Goal: Task Accomplishment & Management: Use online tool/utility

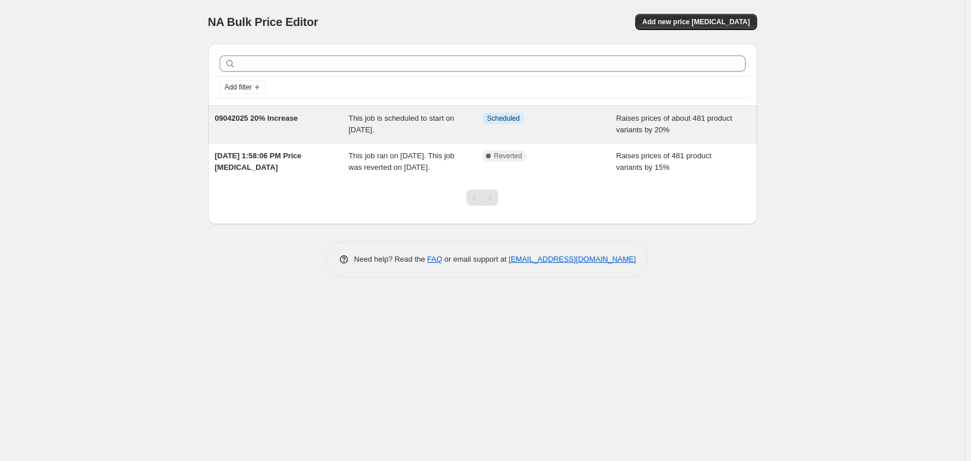
click at [646, 124] on div "Raises prices of about 481 product variants by 20%" at bounding box center [683, 124] width 134 height 23
select select "percentage"
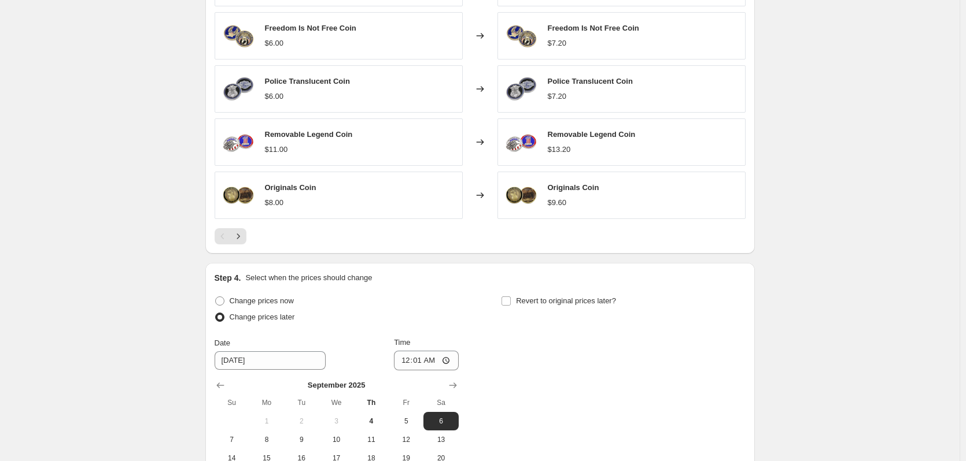
scroll to position [867, 0]
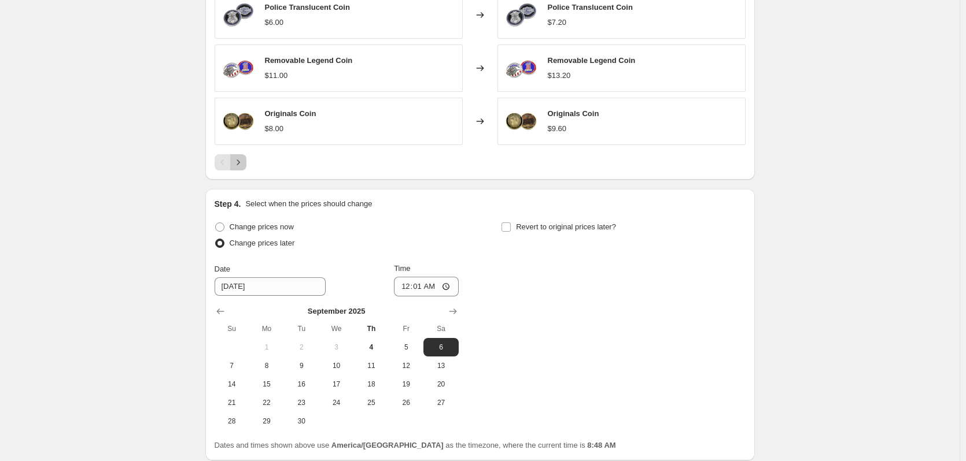
click at [237, 162] on icon "Next" at bounding box center [238, 163] width 12 height 12
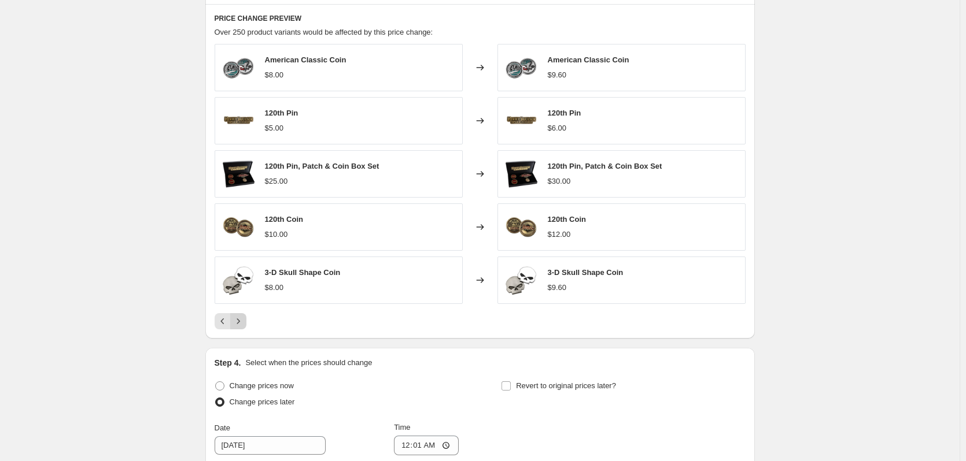
scroll to position [694, 0]
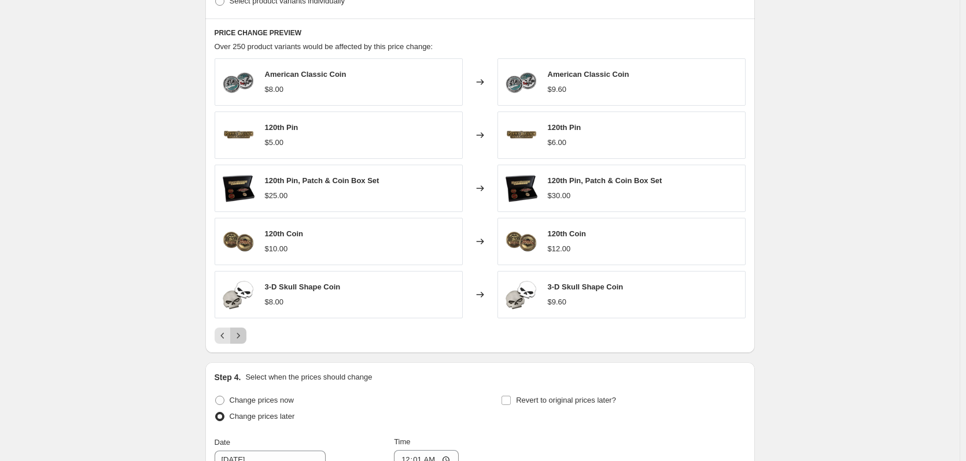
click at [243, 338] on icon "Next" at bounding box center [238, 336] width 12 height 12
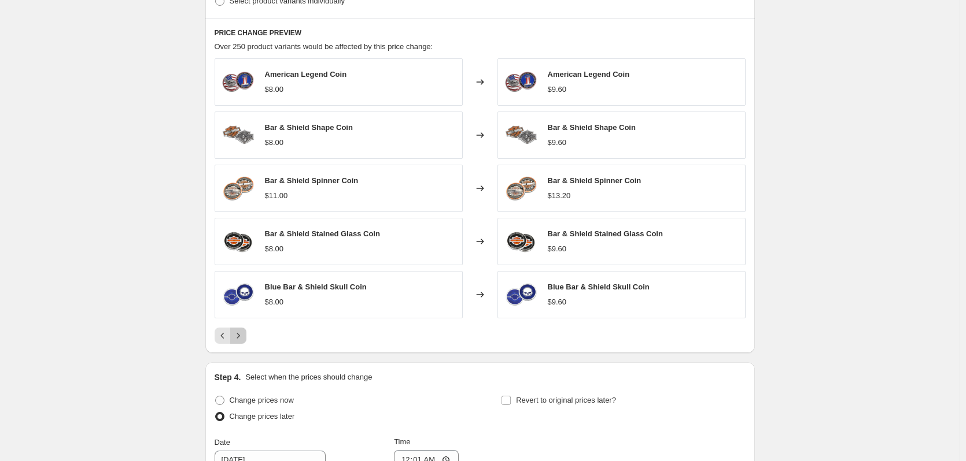
click at [243, 338] on icon "Next" at bounding box center [238, 336] width 12 height 12
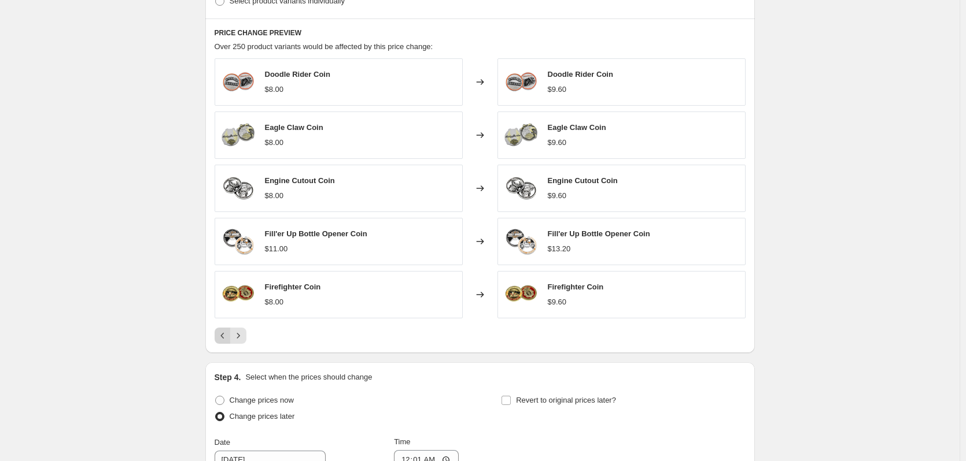
click at [217, 338] on button "Previous" at bounding box center [223, 336] width 16 height 16
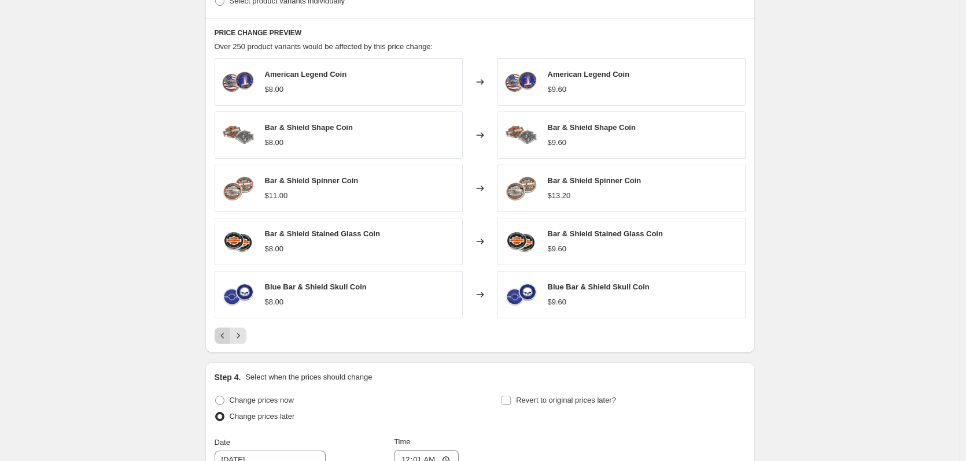
click at [227, 337] on icon "Previous" at bounding box center [223, 336] width 12 height 12
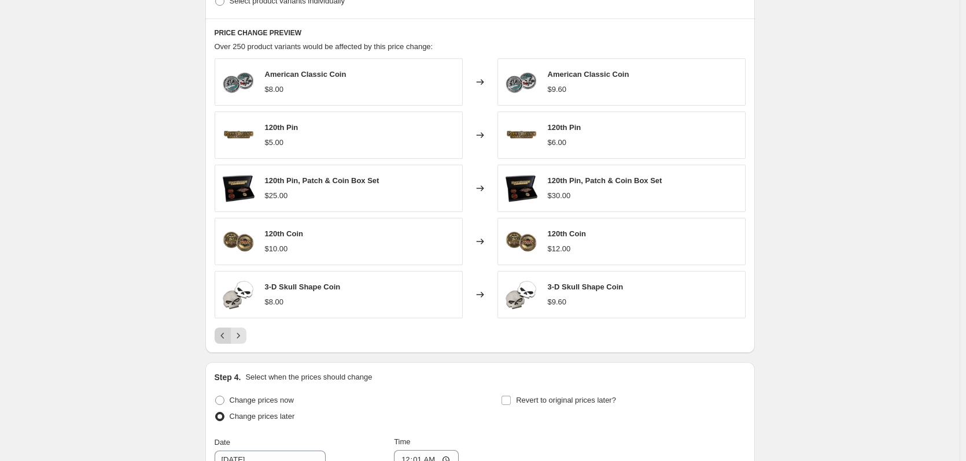
click at [223, 336] on icon "Previous" at bounding box center [223, 336] width 12 height 12
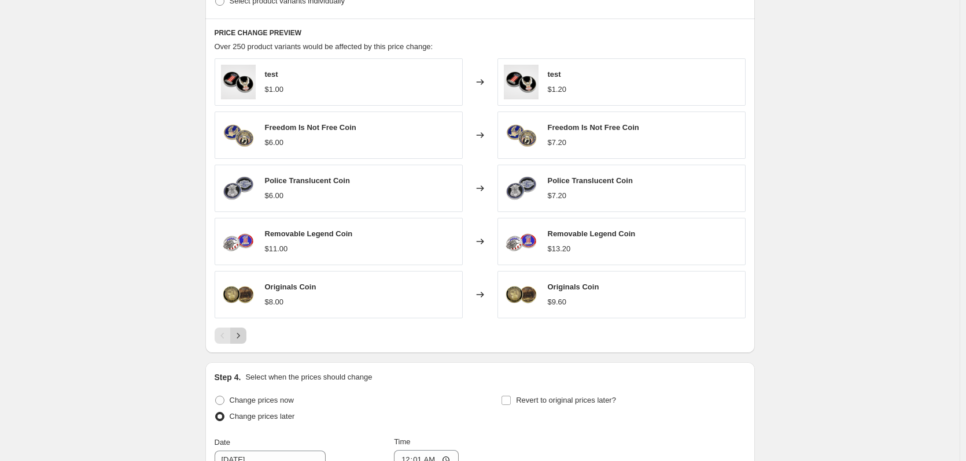
click at [239, 337] on icon "Next" at bounding box center [237, 335] width 3 height 5
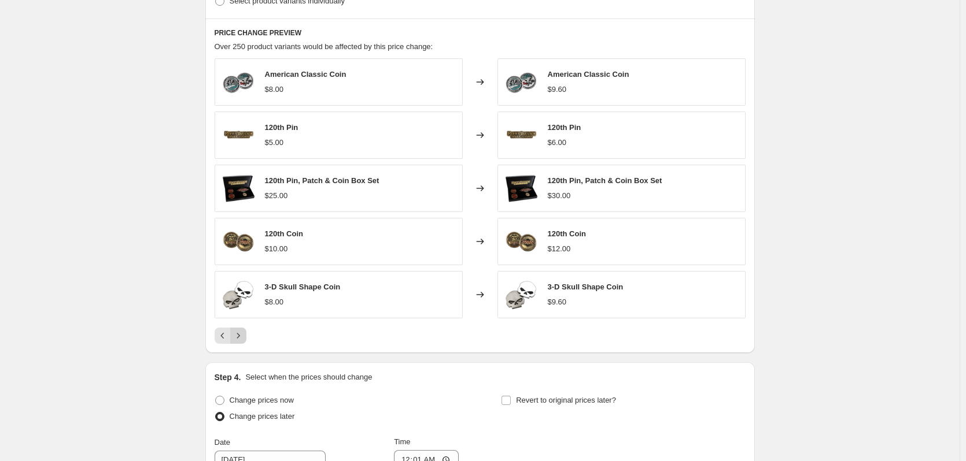
click at [239, 337] on icon "Next" at bounding box center [237, 335] width 3 height 5
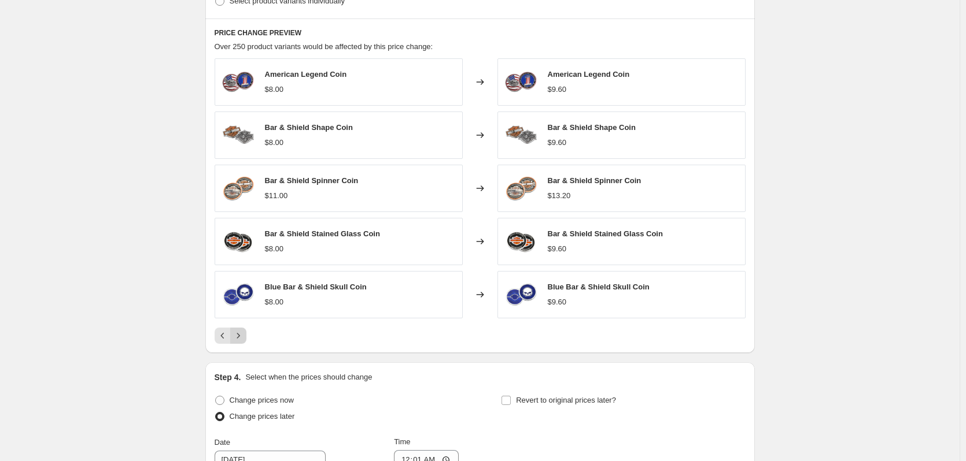
click at [239, 337] on icon "Next" at bounding box center [237, 335] width 3 height 5
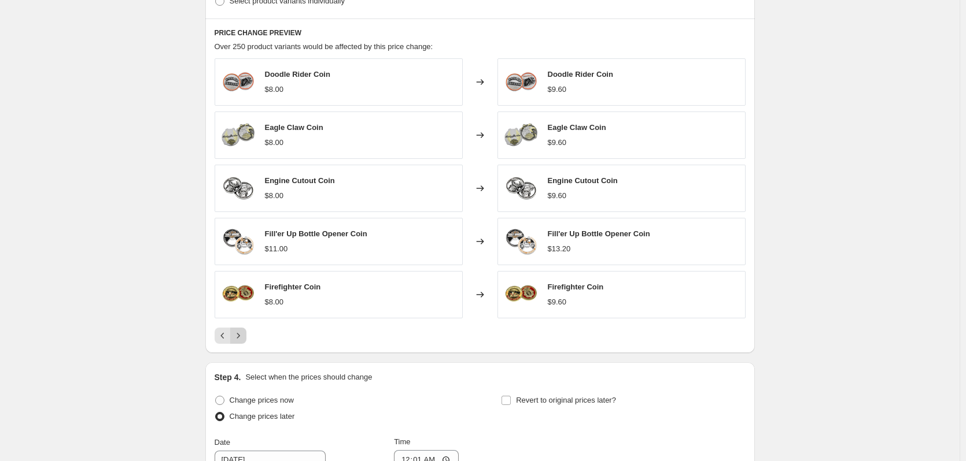
click at [239, 337] on icon "Next" at bounding box center [237, 335] width 3 height 5
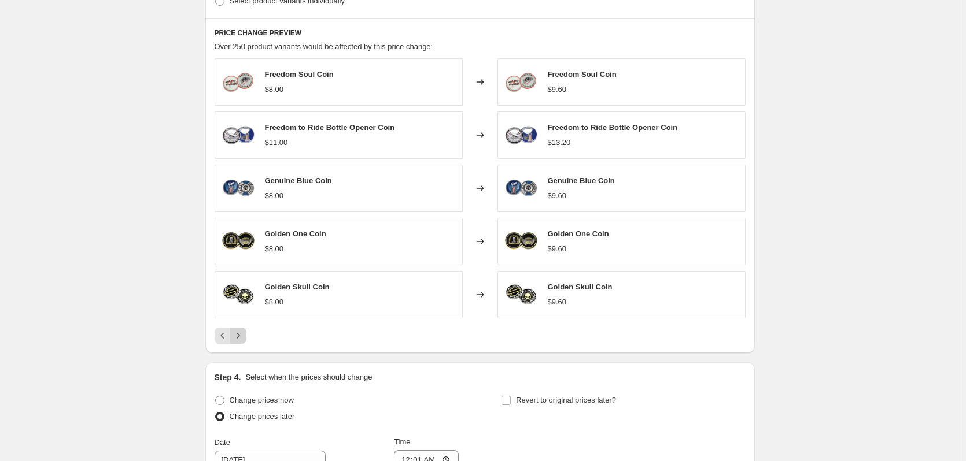
click at [239, 337] on icon "Next" at bounding box center [237, 335] width 3 height 5
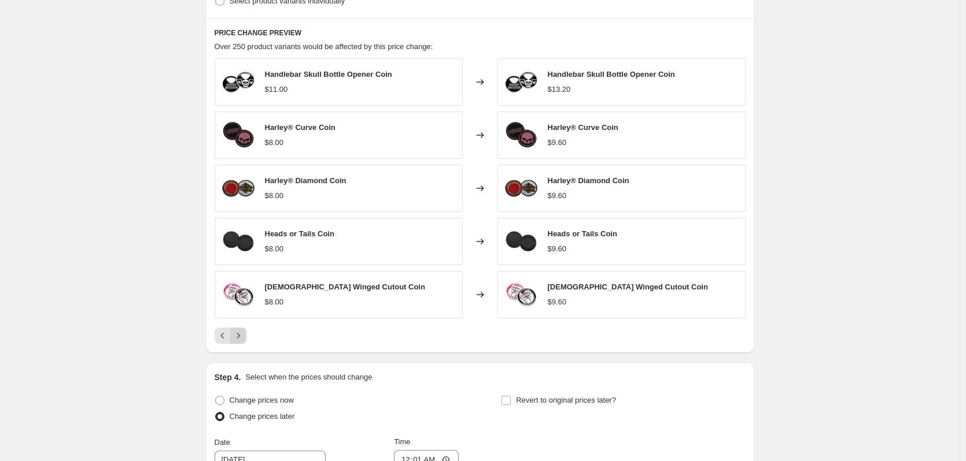
click at [239, 337] on icon "Next" at bounding box center [237, 335] width 3 height 5
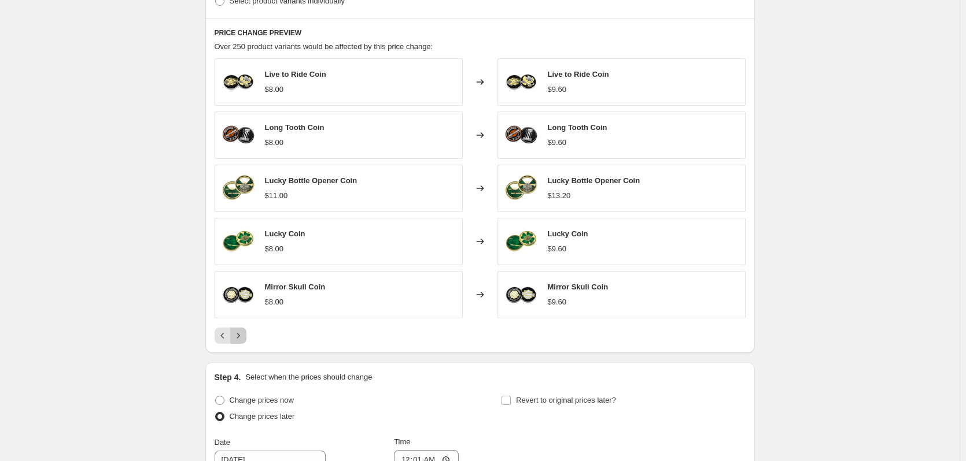
click at [239, 337] on icon "Next" at bounding box center [237, 335] width 3 height 5
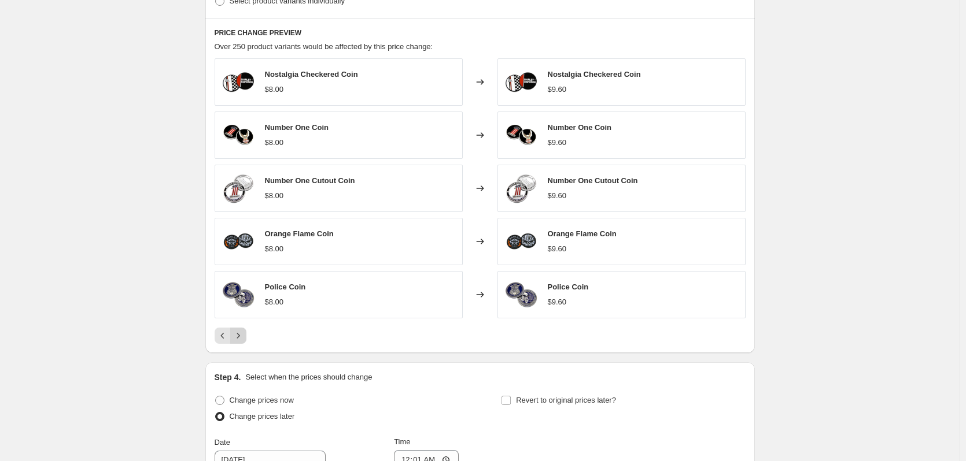
click at [239, 337] on icon "Next" at bounding box center [237, 335] width 3 height 5
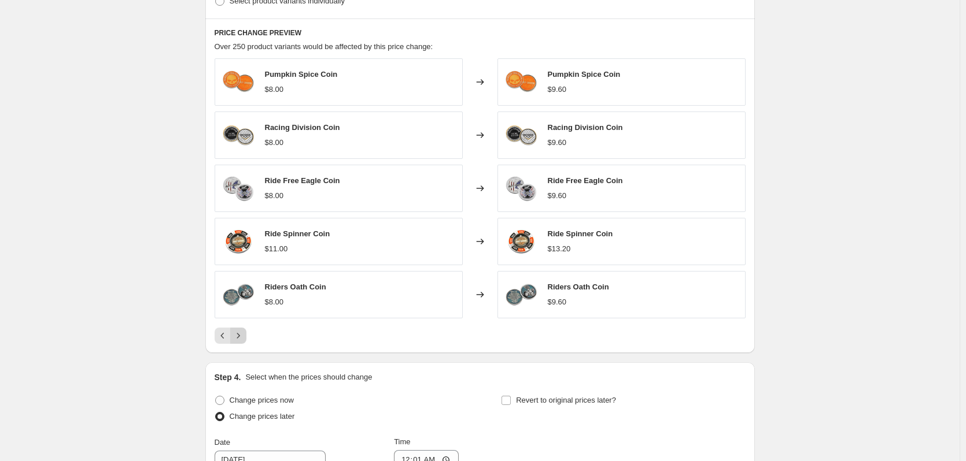
click at [239, 337] on icon "Next" at bounding box center [237, 335] width 3 height 5
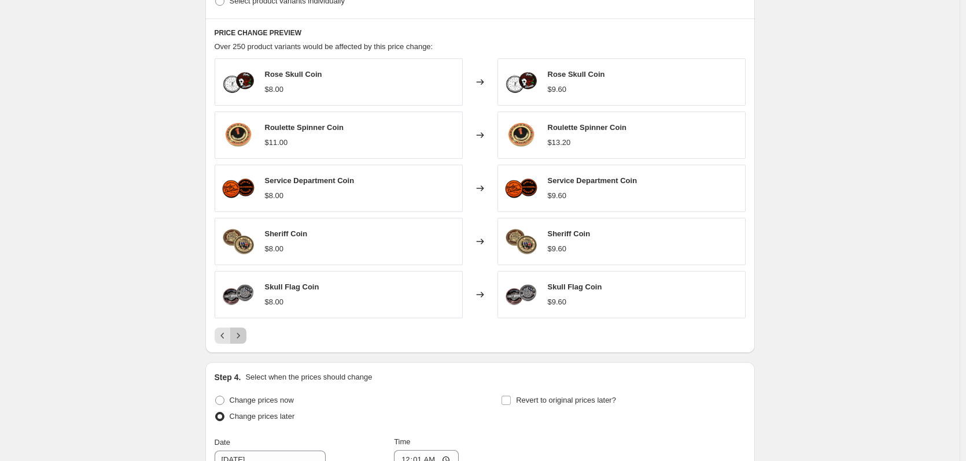
click at [239, 337] on icon "Next" at bounding box center [237, 335] width 3 height 5
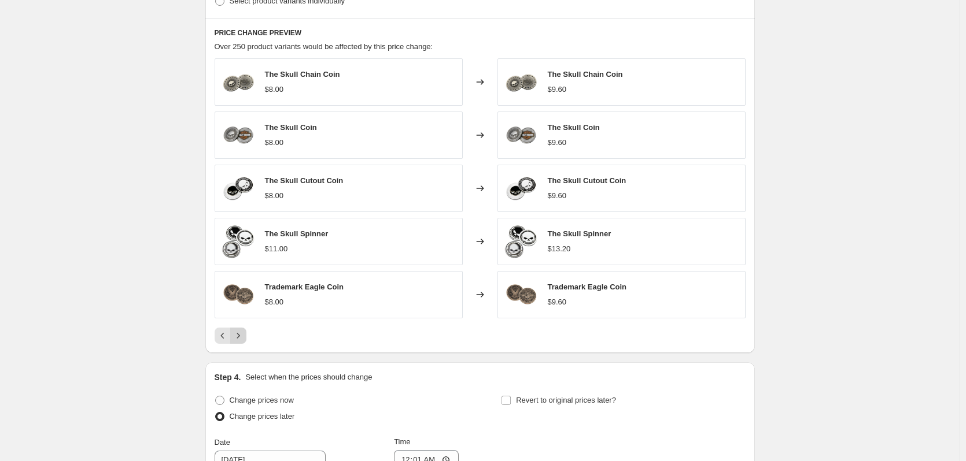
click at [239, 337] on icon "Next" at bounding box center [237, 335] width 3 height 5
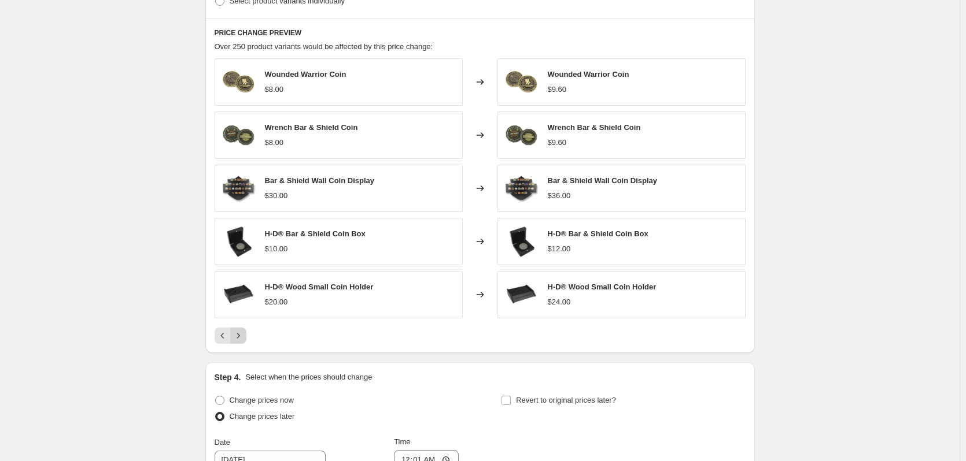
click at [244, 338] on icon "Next" at bounding box center [238, 336] width 12 height 12
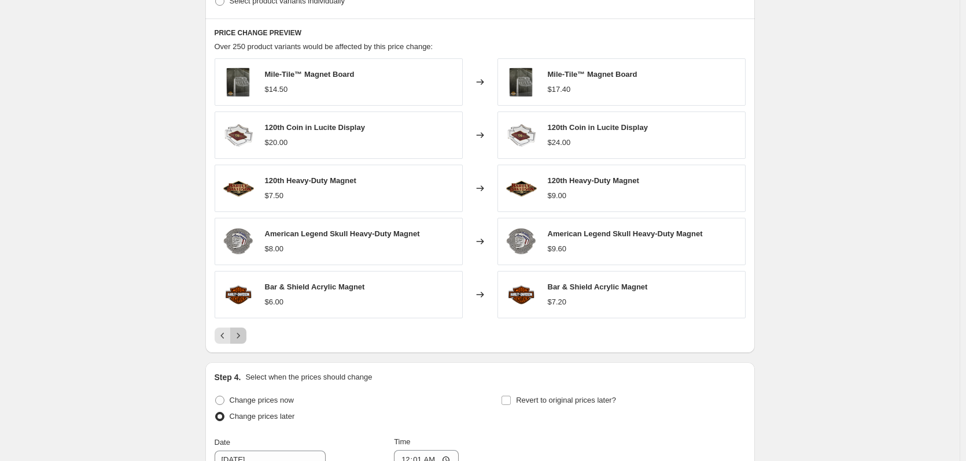
click at [246, 341] on button "Next" at bounding box center [238, 336] width 16 height 16
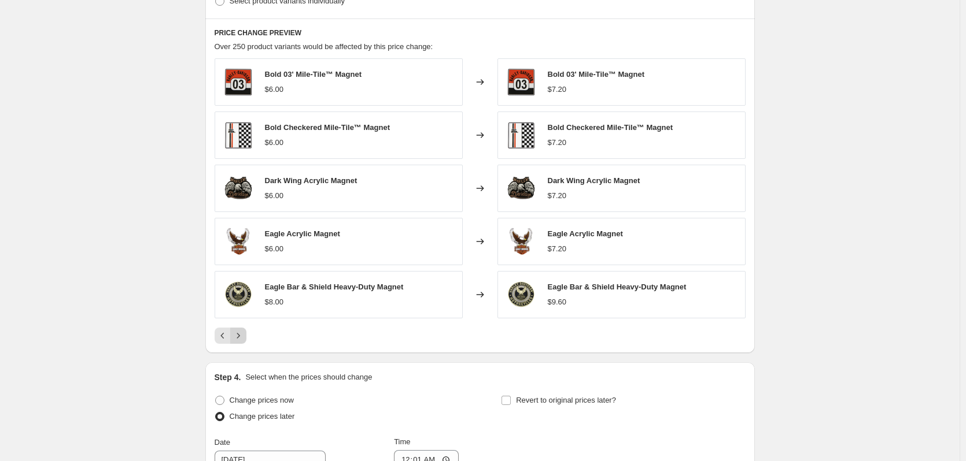
click at [239, 336] on icon "Next" at bounding box center [238, 336] width 12 height 12
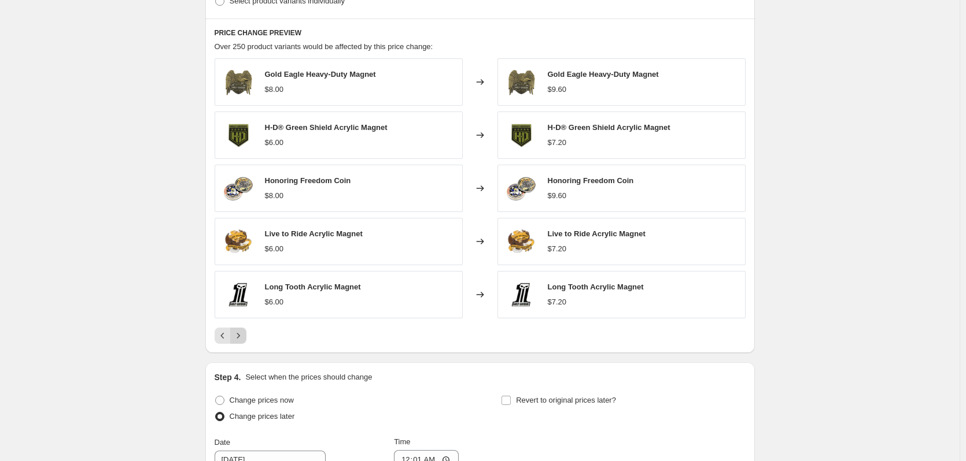
click at [239, 336] on icon "Next" at bounding box center [238, 336] width 12 height 12
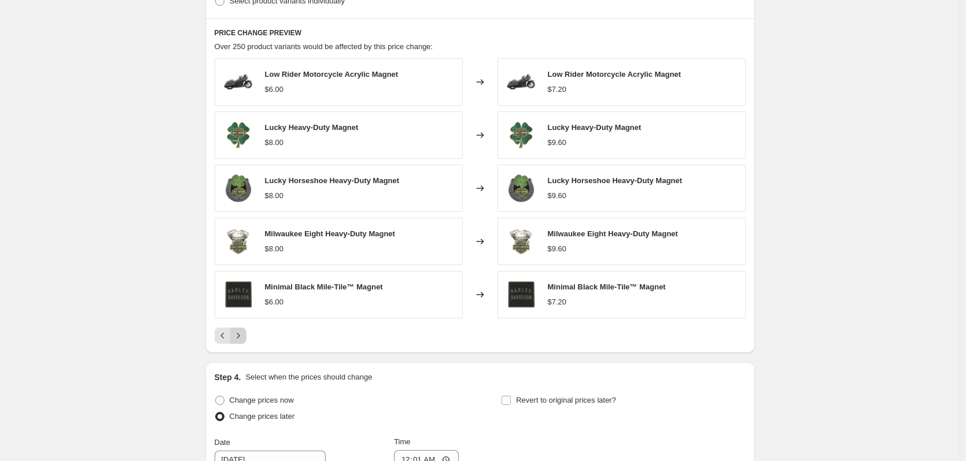
click at [239, 336] on icon "Next" at bounding box center [238, 336] width 12 height 12
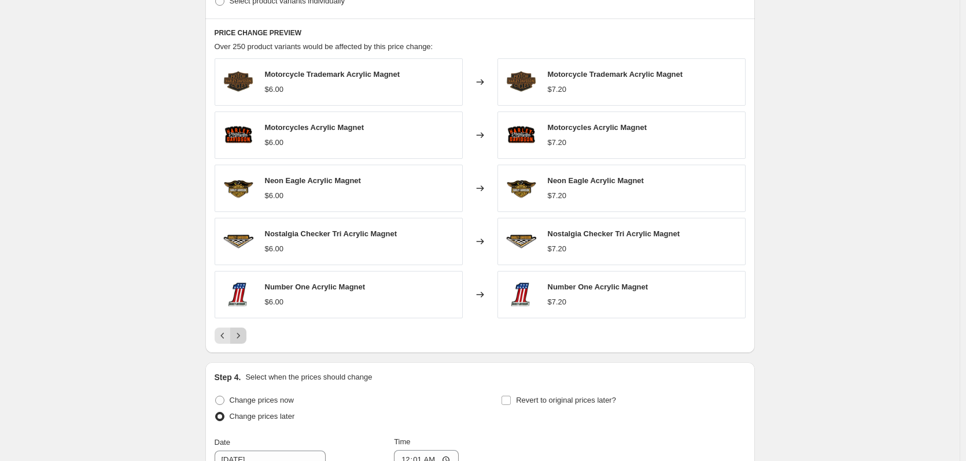
click at [239, 336] on icon "Next" at bounding box center [238, 336] width 12 height 12
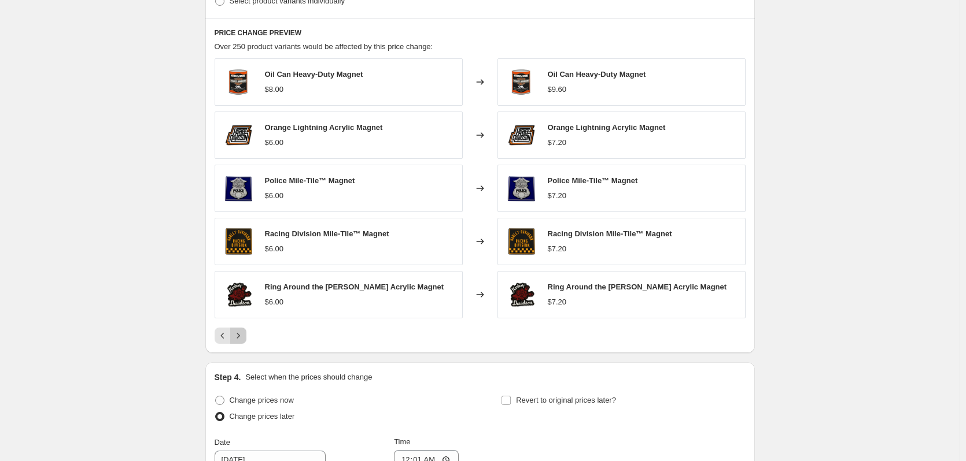
click at [239, 336] on icon "Next" at bounding box center [238, 336] width 12 height 12
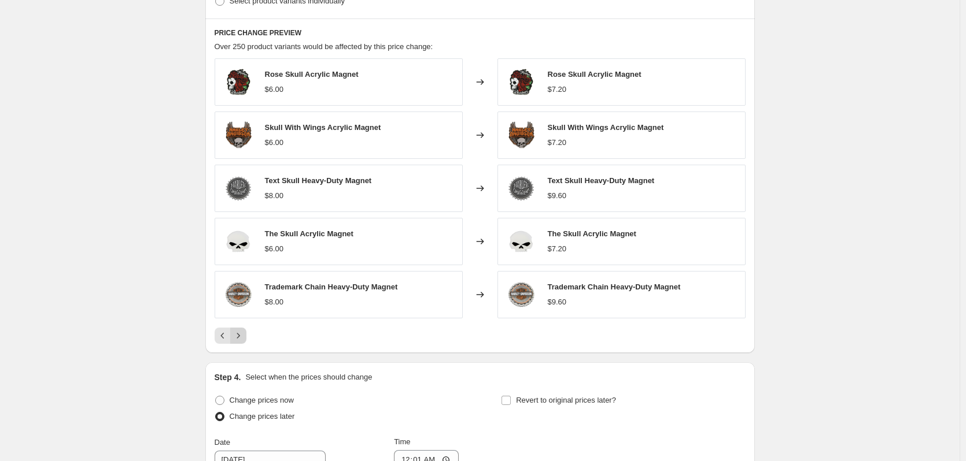
click at [239, 336] on icon "Next" at bounding box center [238, 336] width 12 height 12
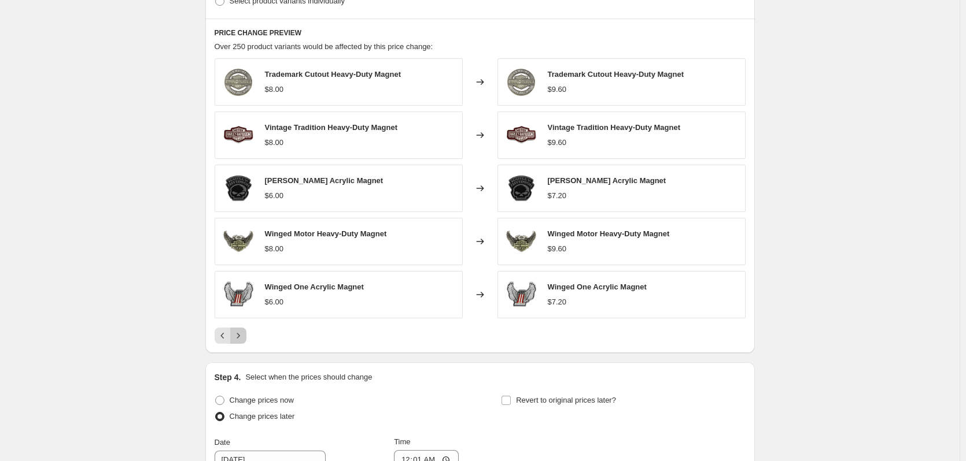
click at [239, 336] on icon "Next" at bounding box center [238, 336] width 12 height 12
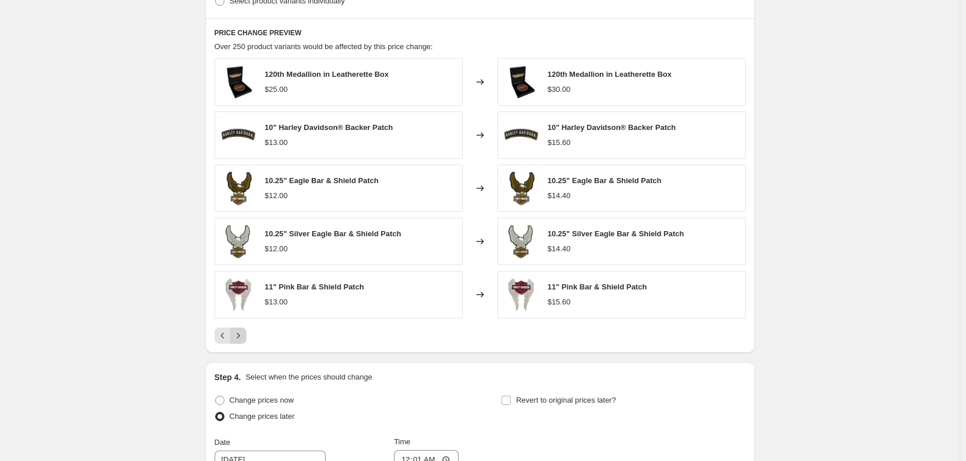
click at [239, 335] on icon "Next" at bounding box center [237, 335] width 3 height 5
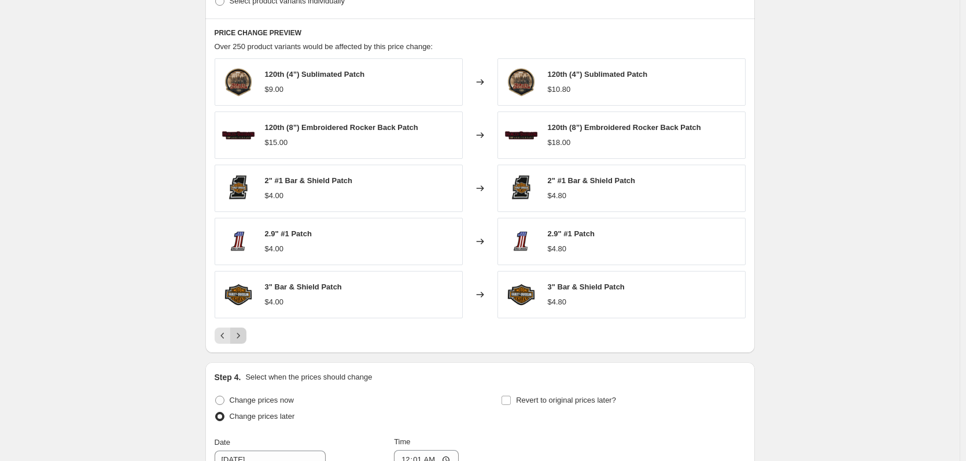
click at [242, 336] on icon "Next" at bounding box center [238, 336] width 12 height 12
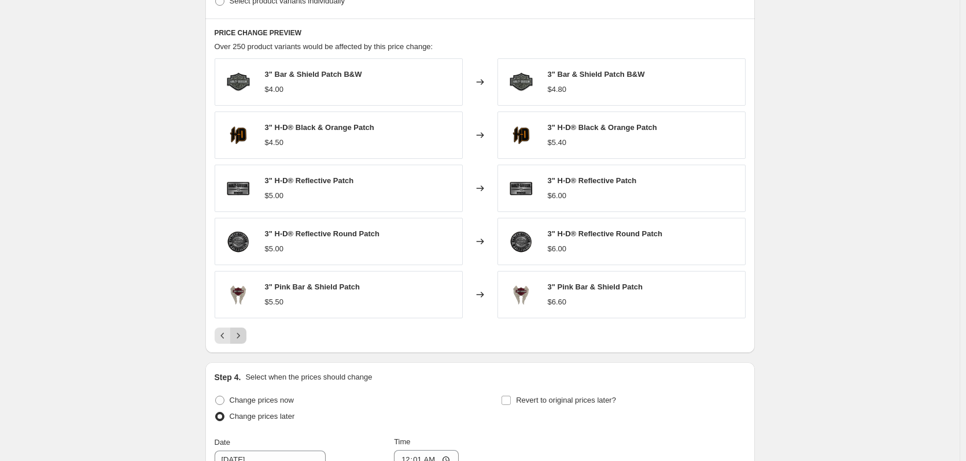
click at [238, 335] on icon "Next" at bounding box center [238, 336] width 12 height 12
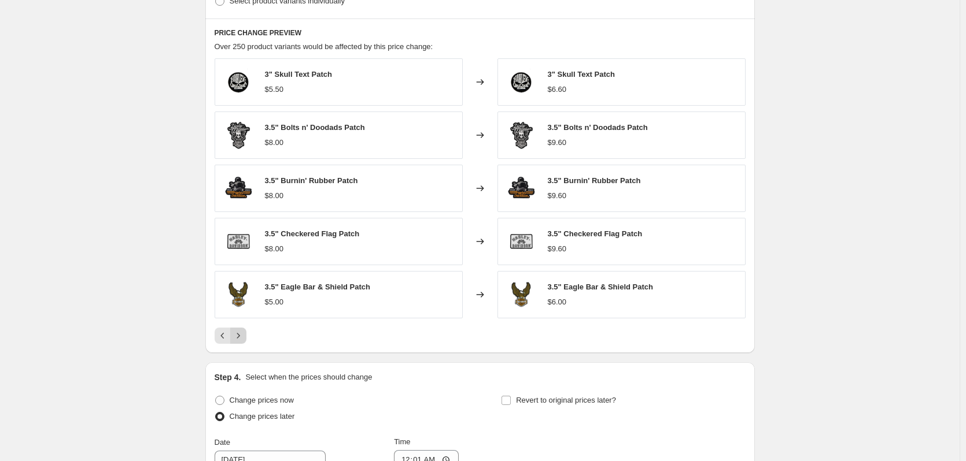
click at [239, 336] on icon "Next" at bounding box center [238, 336] width 12 height 12
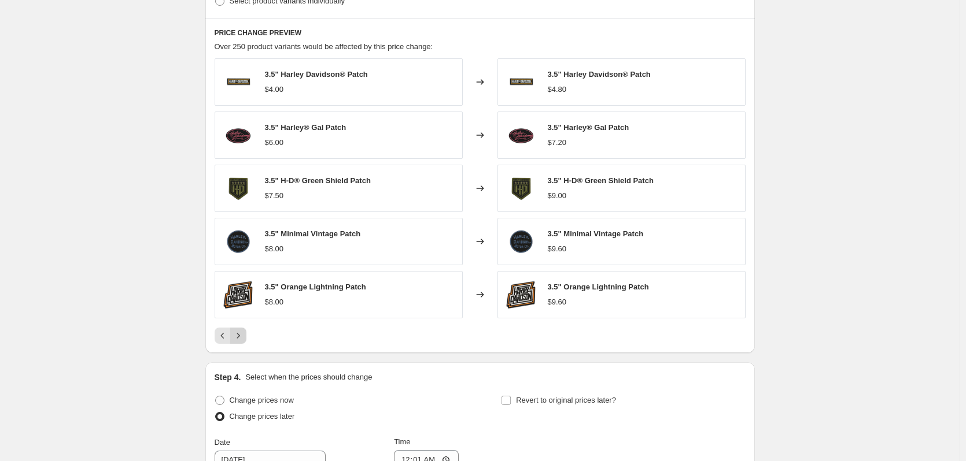
click at [242, 338] on icon "Next" at bounding box center [238, 336] width 12 height 12
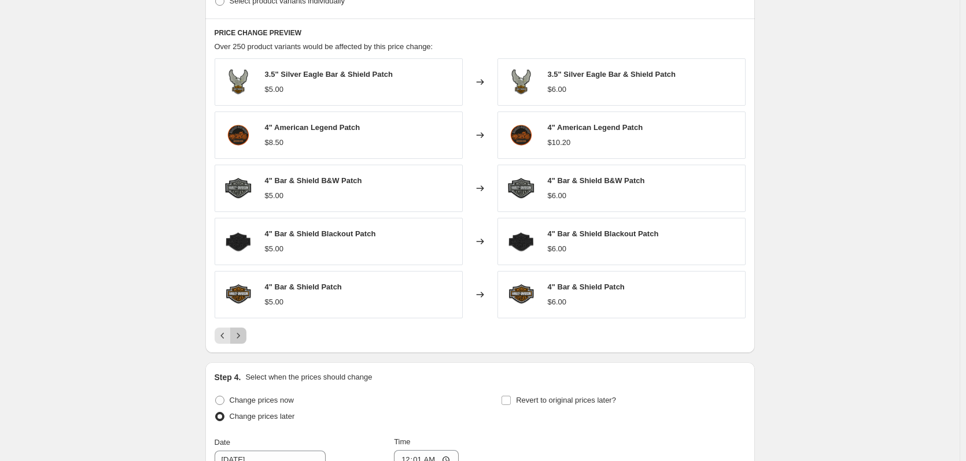
click at [243, 338] on icon "Next" at bounding box center [238, 336] width 12 height 12
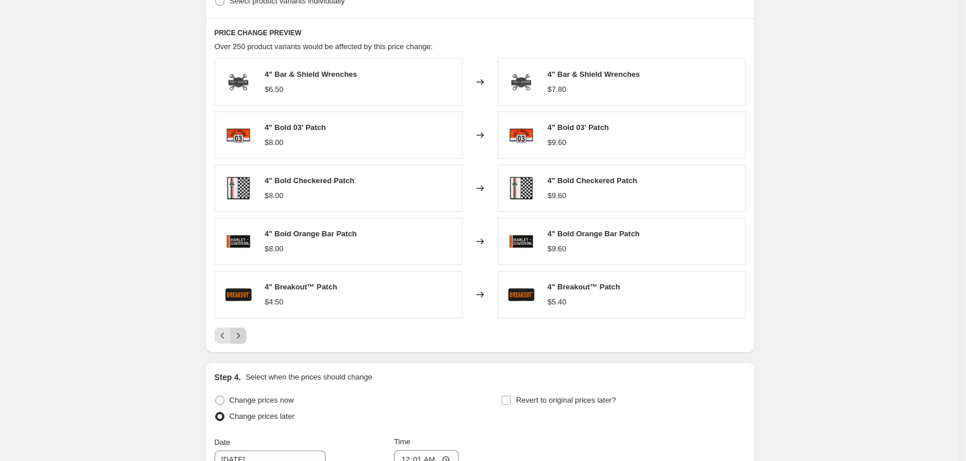
click at [244, 339] on icon "Next" at bounding box center [238, 336] width 12 height 12
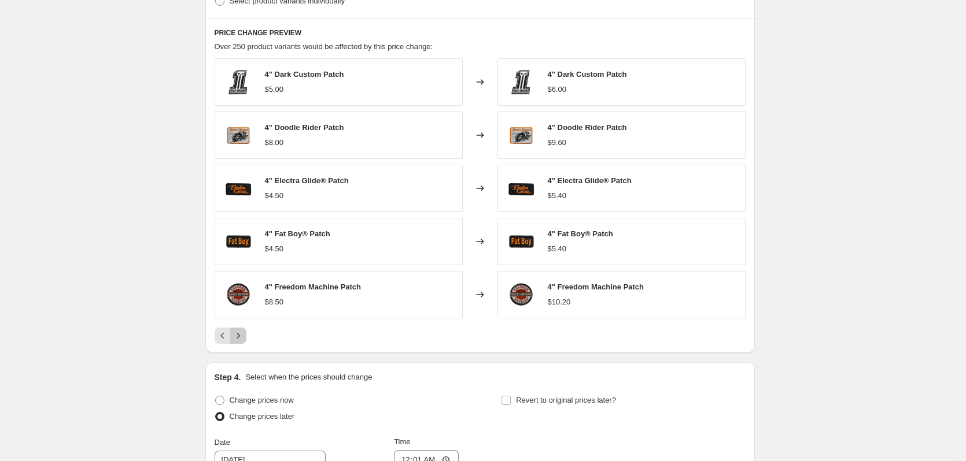
click at [244, 339] on icon "Next" at bounding box center [238, 336] width 12 height 12
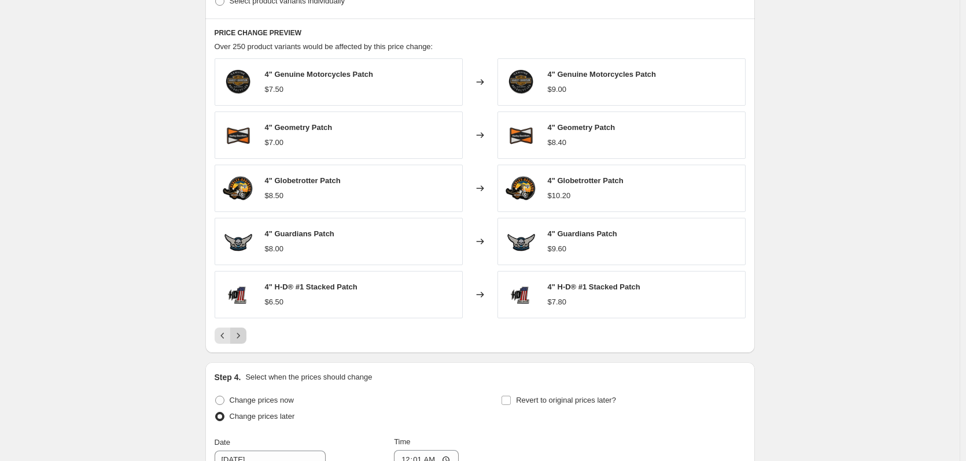
click at [244, 339] on icon "Next" at bounding box center [238, 336] width 12 height 12
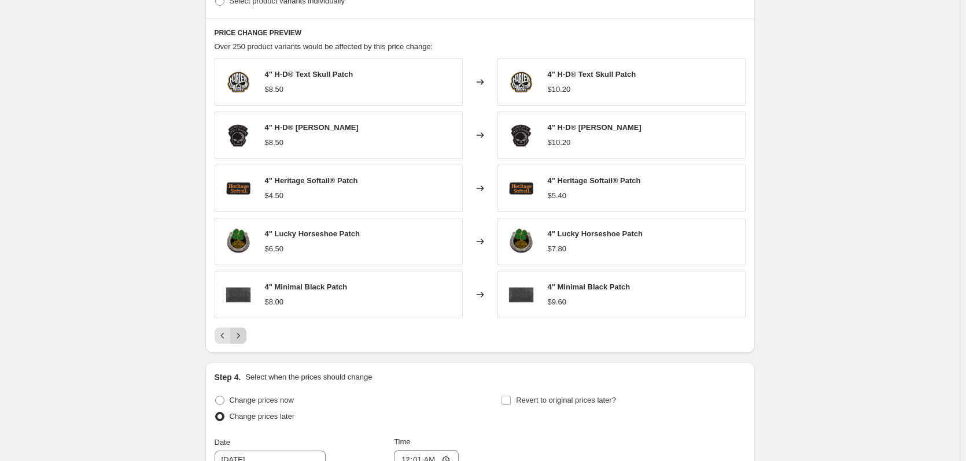
click at [244, 339] on icon "Next" at bounding box center [238, 336] width 12 height 12
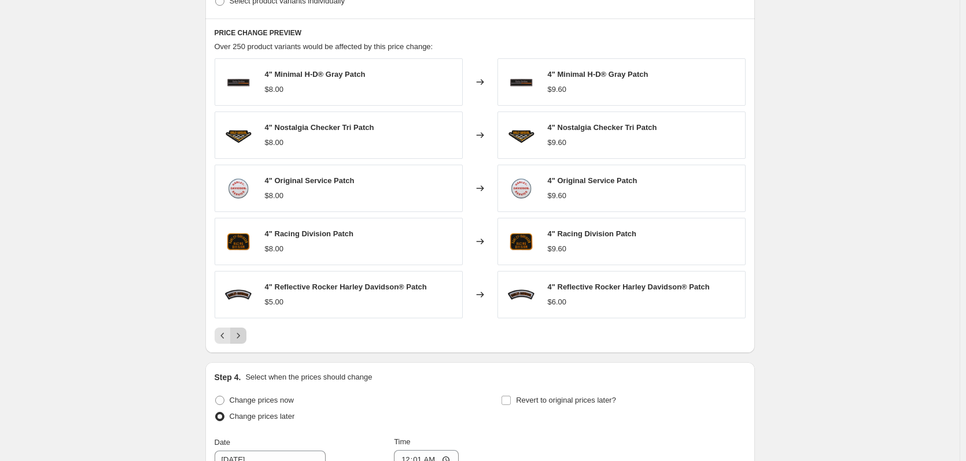
click at [244, 339] on icon "Next" at bounding box center [238, 336] width 12 height 12
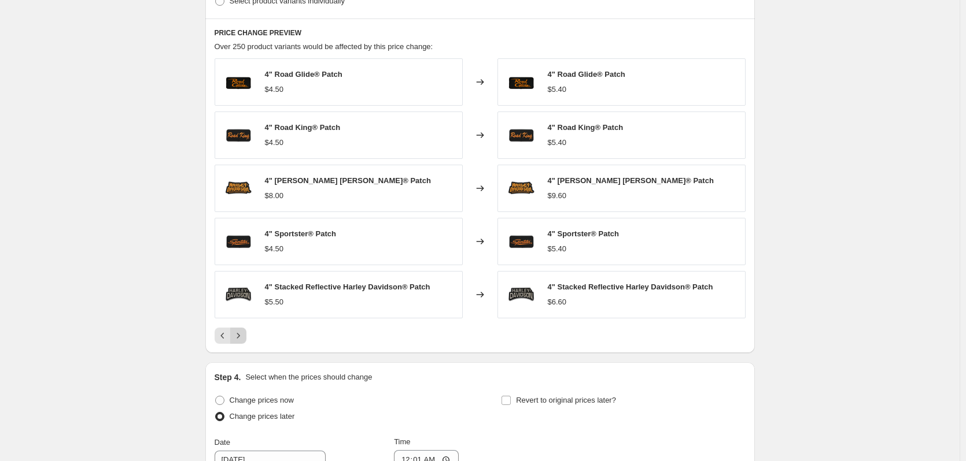
click at [244, 339] on icon "Next" at bounding box center [238, 336] width 12 height 12
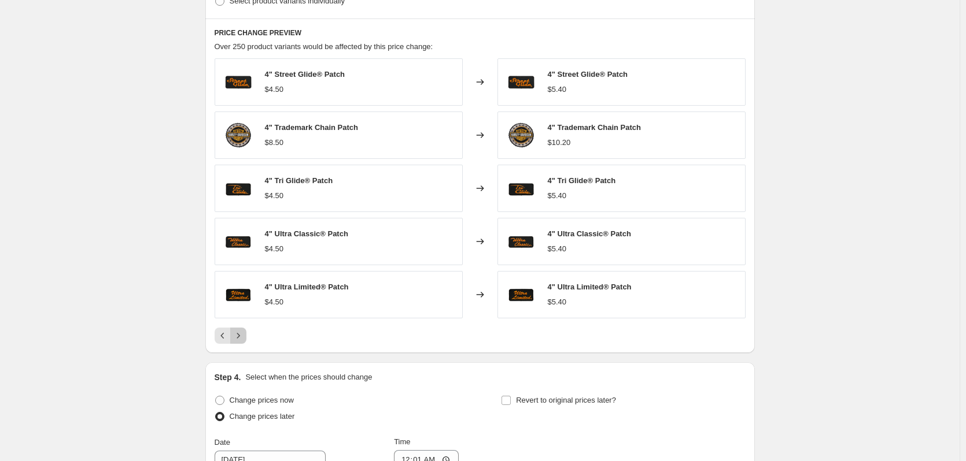
click at [244, 339] on icon "Next" at bounding box center [238, 336] width 12 height 12
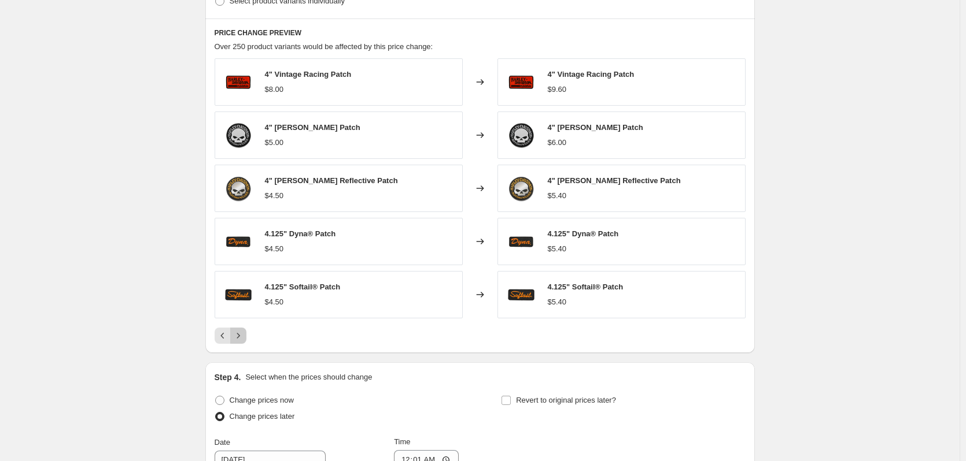
click at [242, 335] on icon "Next" at bounding box center [238, 336] width 12 height 12
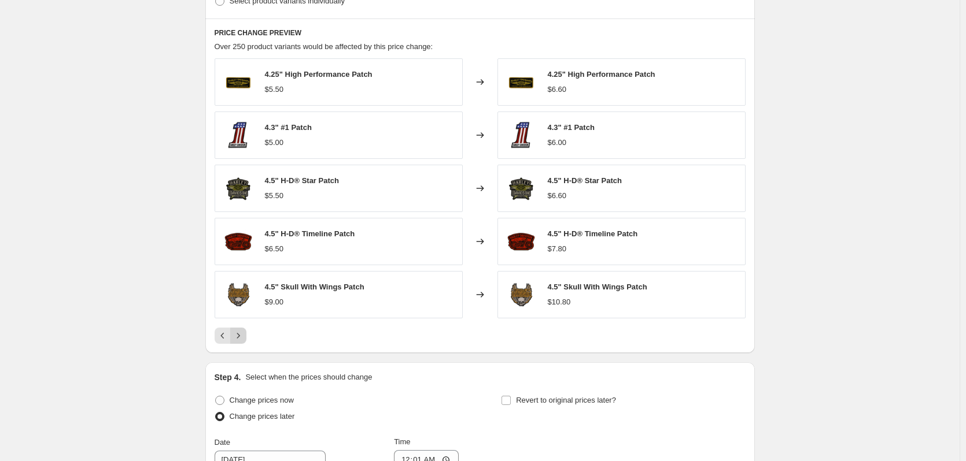
click at [239, 337] on icon "Next" at bounding box center [237, 335] width 3 height 5
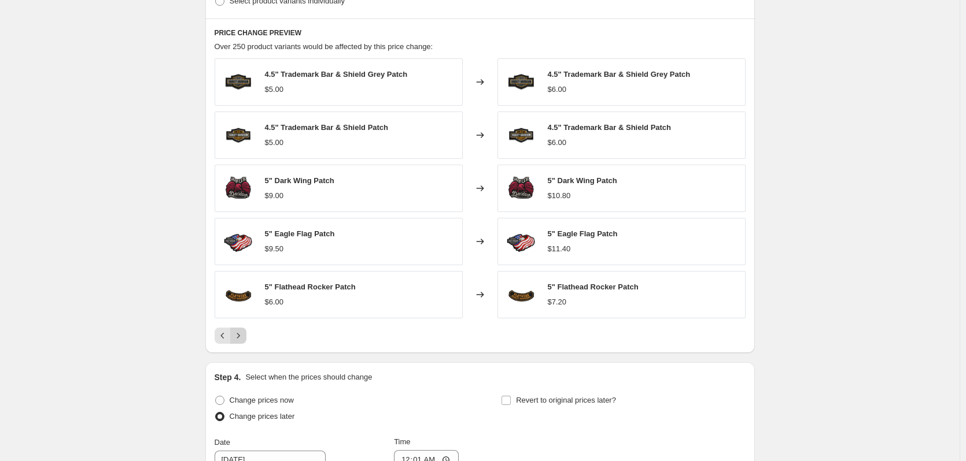
click at [242, 338] on icon "Next" at bounding box center [238, 336] width 12 height 12
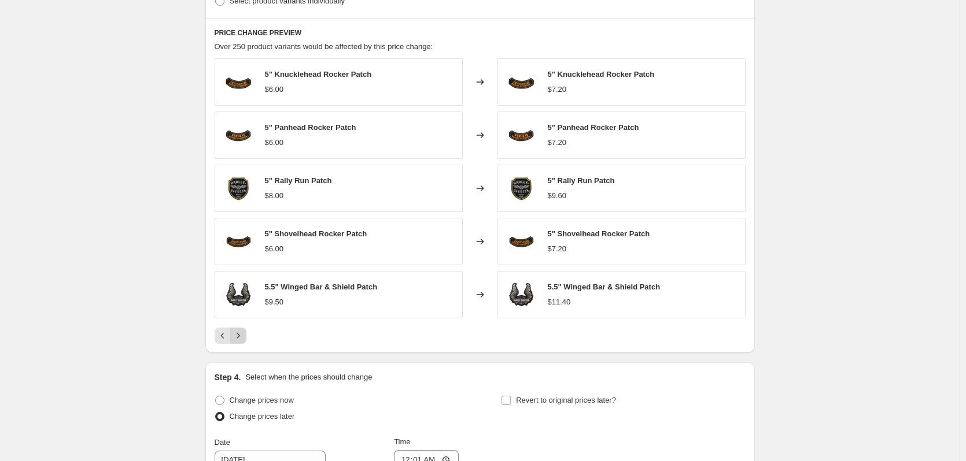
click at [242, 338] on icon "Next" at bounding box center [238, 336] width 12 height 12
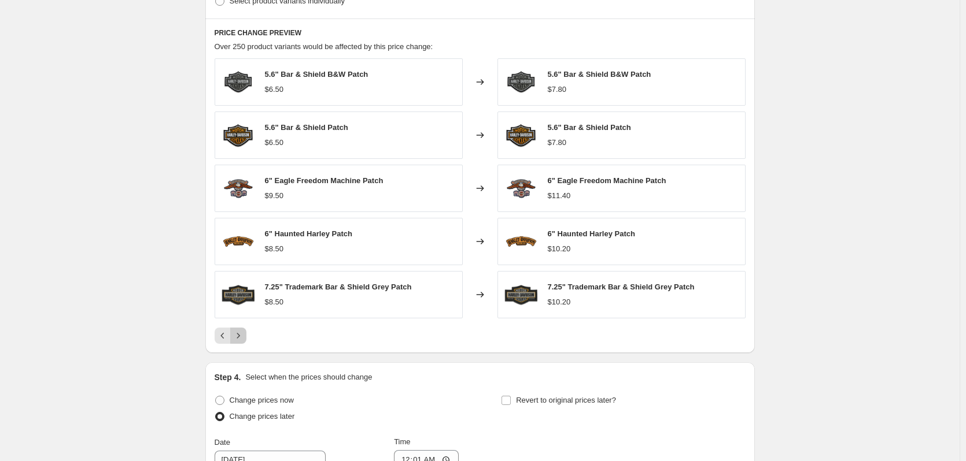
click at [241, 341] on icon "Next" at bounding box center [238, 336] width 12 height 12
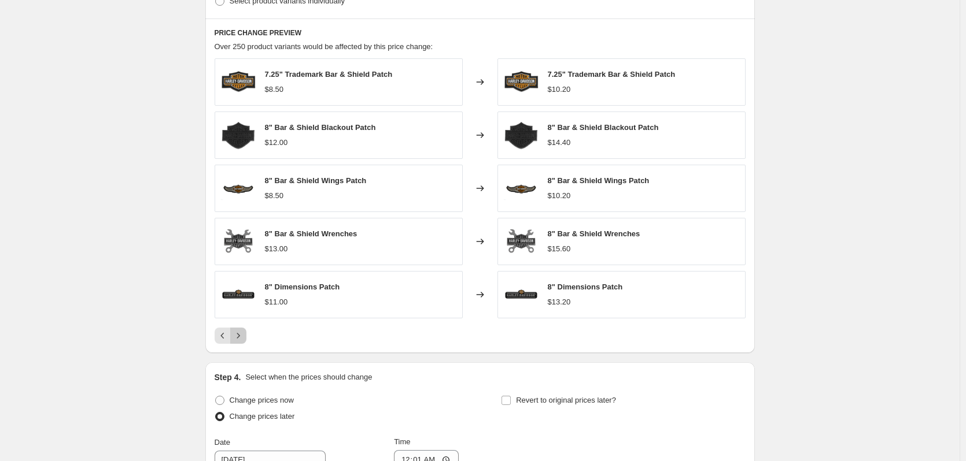
click at [241, 341] on icon "Next" at bounding box center [238, 336] width 12 height 12
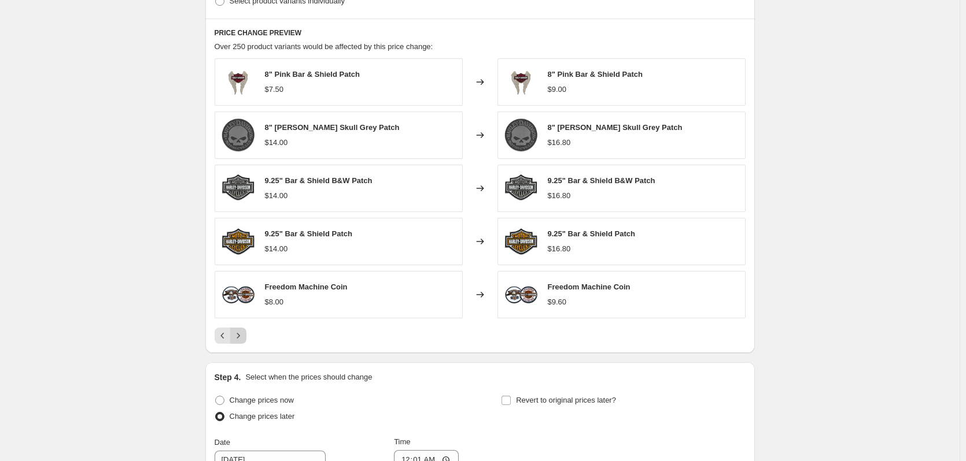
click at [241, 341] on icon "Next" at bounding box center [238, 336] width 12 height 12
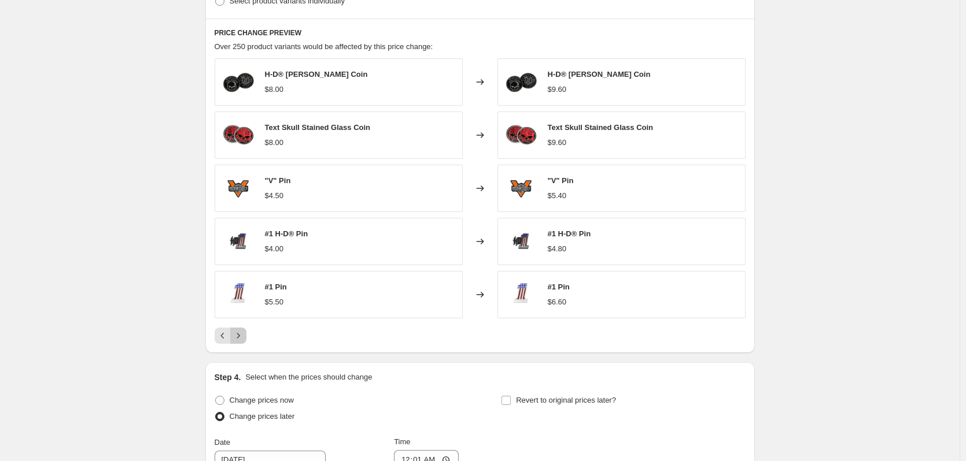
click at [240, 335] on icon "Next" at bounding box center [238, 336] width 12 height 12
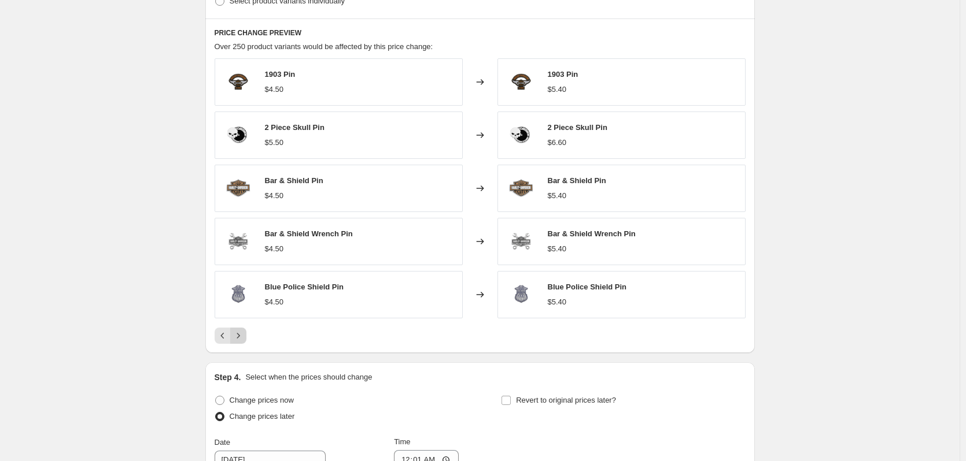
click at [244, 335] on icon "Next" at bounding box center [238, 336] width 12 height 12
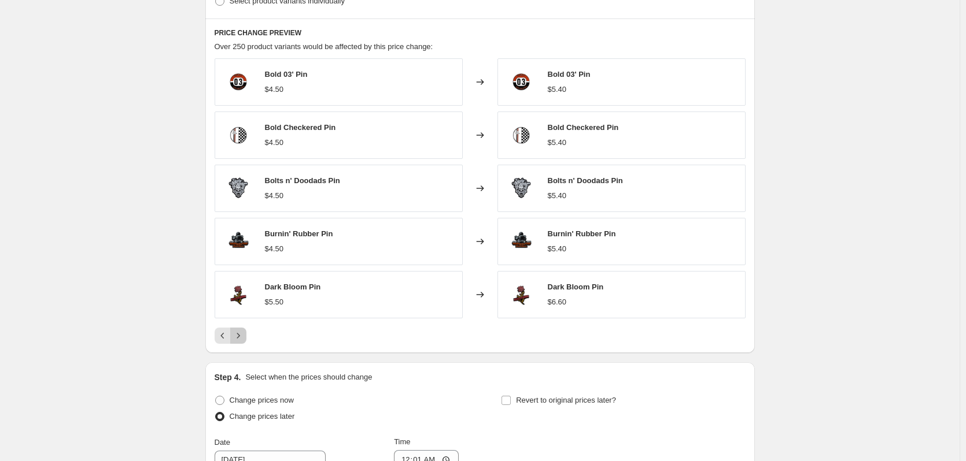
click at [244, 335] on icon "Next" at bounding box center [238, 336] width 12 height 12
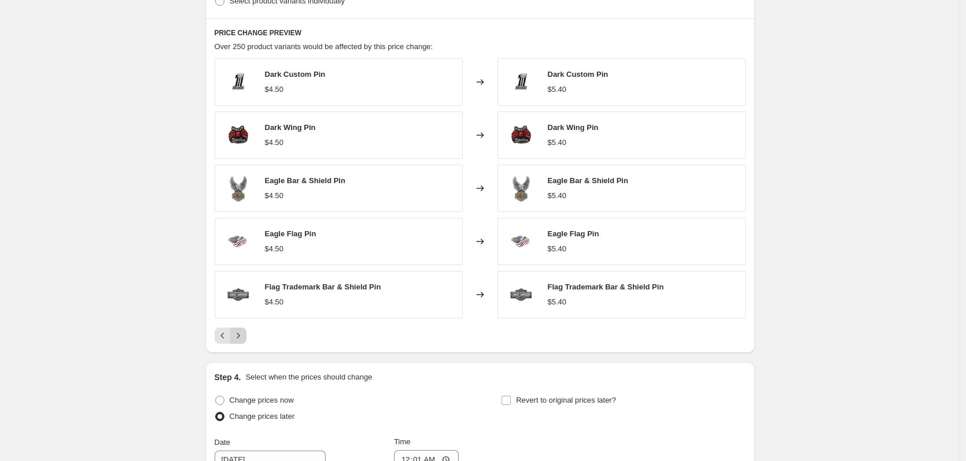
click at [244, 336] on icon "Next" at bounding box center [238, 336] width 12 height 12
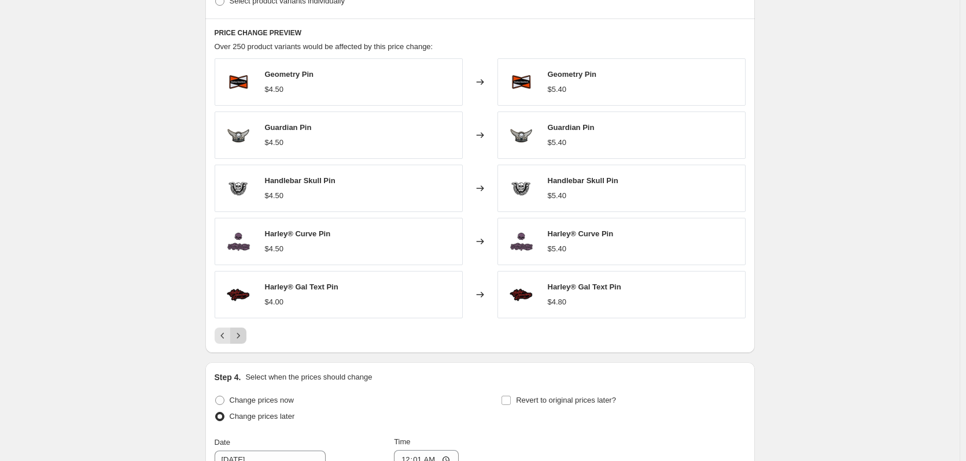
click at [243, 339] on icon "Next" at bounding box center [238, 336] width 12 height 12
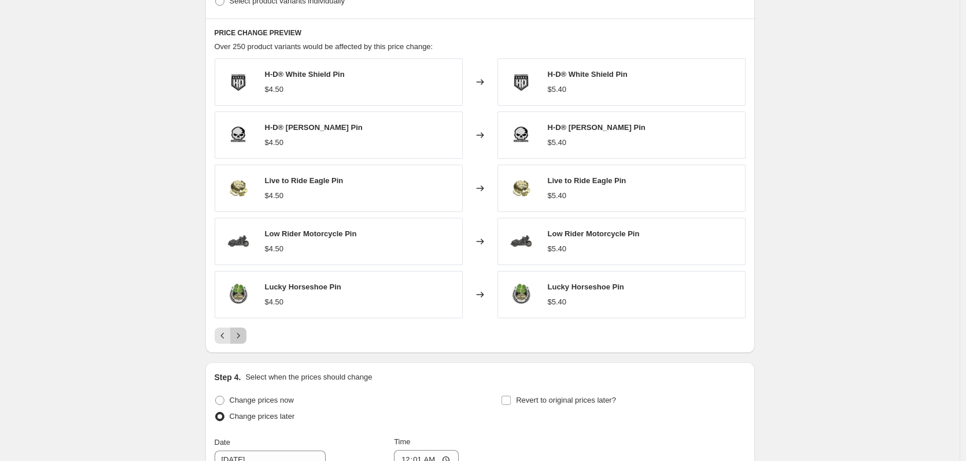
click at [243, 338] on icon "Next" at bounding box center [238, 336] width 12 height 12
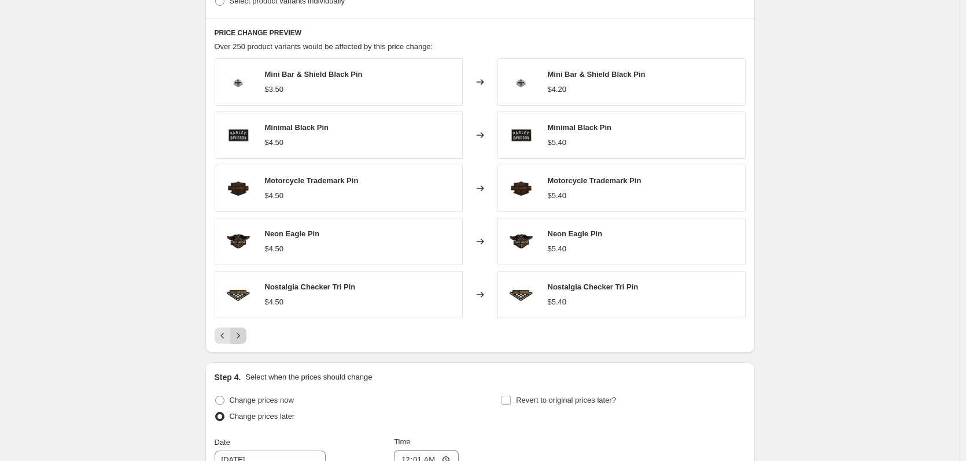
click at [243, 338] on icon "Next" at bounding box center [238, 336] width 12 height 12
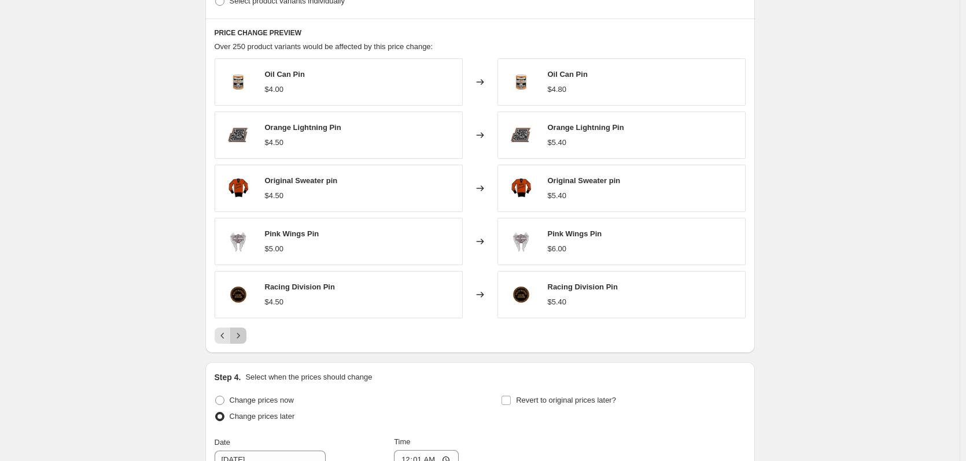
click at [243, 338] on icon "Next" at bounding box center [238, 336] width 12 height 12
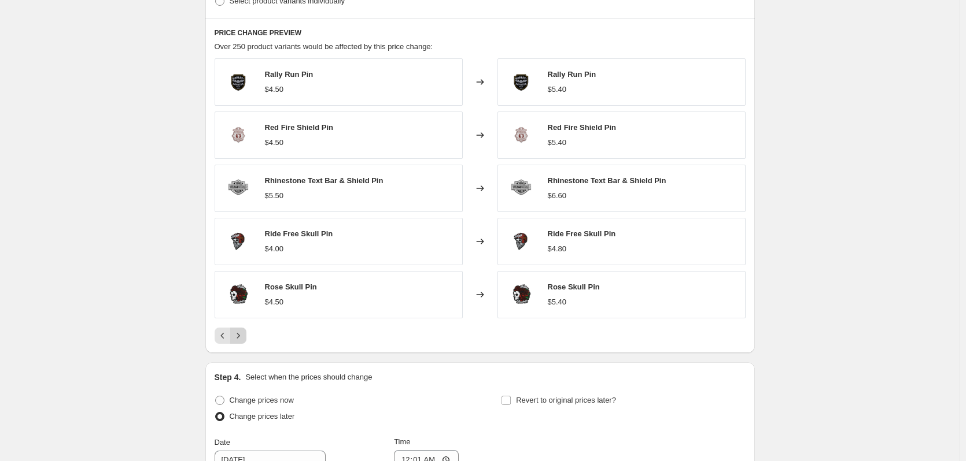
click at [243, 338] on icon "Next" at bounding box center [238, 336] width 12 height 12
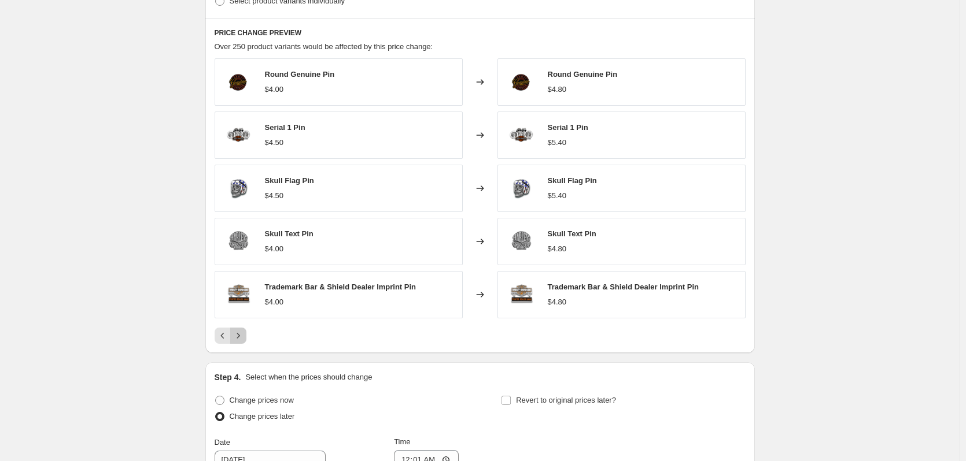
click at [243, 338] on icon "Next" at bounding box center [238, 336] width 12 height 12
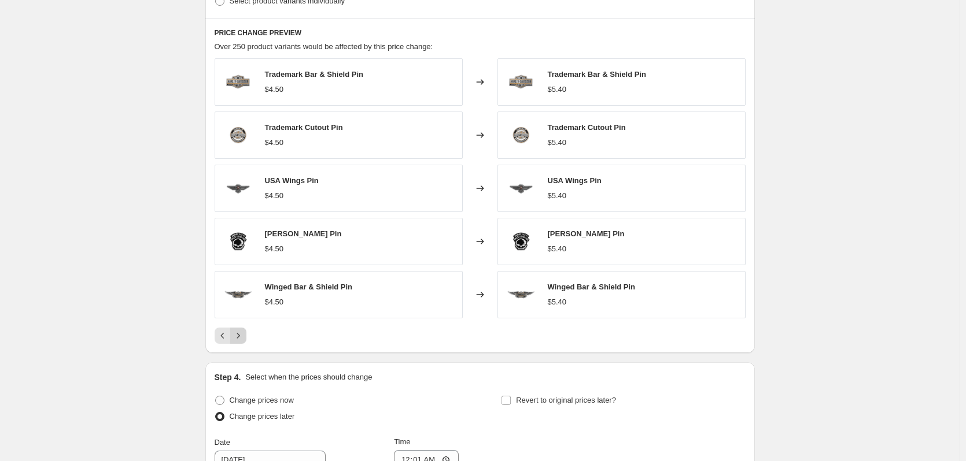
click at [243, 338] on icon "Next" at bounding box center [238, 336] width 12 height 12
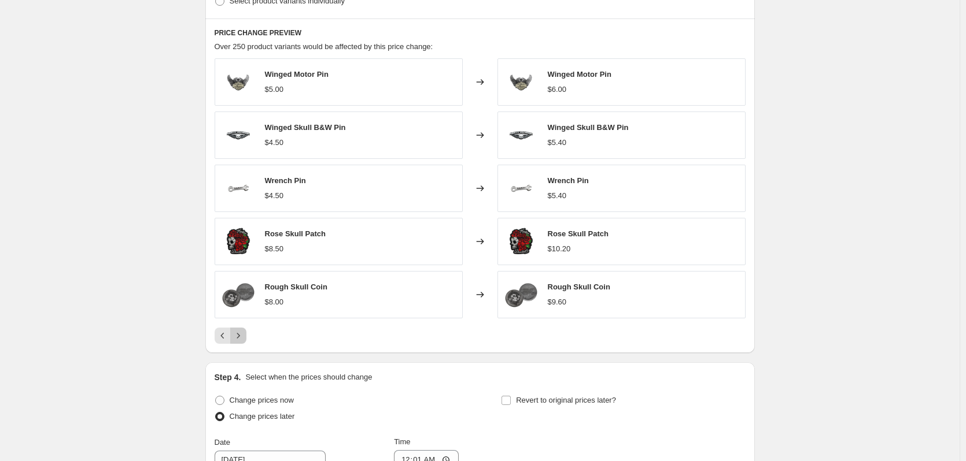
click at [243, 338] on icon "Next" at bounding box center [238, 336] width 12 height 12
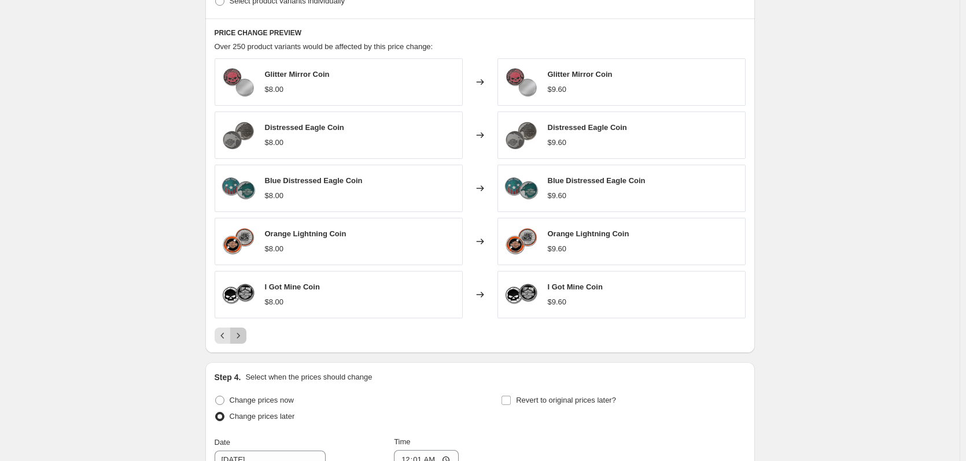
click at [243, 339] on icon "Next" at bounding box center [238, 336] width 12 height 12
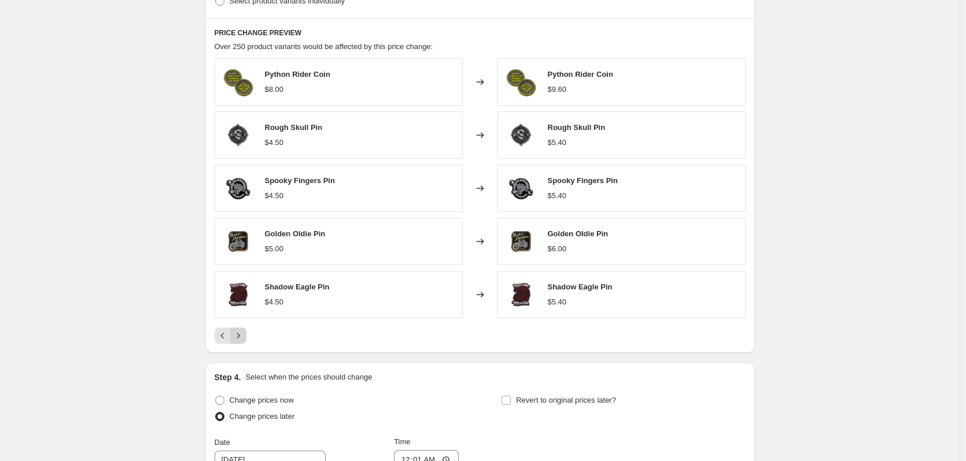
click at [243, 341] on icon "Next" at bounding box center [238, 336] width 12 height 12
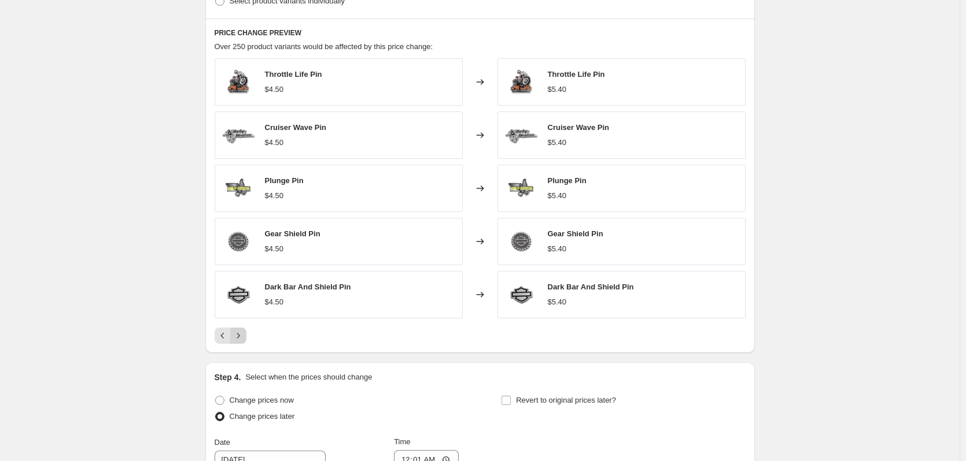
click at [243, 341] on icon "Next" at bounding box center [238, 336] width 12 height 12
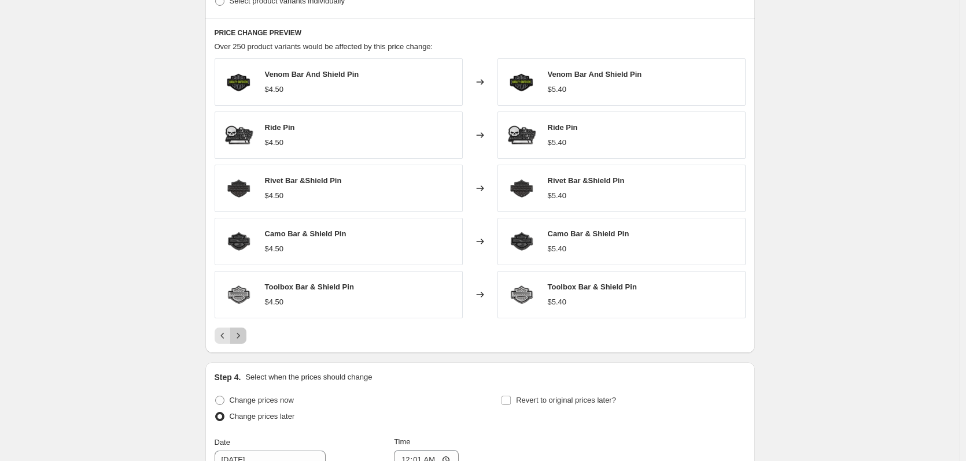
click at [243, 341] on icon "Next" at bounding box center [238, 336] width 12 height 12
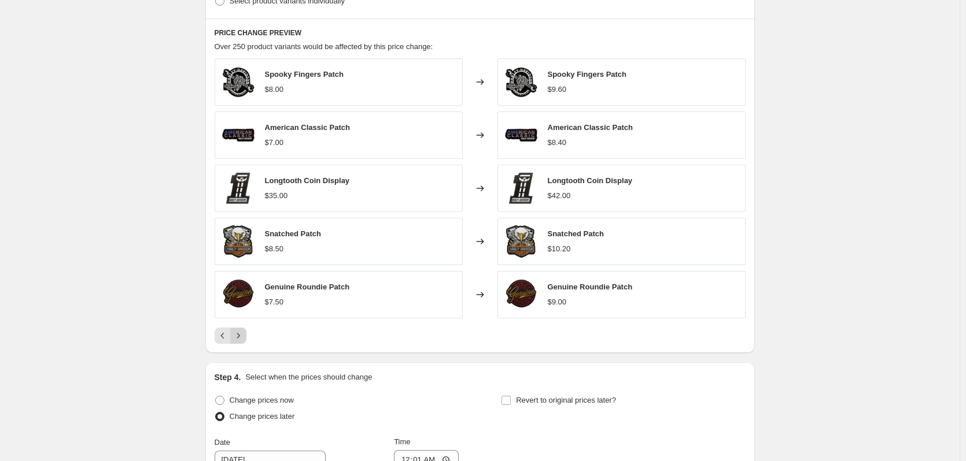
click at [242, 343] on button "Next" at bounding box center [238, 336] width 16 height 16
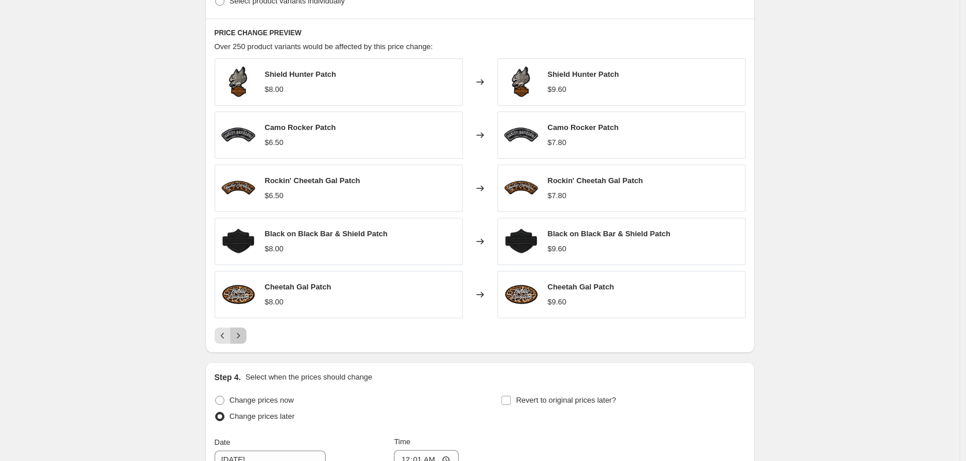
click at [242, 343] on button "Next" at bounding box center [238, 336] width 16 height 16
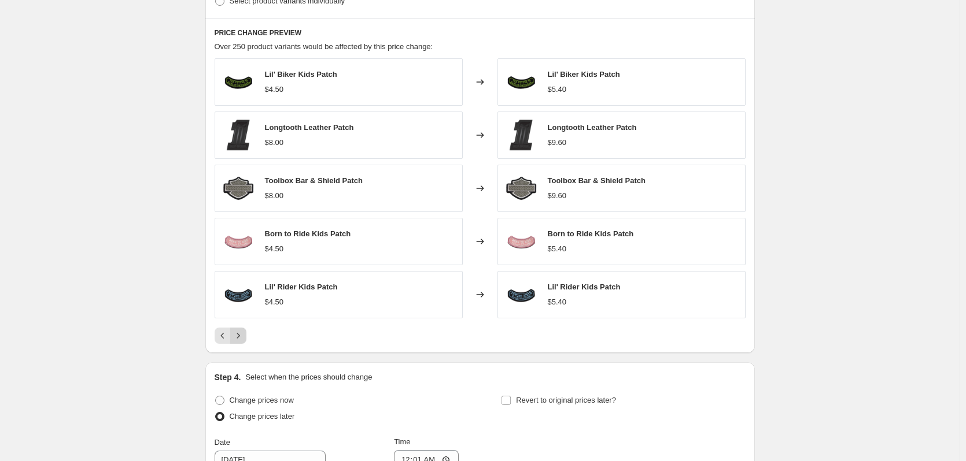
click at [242, 343] on button "Next" at bounding box center [238, 336] width 16 height 16
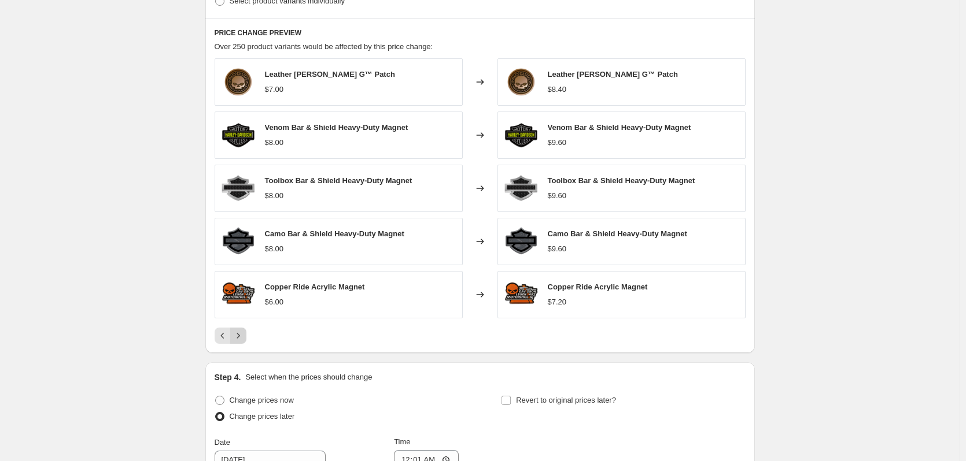
click at [242, 343] on button "Next" at bounding box center [238, 336] width 16 height 16
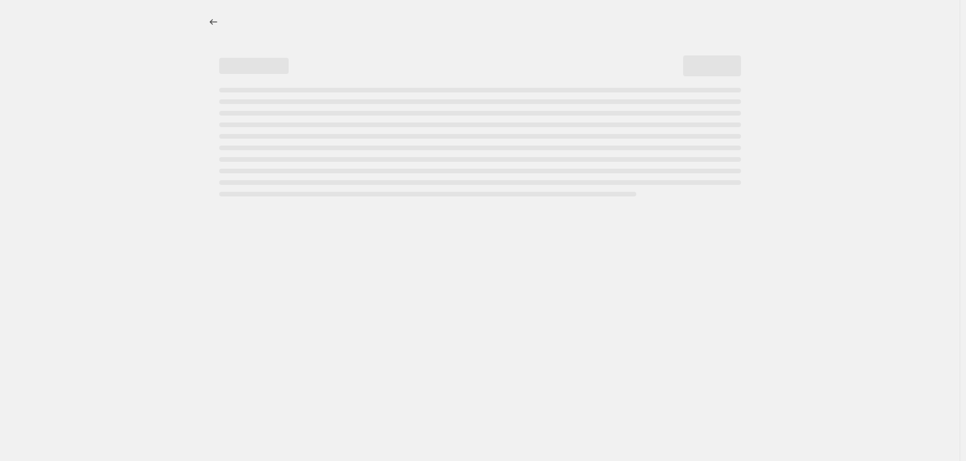
select select "percentage"
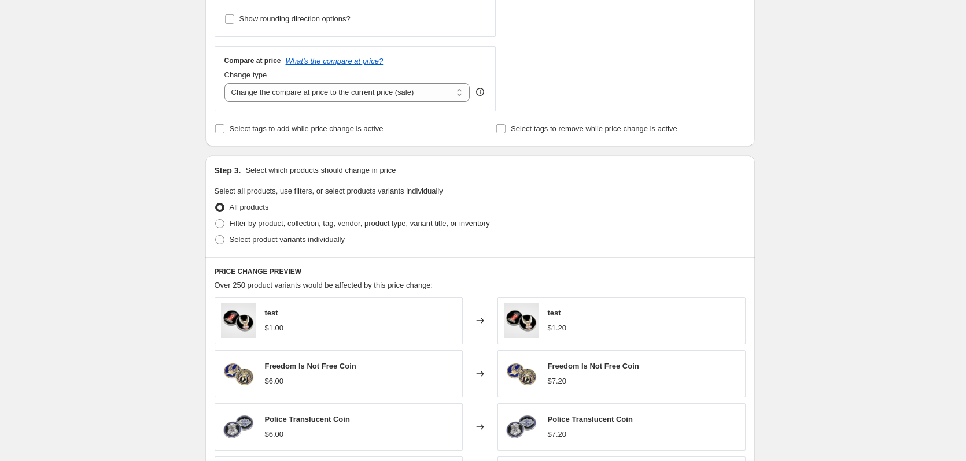
scroll to position [694, 0]
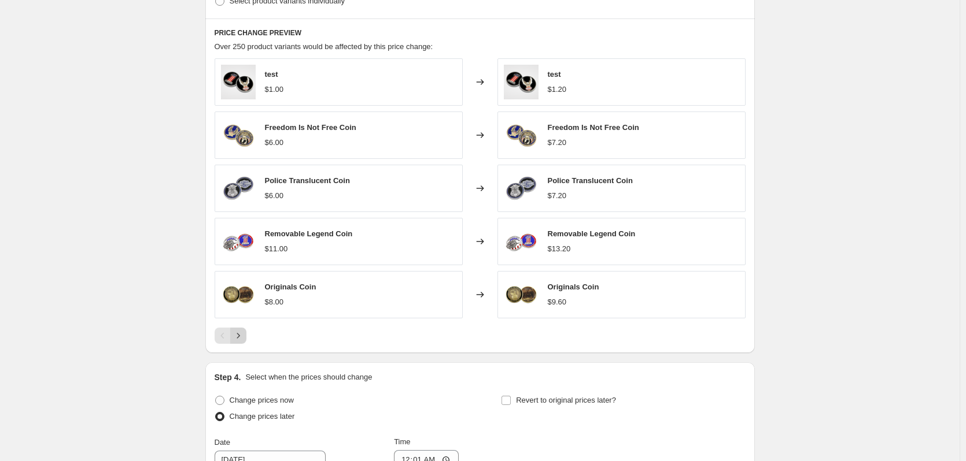
click at [242, 340] on icon "Next" at bounding box center [238, 336] width 12 height 12
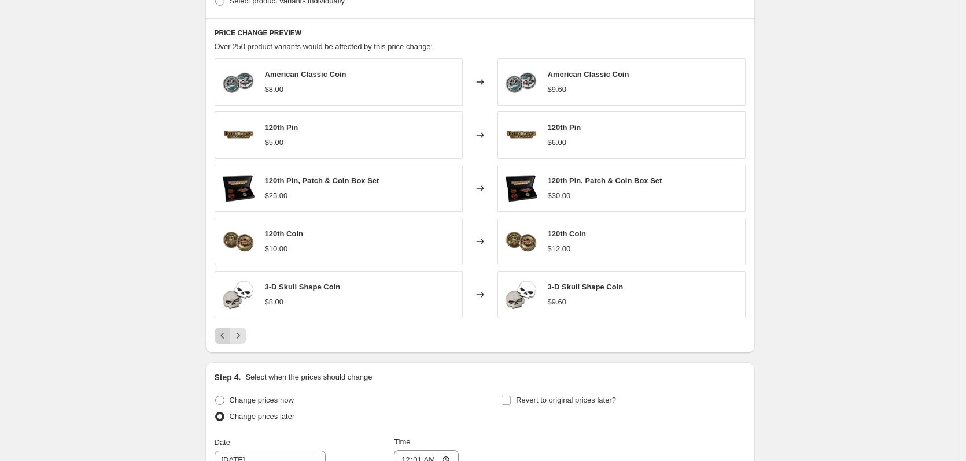
click at [228, 341] on icon "Previous" at bounding box center [223, 336] width 12 height 12
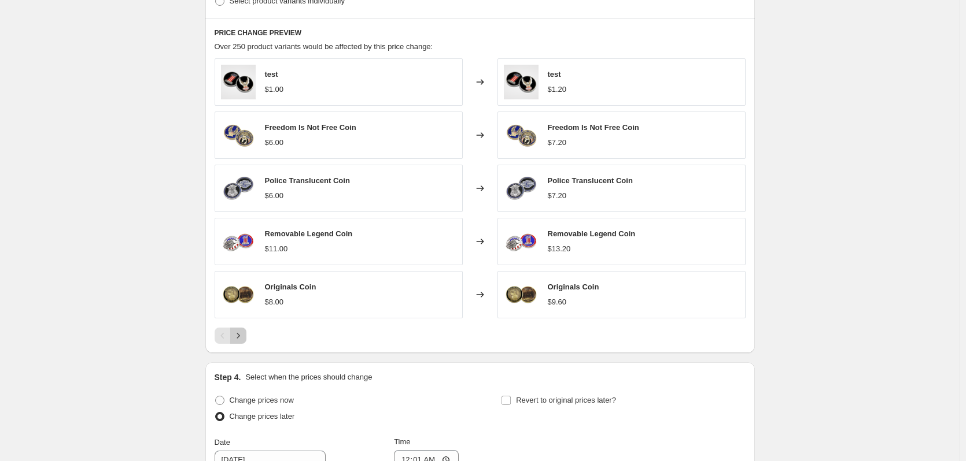
click at [244, 341] on icon "Next" at bounding box center [238, 336] width 12 height 12
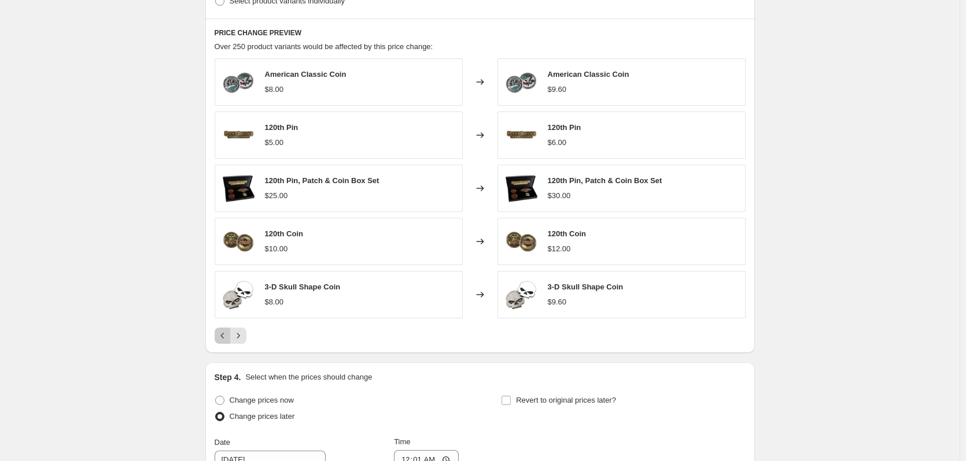
click at [228, 341] on icon "Previous" at bounding box center [223, 336] width 12 height 12
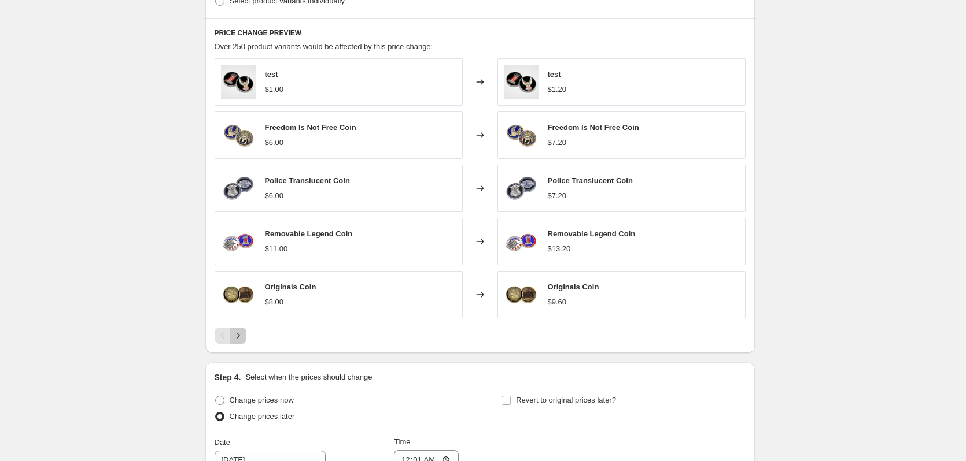
click at [240, 336] on icon "Next" at bounding box center [238, 336] width 12 height 12
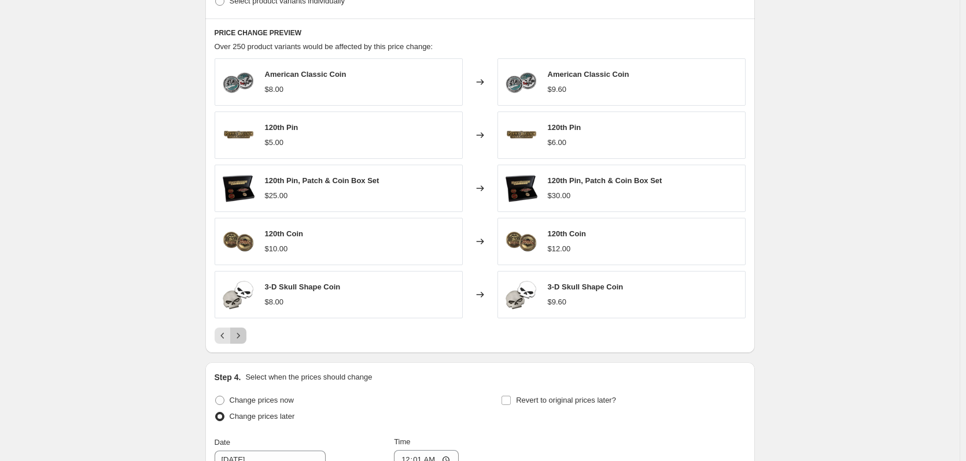
click at [243, 337] on icon "Next" at bounding box center [238, 336] width 12 height 12
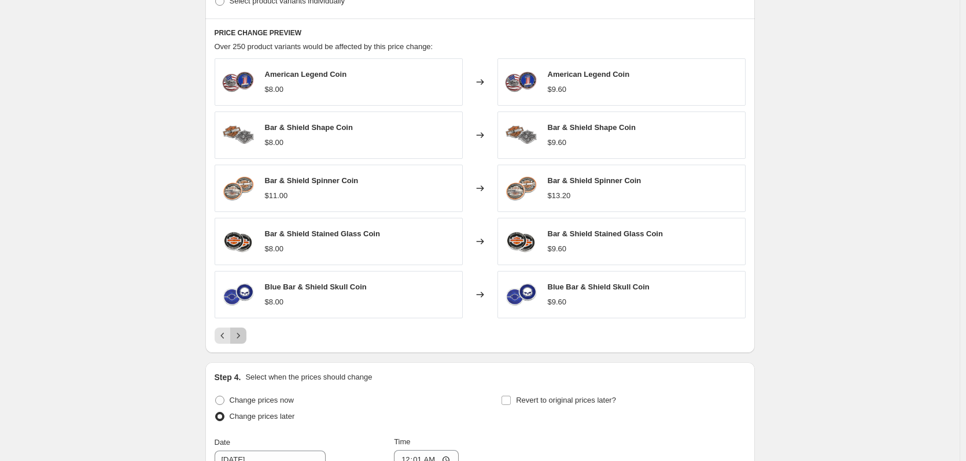
click at [244, 337] on icon "Next" at bounding box center [238, 336] width 12 height 12
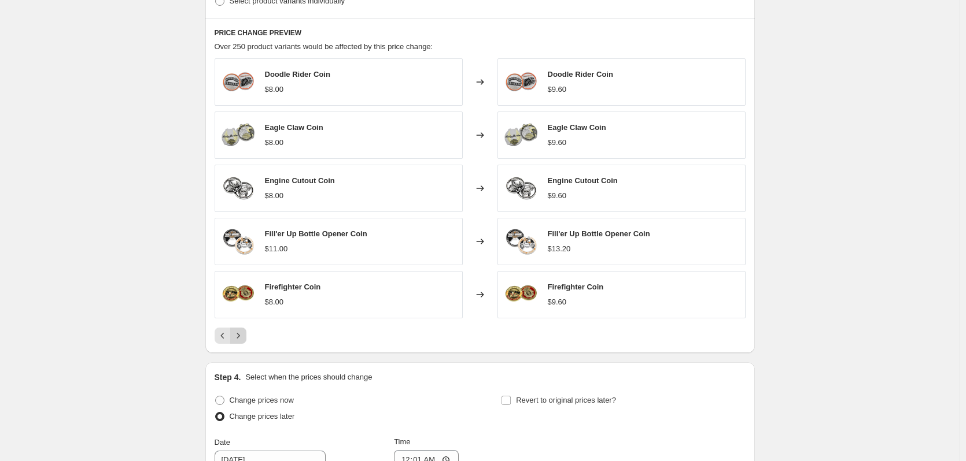
click at [244, 337] on icon "Next" at bounding box center [238, 336] width 12 height 12
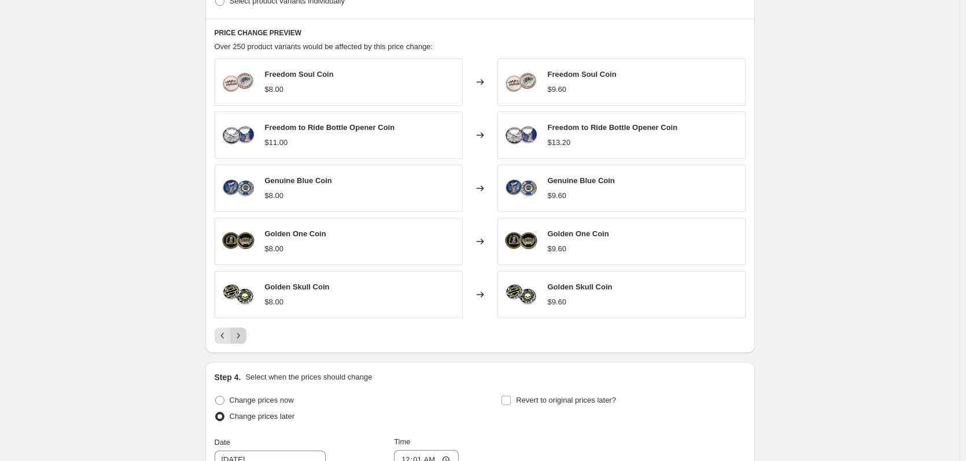
click at [244, 337] on icon "Next" at bounding box center [238, 336] width 12 height 12
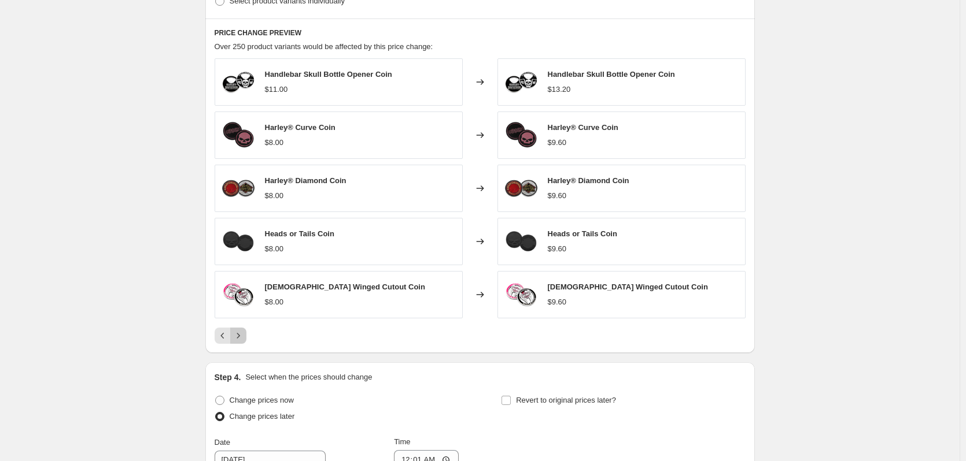
click at [244, 337] on icon "Next" at bounding box center [238, 336] width 12 height 12
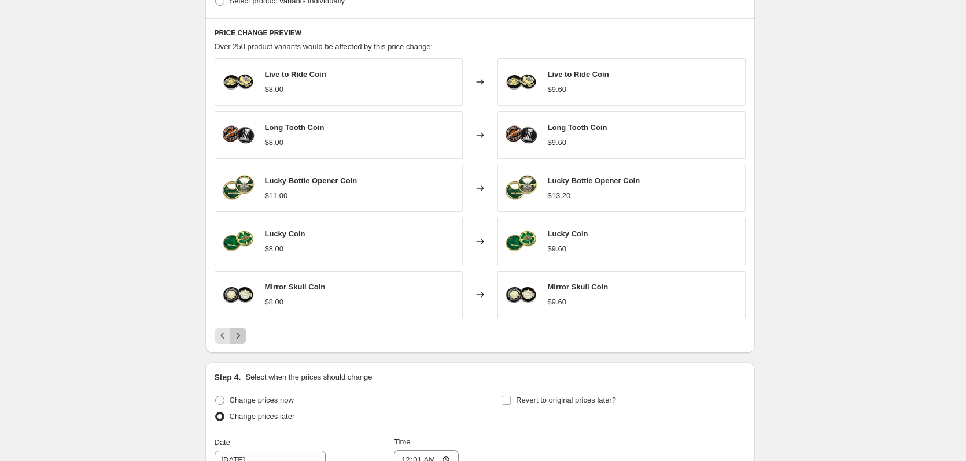
click at [244, 337] on icon "Next" at bounding box center [238, 336] width 12 height 12
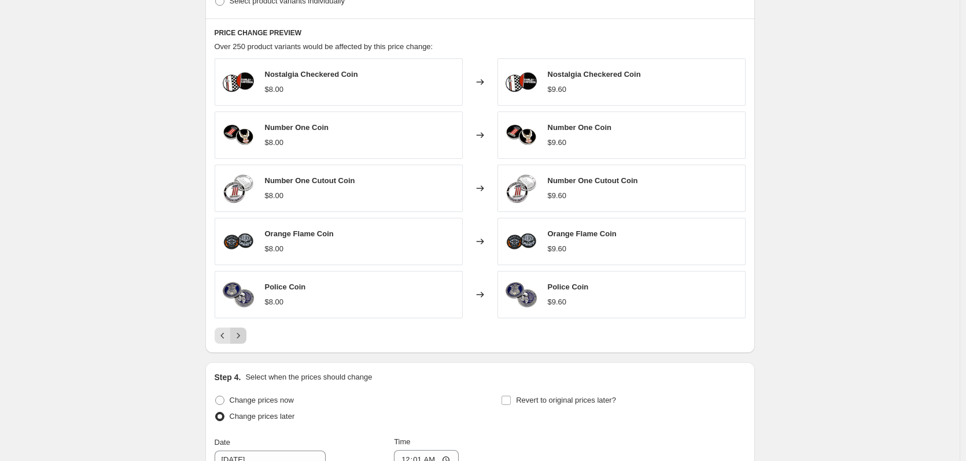
click at [244, 337] on icon "Next" at bounding box center [238, 336] width 12 height 12
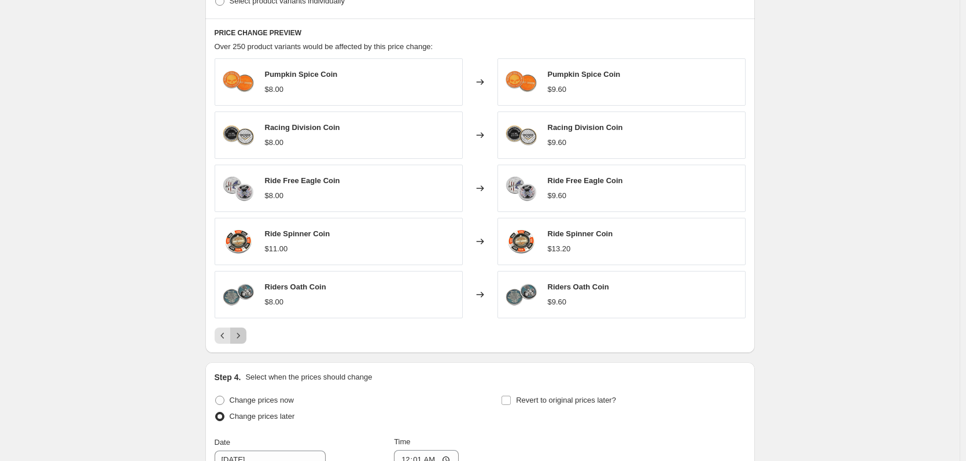
click at [244, 337] on icon "Next" at bounding box center [238, 336] width 12 height 12
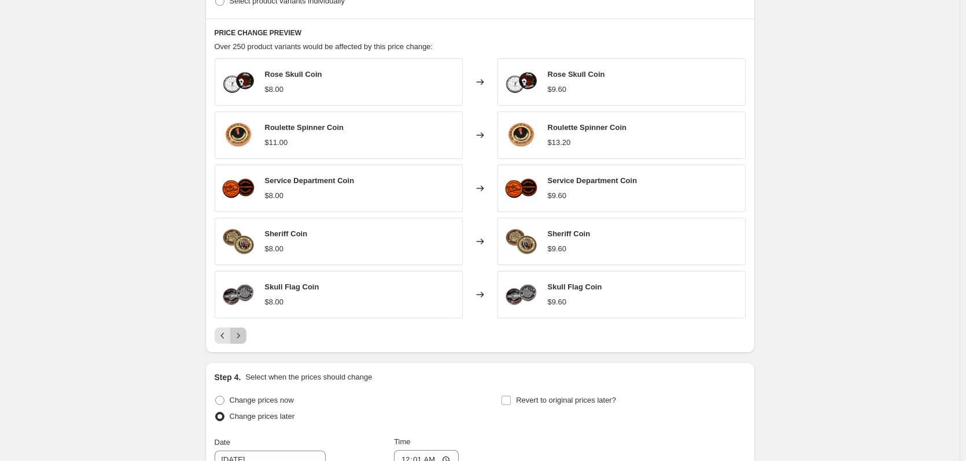
click at [244, 337] on icon "Next" at bounding box center [238, 336] width 12 height 12
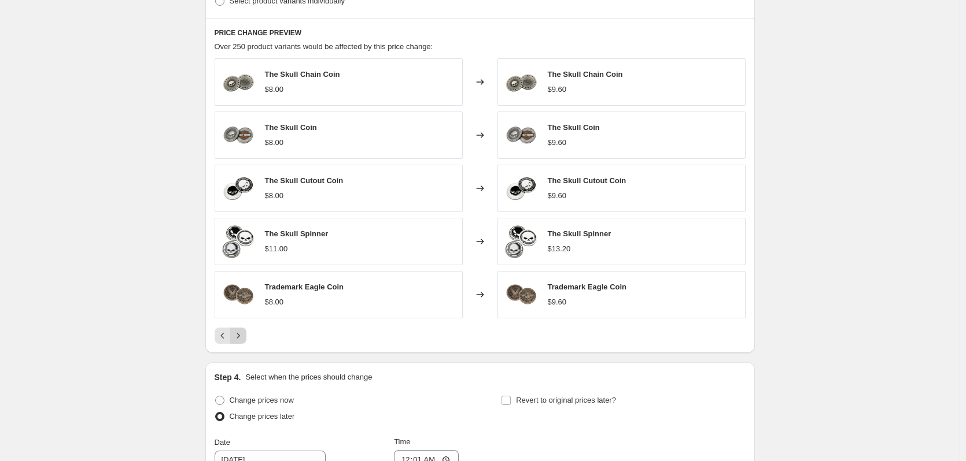
click at [242, 337] on icon "Next" at bounding box center [238, 336] width 12 height 12
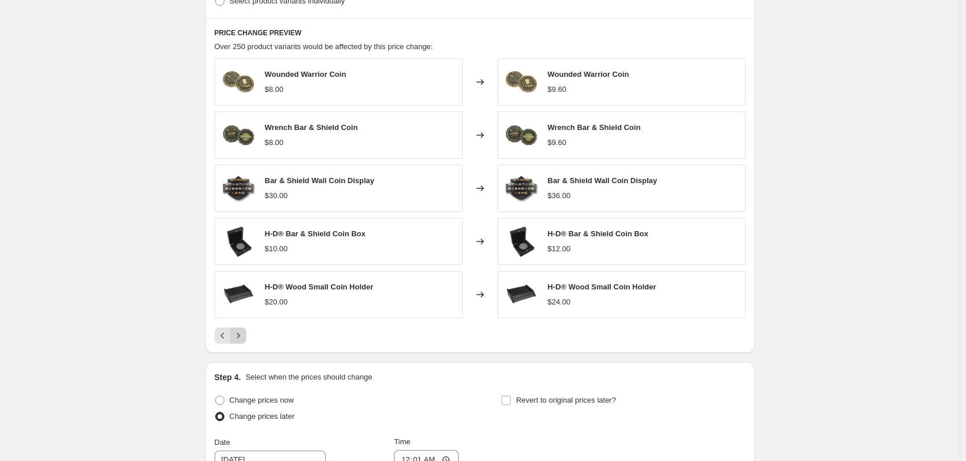
click at [239, 336] on icon "Next" at bounding box center [238, 336] width 12 height 12
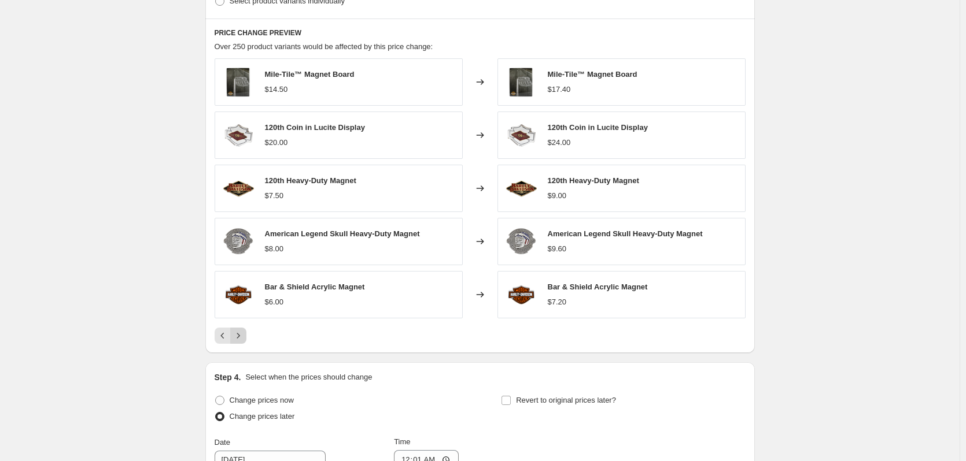
click at [243, 337] on icon "Next" at bounding box center [238, 336] width 12 height 12
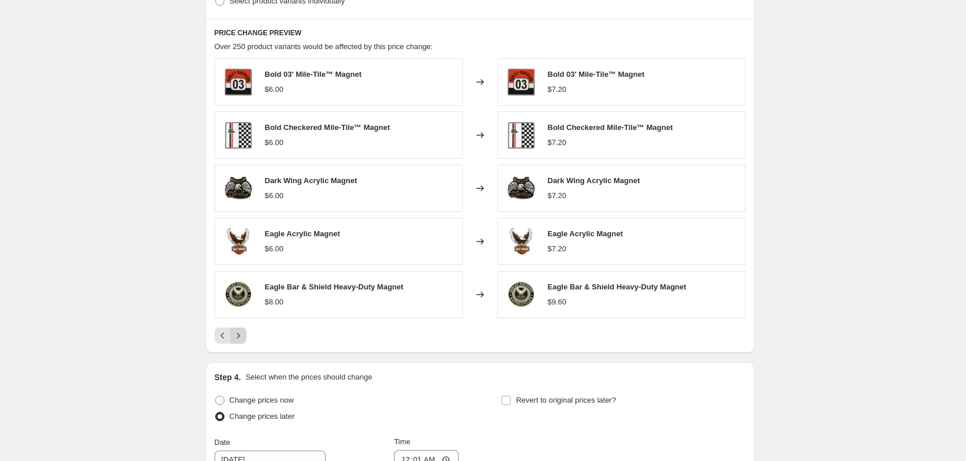
click at [243, 338] on icon "Next" at bounding box center [238, 336] width 12 height 12
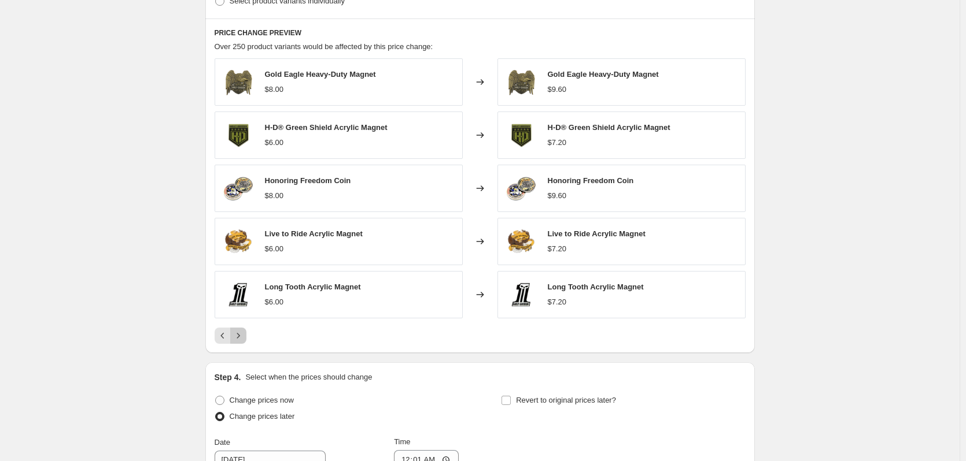
click at [243, 338] on icon "Next" at bounding box center [238, 336] width 12 height 12
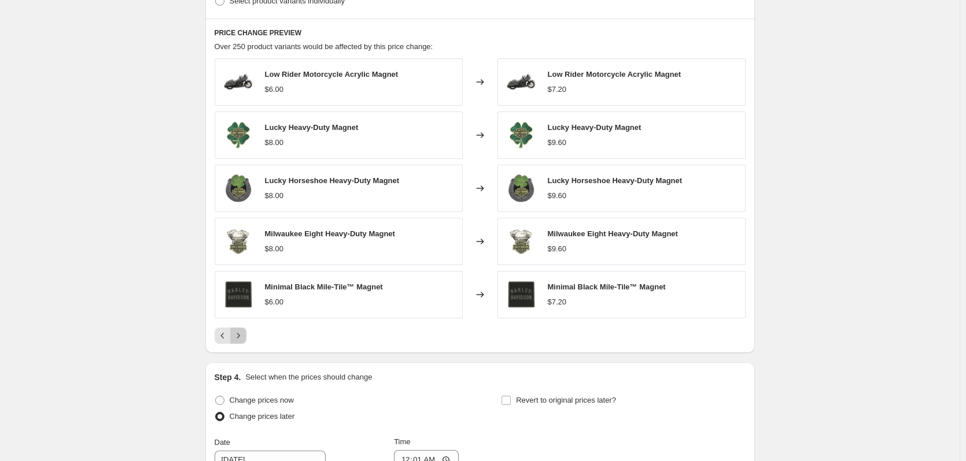
click at [243, 338] on icon "Next" at bounding box center [238, 336] width 12 height 12
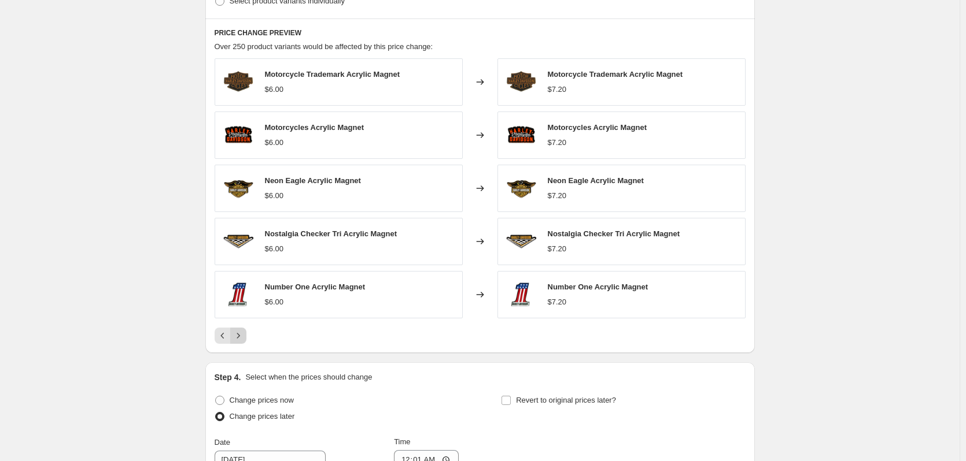
click at [243, 338] on icon "Next" at bounding box center [238, 336] width 12 height 12
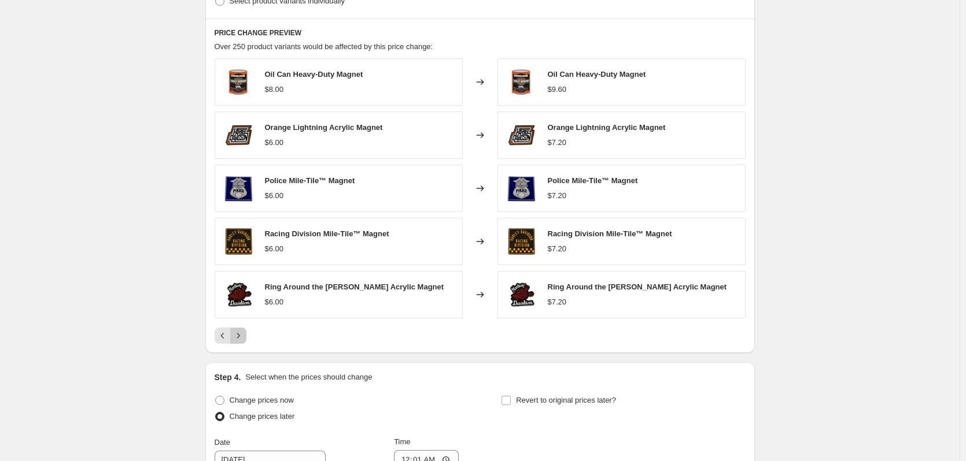
click at [243, 338] on icon "Next" at bounding box center [238, 336] width 12 height 12
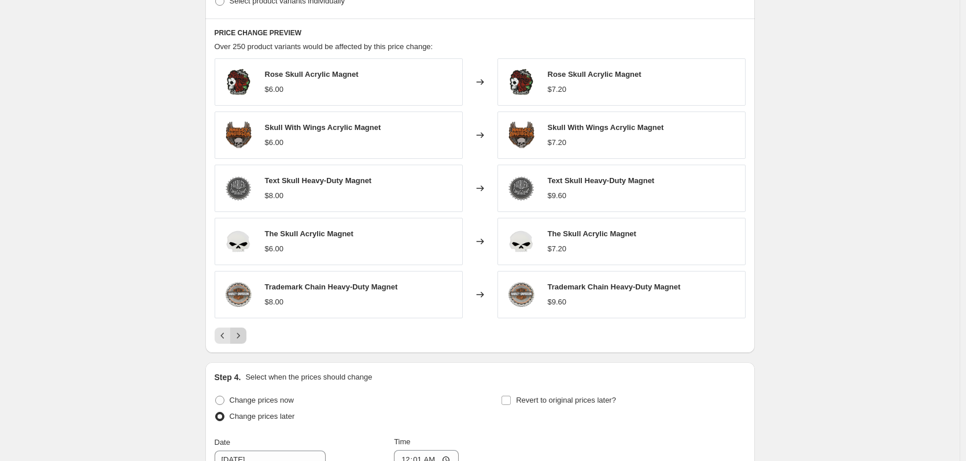
click at [243, 338] on icon "Next" at bounding box center [238, 336] width 12 height 12
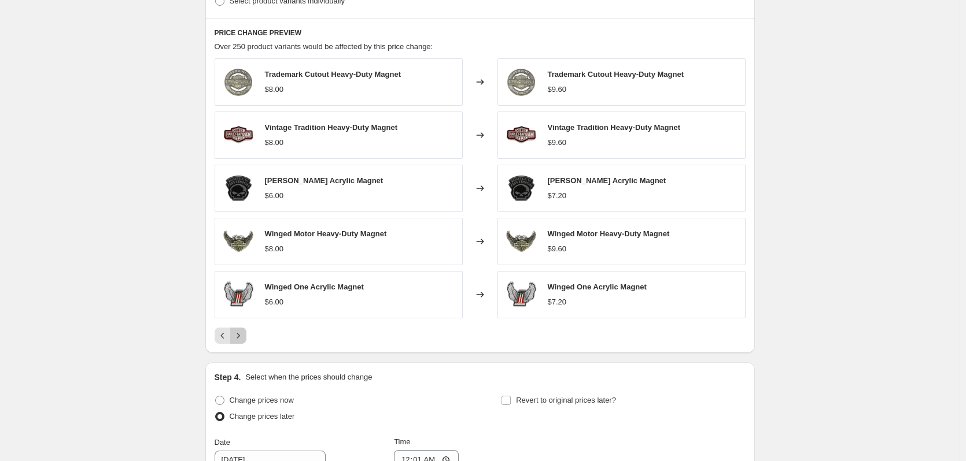
click at [243, 338] on icon "Next" at bounding box center [238, 336] width 12 height 12
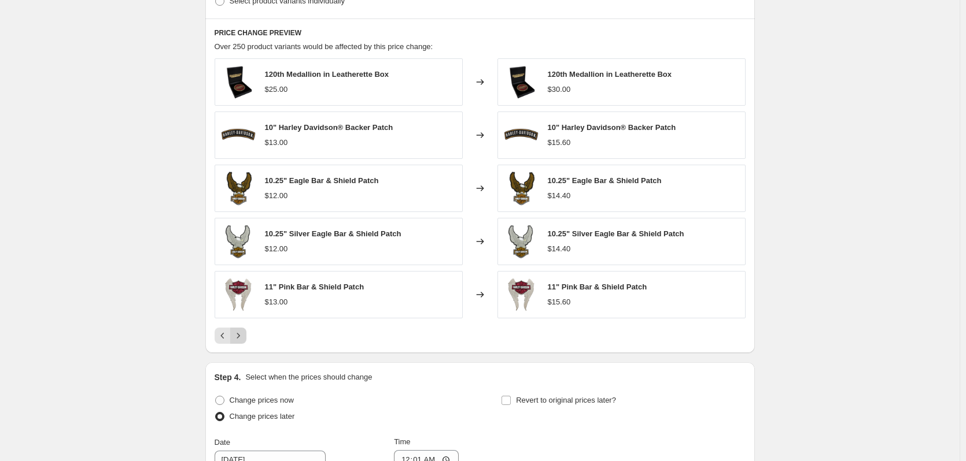
click at [239, 339] on icon "Next" at bounding box center [238, 336] width 12 height 12
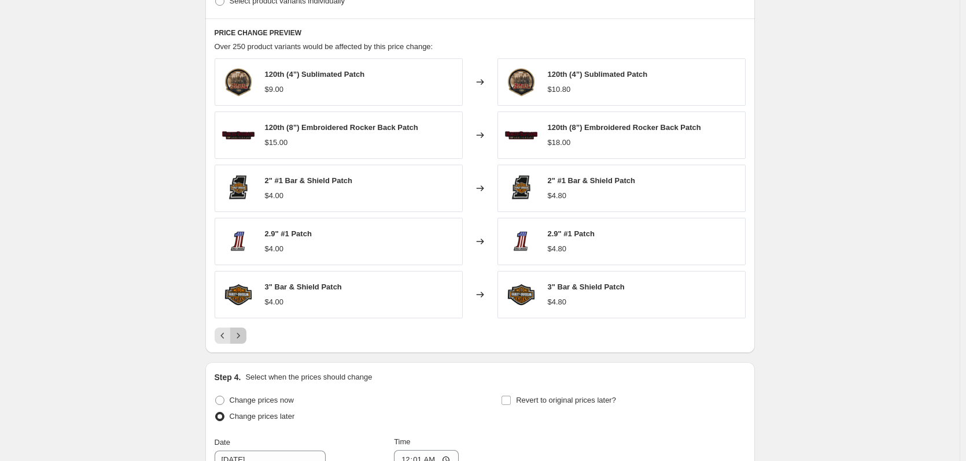
click at [241, 334] on icon "Next" at bounding box center [238, 336] width 12 height 12
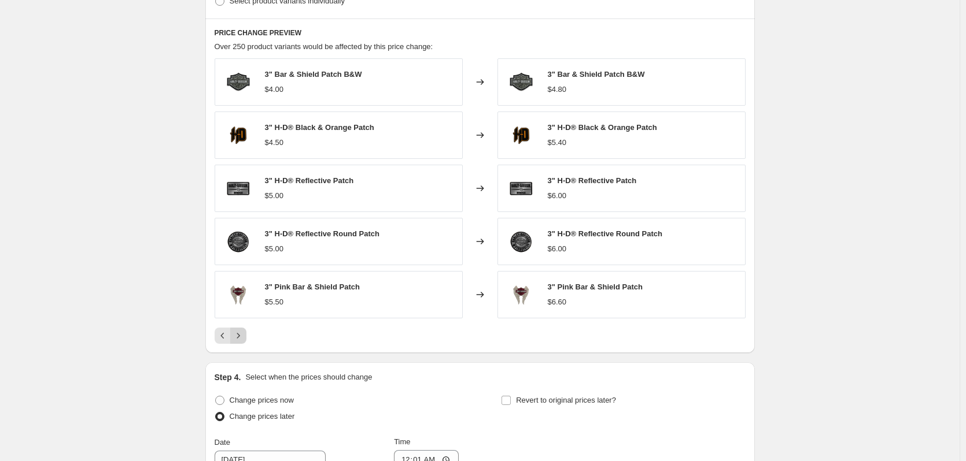
click at [239, 339] on icon "Next" at bounding box center [238, 336] width 12 height 12
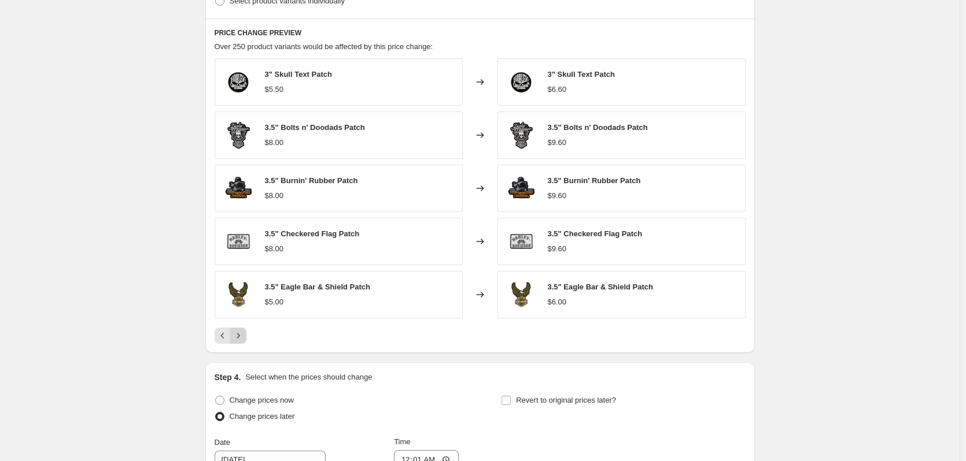
click at [243, 341] on icon "Next" at bounding box center [238, 336] width 12 height 12
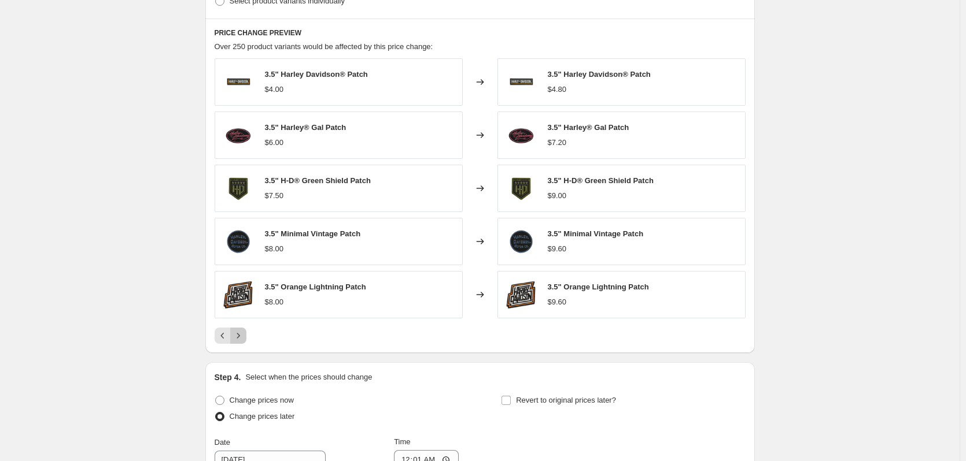
click at [244, 338] on icon "Next" at bounding box center [238, 336] width 12 height 12
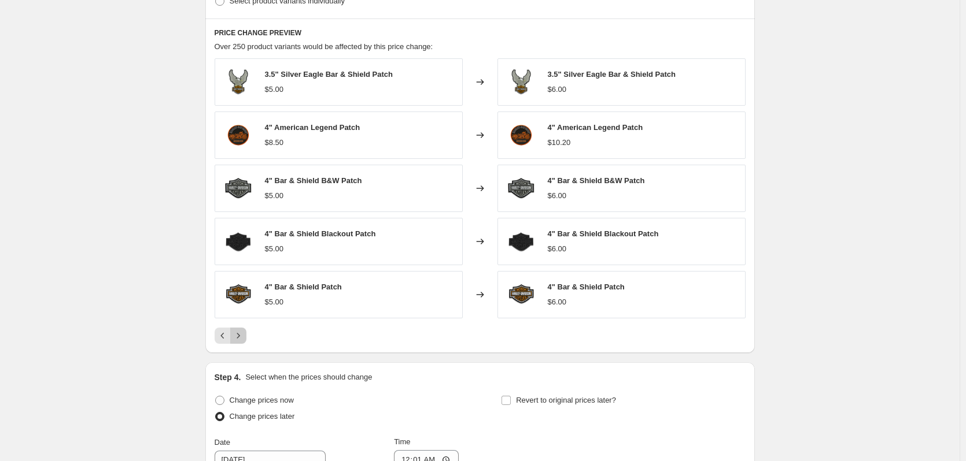
click at [244, 336] on icon "Next" at bounding box center [238, 336] width 12 height 12
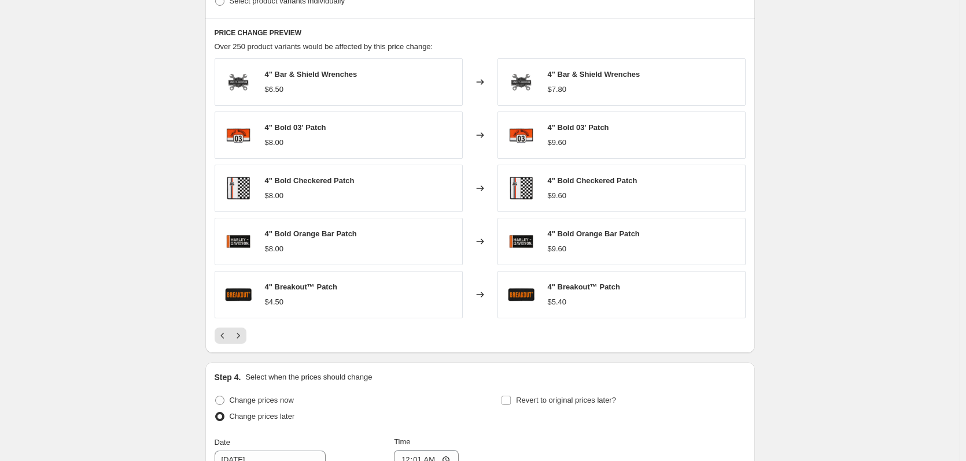
click at [250, 338] on div at bounding box center [480, 336] width 531 height 16
click at [242, 340] on icon "Next" at bounding box center [238, 336] width 12 height 12
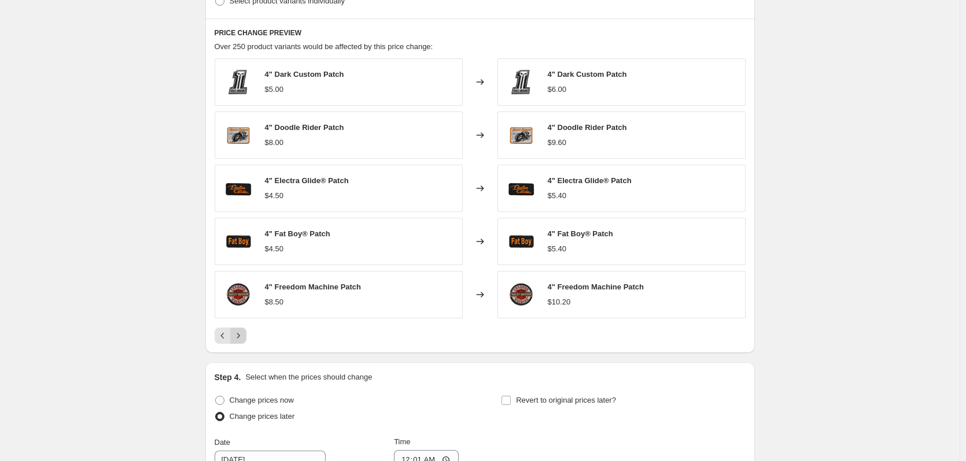
click at [241, 336] on icon "Next" at bounding box center [238, 336] width 12 height 12
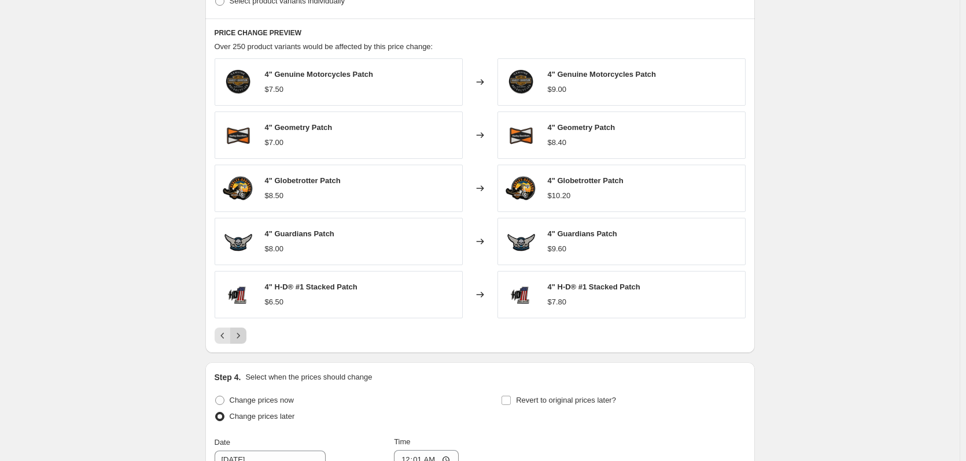
click at [240, 338] on icon "Next" at bounding box center [238, 336] width 12 height 12
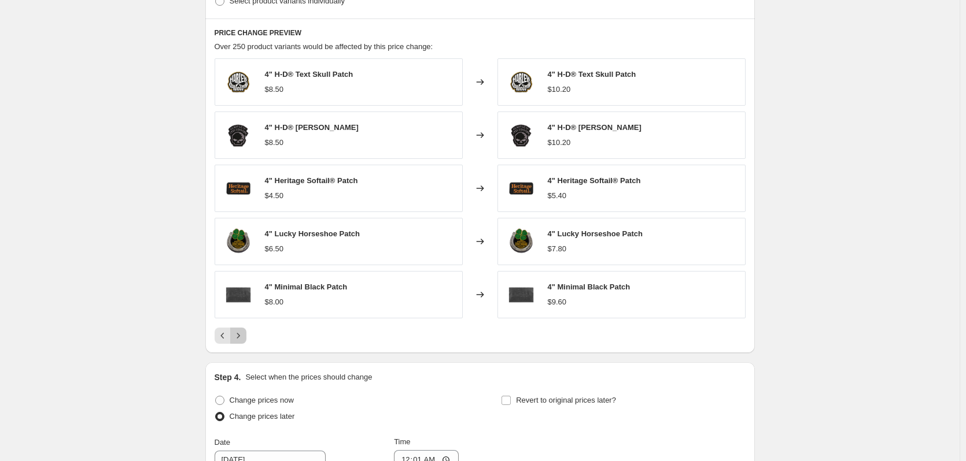
click at [244, 337] on icon "Next" at bounding box center [238, 336] width 12 height 12
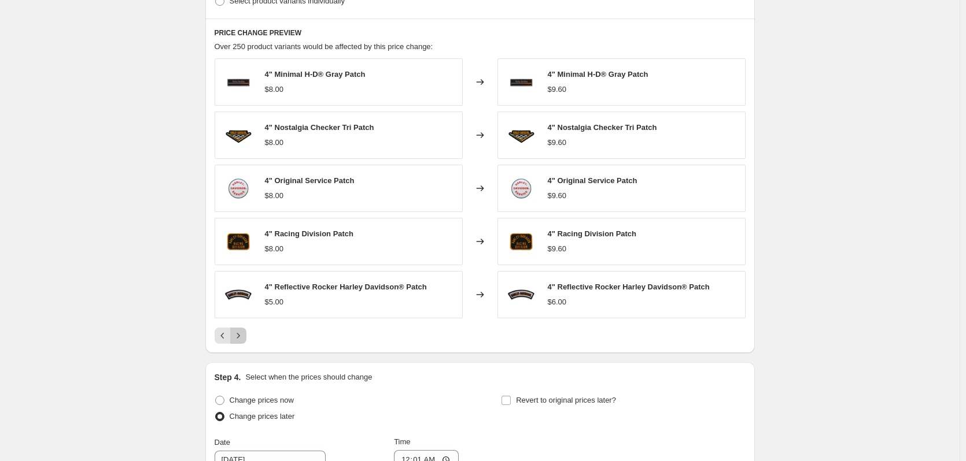
click at [244, 337] on icon "Next" at bounding box center [238, 336] width 12 height 12
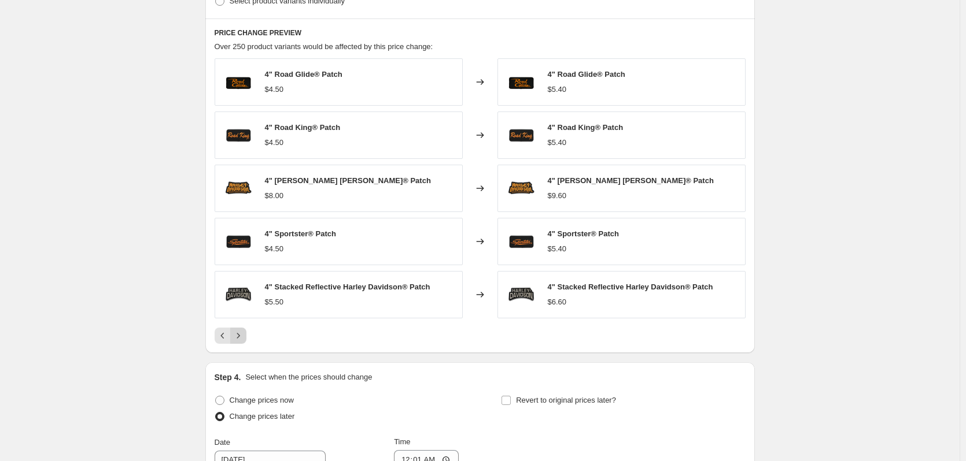
click at [244, 337] on icon "Next" at bounding box center [238, 336] width 12 height 12
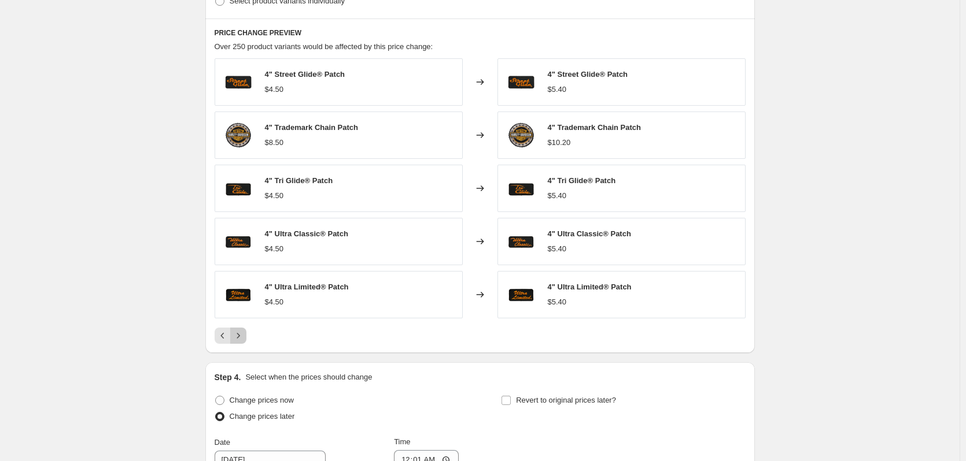
click at [244, 337] on icon "Next" at bounding box center [238, 336] width 12 height 12
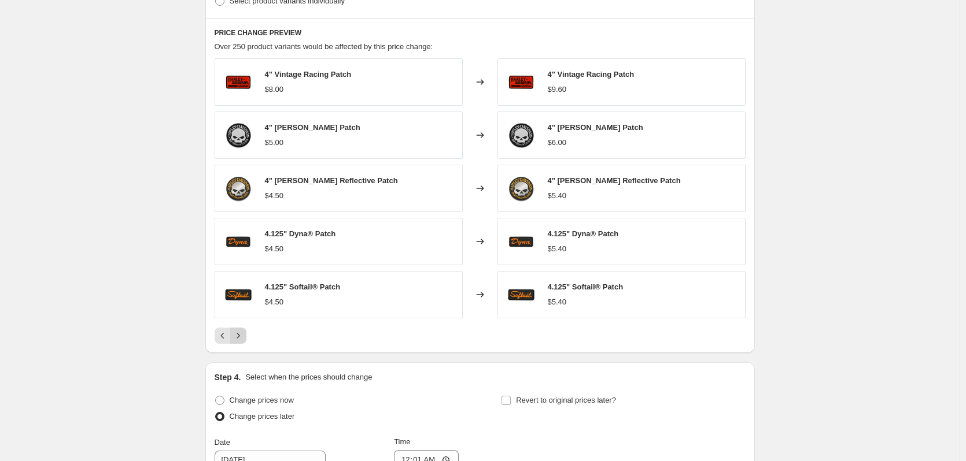
click at [244, 337] on icon "Next" at bounding box center [238, 336] width 12 height 12
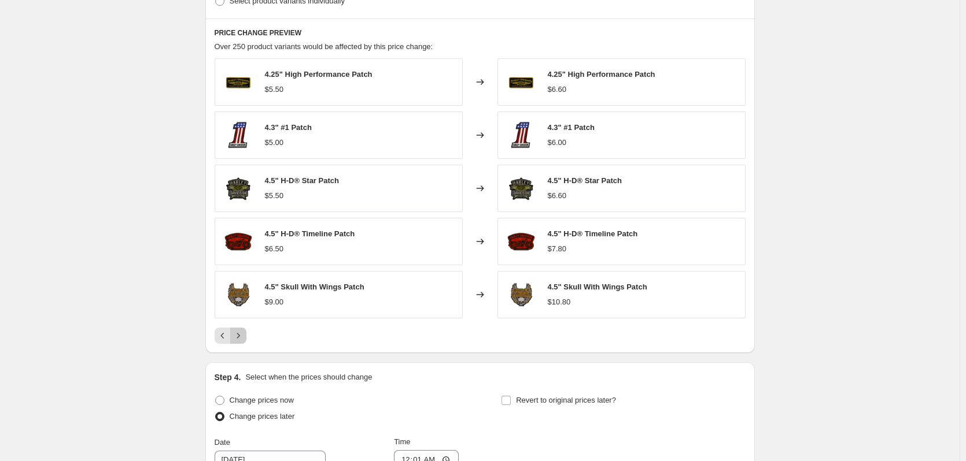
click at [239, 335] on icon "Next" at bounding box center [238, 336] width 12 height 12
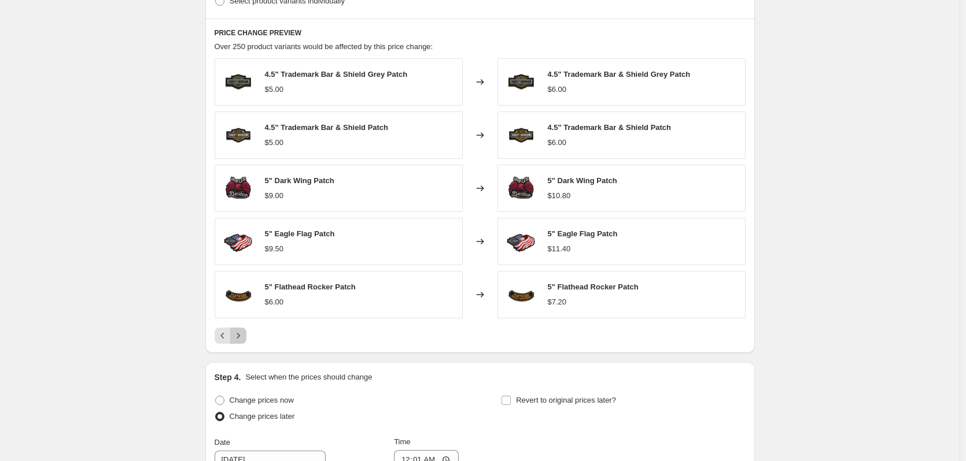
click at [239, 337] on icon "Next" at bounding box center [238, 336] width 12 height 12
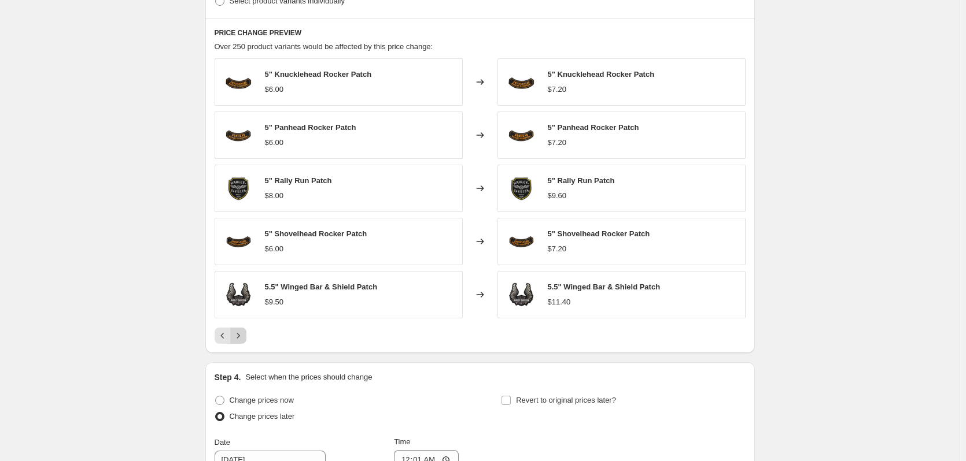
click at [239, 337] on icon "Next" at bounding box center [238, 336] width 12 height 12
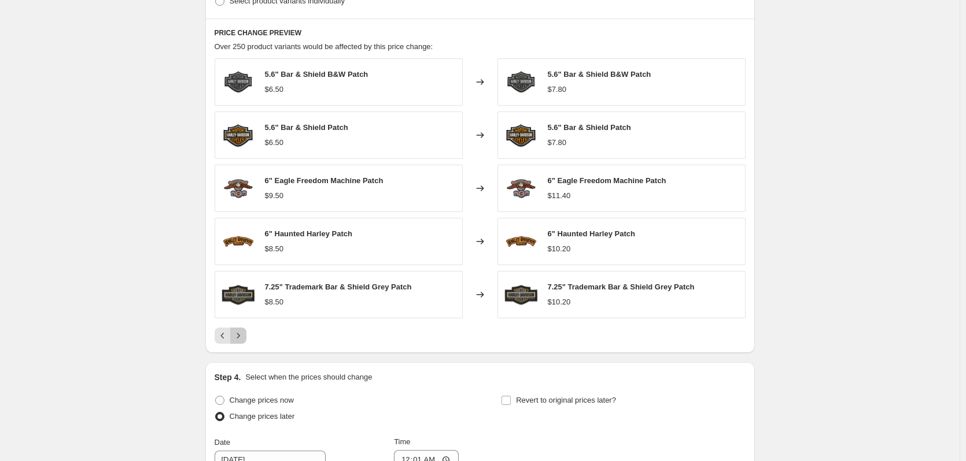
click at [239, 337] on icon "Next" at bounding box center [238, 336] width 12 height 12
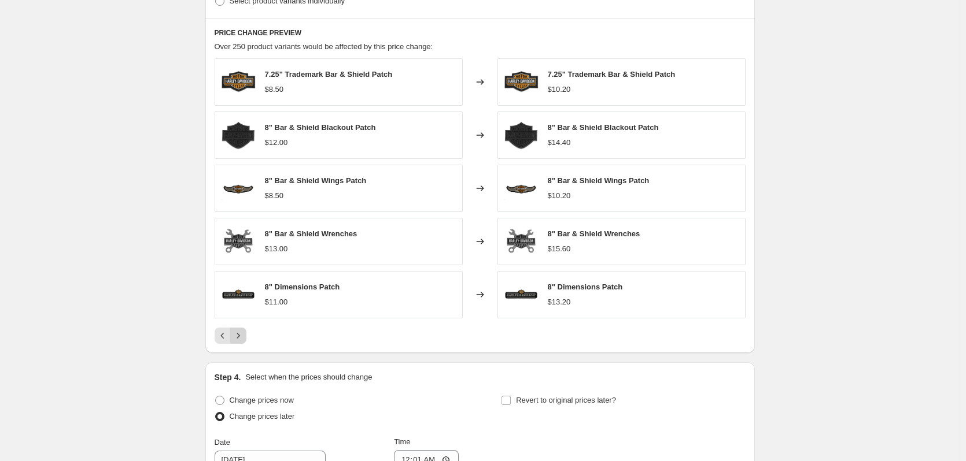
click at [243, 338] on icon "Next" at bounding box center [238, 336] width 12 height 12
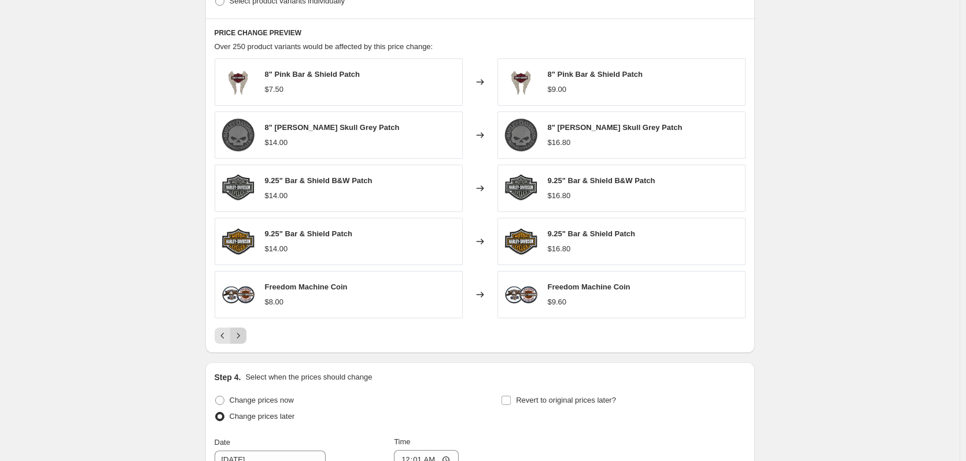
click at [243, 335] on icon "Next" at bounding box center [238, 336] width 12 height 12
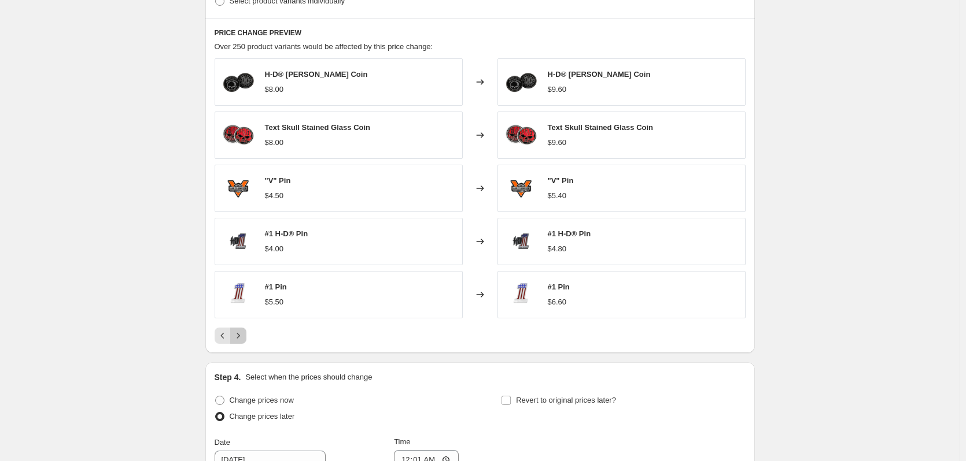
click at [241, 336] on icon "Next" at bounding box center [238, 336] width 12 height 12
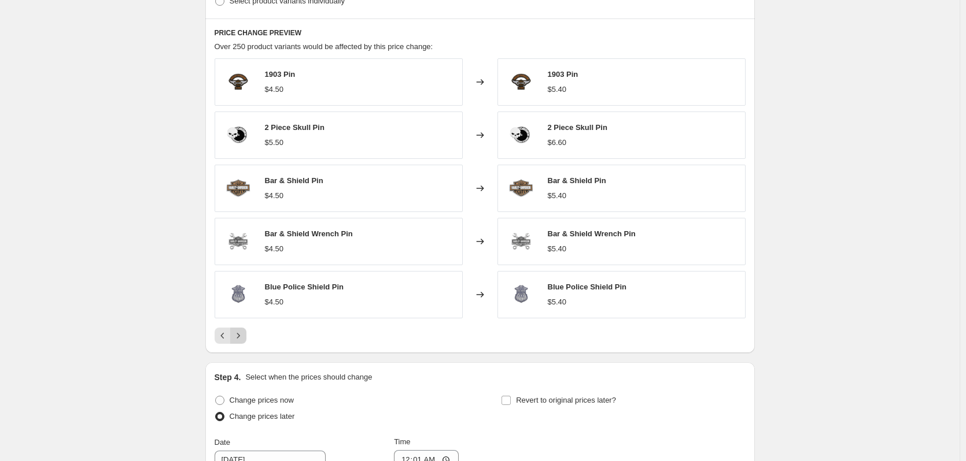
click at [241, 336] on icon "Next" at bounding box center [238, 336] width 12 height 12
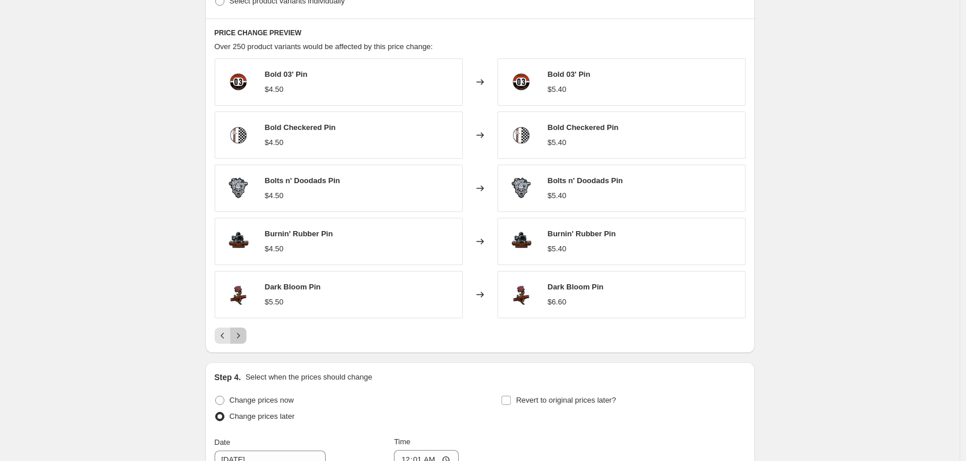
click at [241, 336] on icon "Next" at bounding box center [238, 336] width 12 height 12
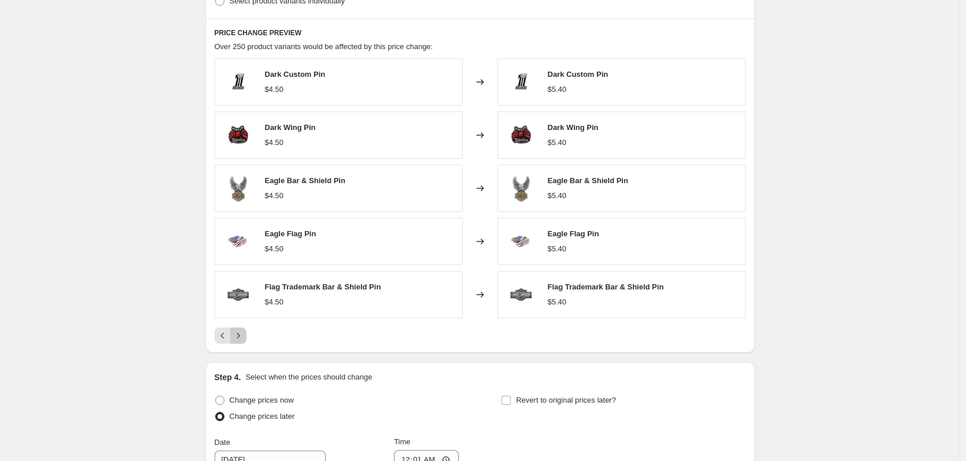
click at [241, 336] on icon "Next" at bounding box center [238, 336] width 12 height 12
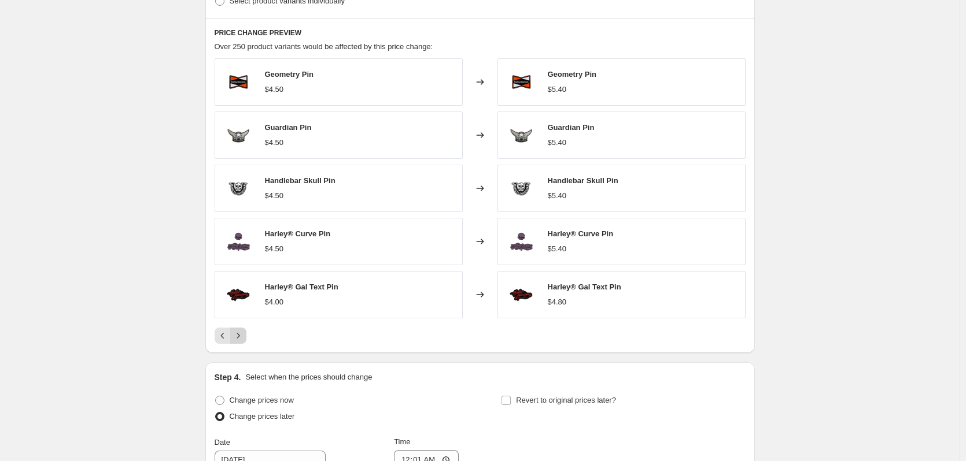
click at [241, 336] on icon "Next" at bounding box center [238, 336] width 12 height 12
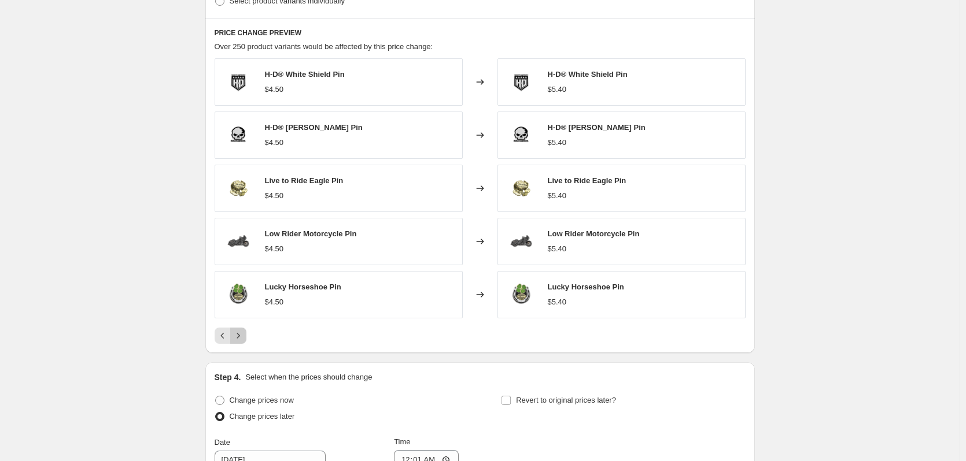
click at [241, 336] on icon "Next" at bounding box center [238, 336] width 12 height 12
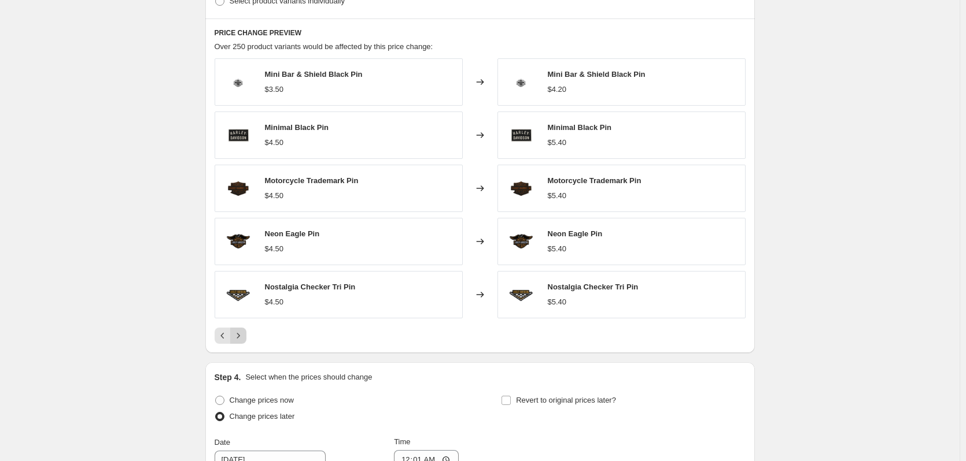
click at [242, 334] on icon "Next" at bounding box center [238, 336] width 12 height 12
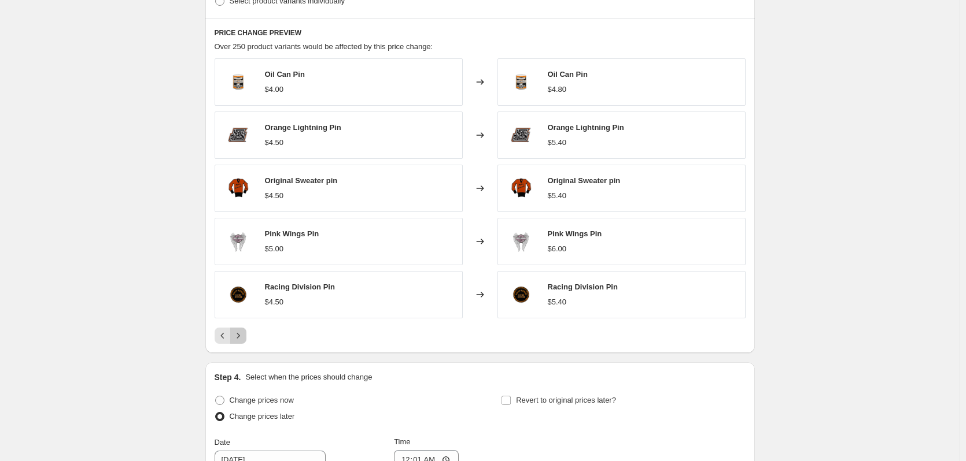
click at [246, 332] on button "Next" at bounding box center [238, 336] width 16 height 16
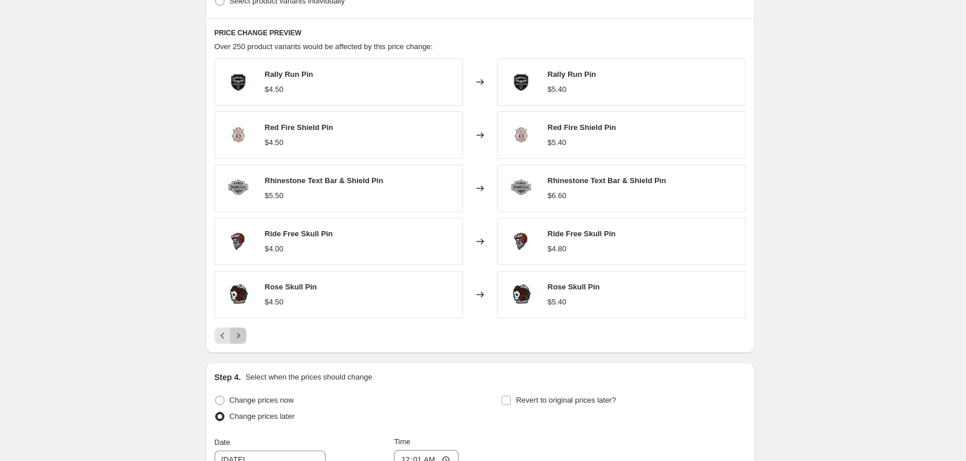
click at [246, 332] on button "Next" at bounding box center [238, 336] width 16 height 16
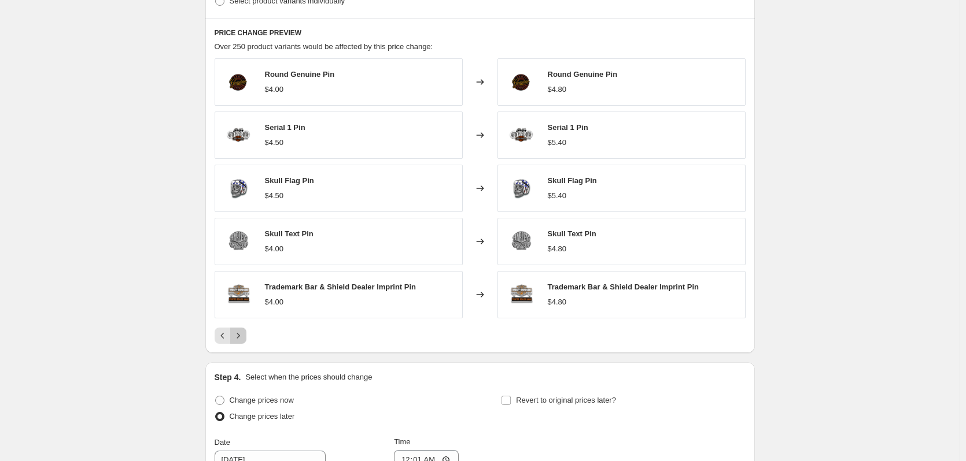
click at [246, 332] on button "Next" at bounding box center [238, 336] width 16 height 16
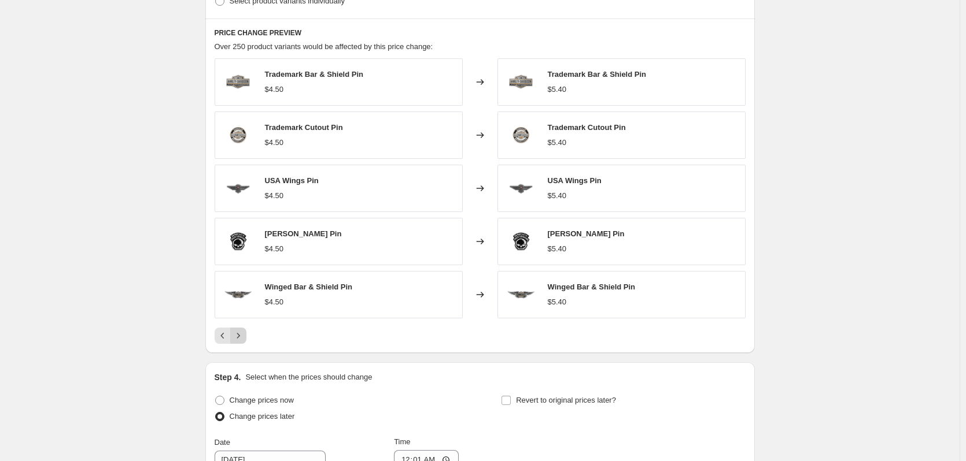
click at [246, 332] on button "Next" at bounding box center [238, 336] width 16 height 16
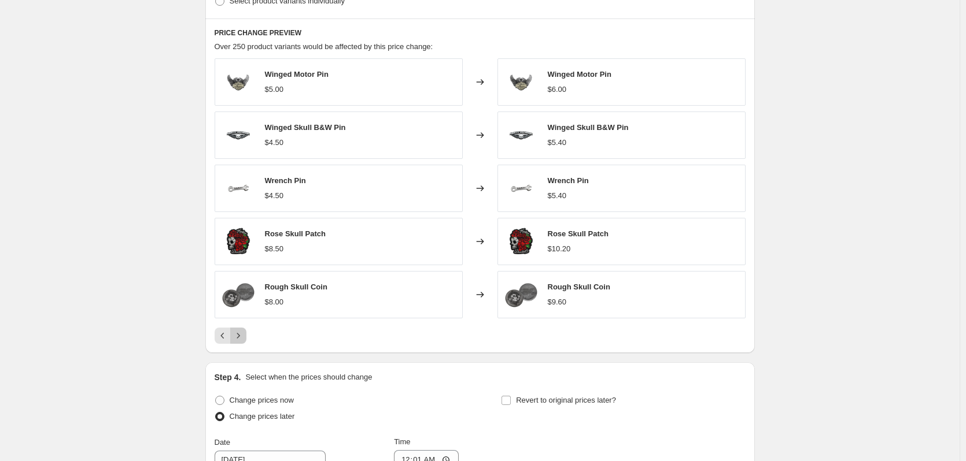
click at [246, 332] on button "Next" at bounding box center [238, 336] width 16 height 16
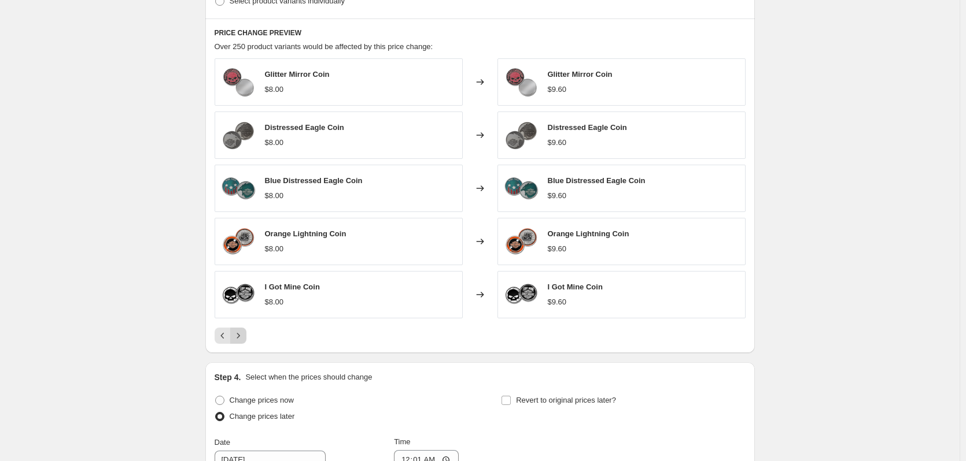
click at [246, 332] on button "Next" at bounding box center [238, 336] width 16 height 16
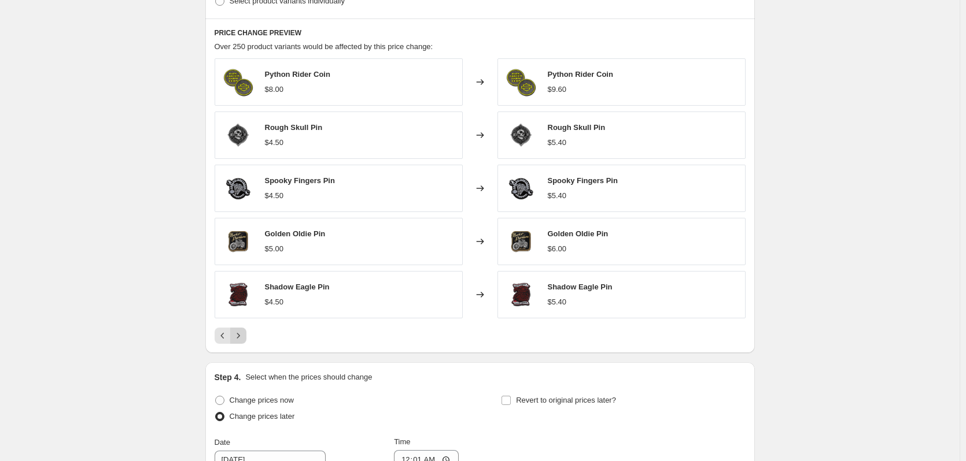
click at [246, 332] on button "Next" at bounding box center [238, 336] width 16 height 16
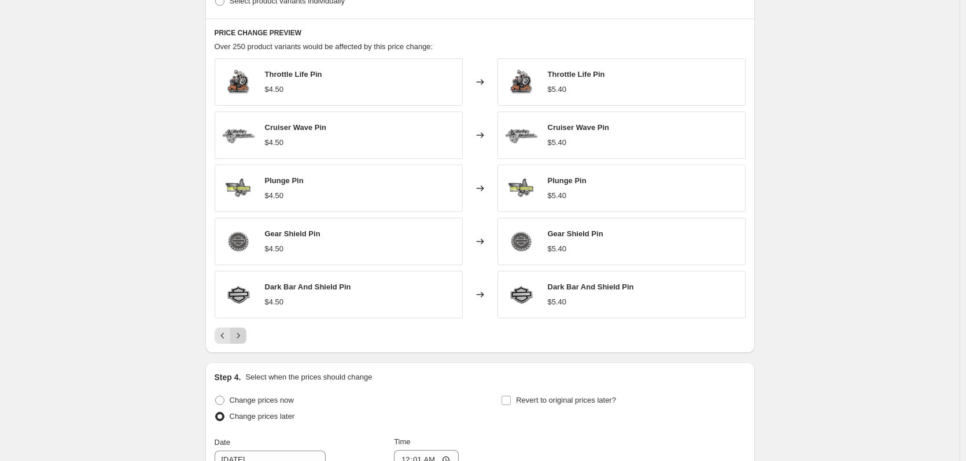
click at [246, 332] on button "Next" at bounding box center [238, 336] width 16 height 16
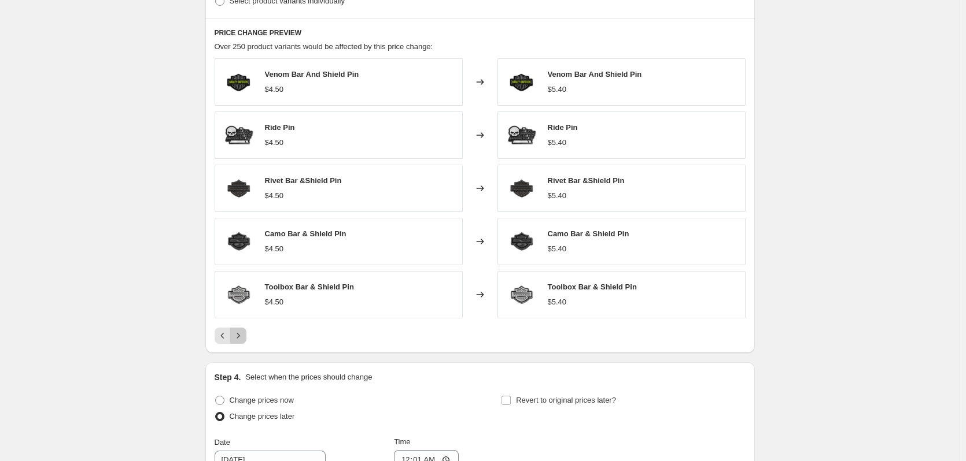
click at [246, 332] on button "Next" at bounding box center [238, 336] width 16 height 16
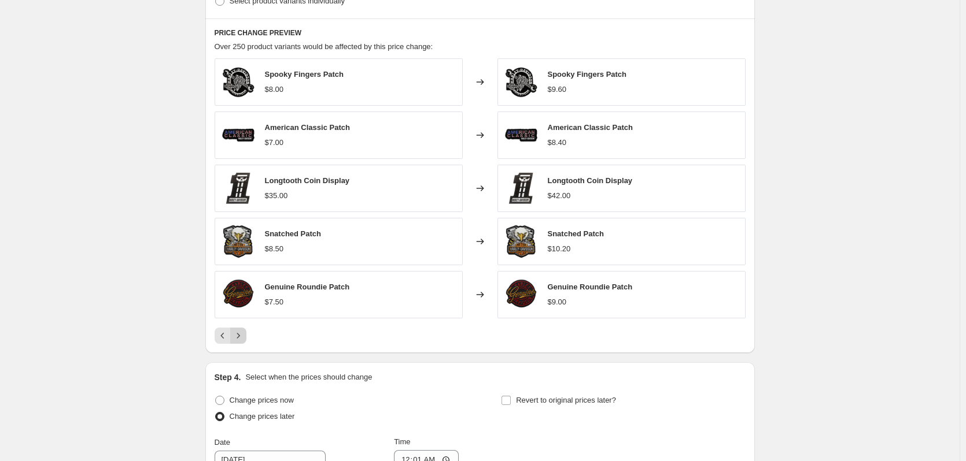
click at [244, 338] on icon "Next" at bounding box center [238, 336] width 12 height 12
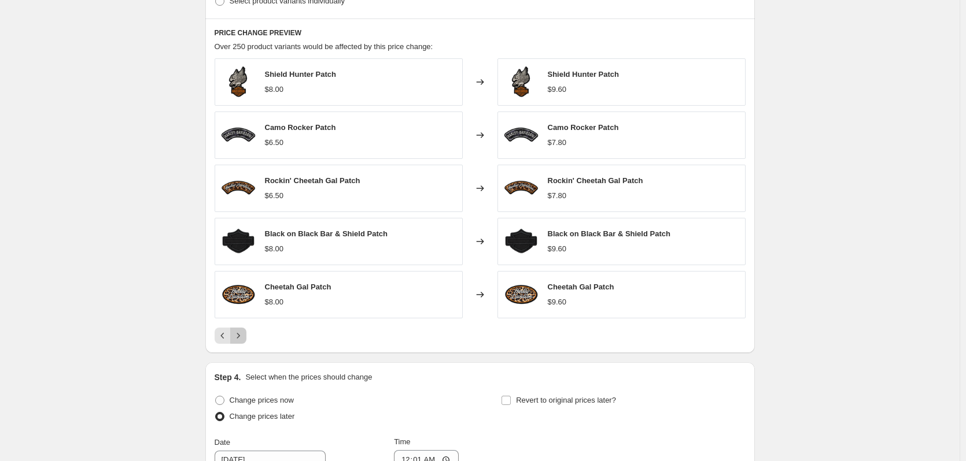
click at [242, 334] on icon "Next" at bounding box center [238, 336] width 12 height 12
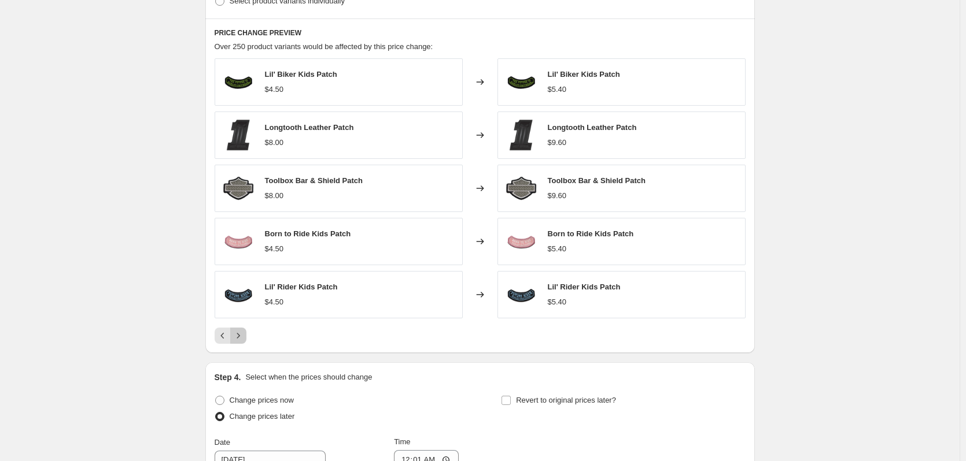
click at [242, 334] on icon "Next" at bounding box center [238, 336] width 12 height 12
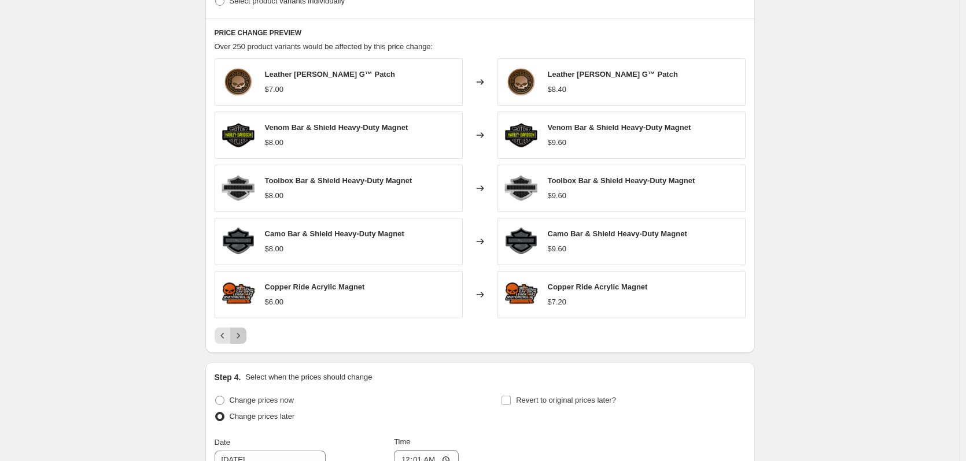
click at [242, 334] on icon "Next" at bounding box center [238, 336] width 12 height 12
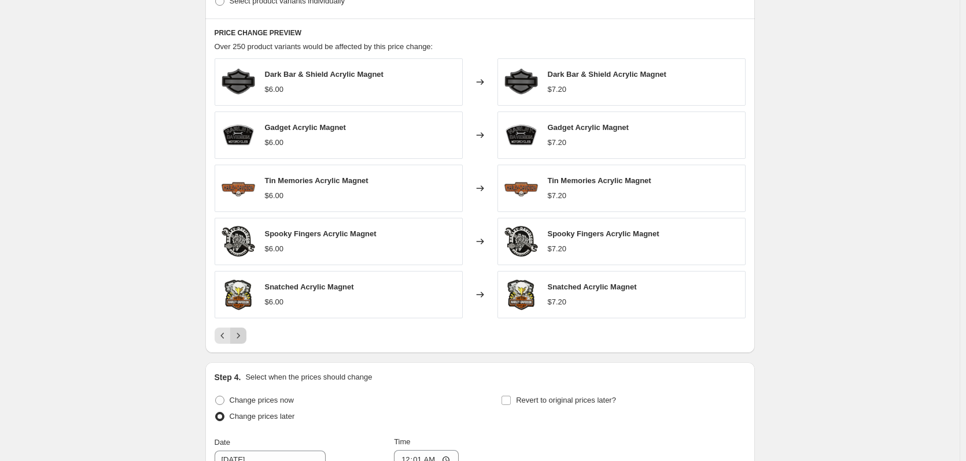
click at [242, 334] on icon "Next" at bounding box center [238, 336] width 12 height 12
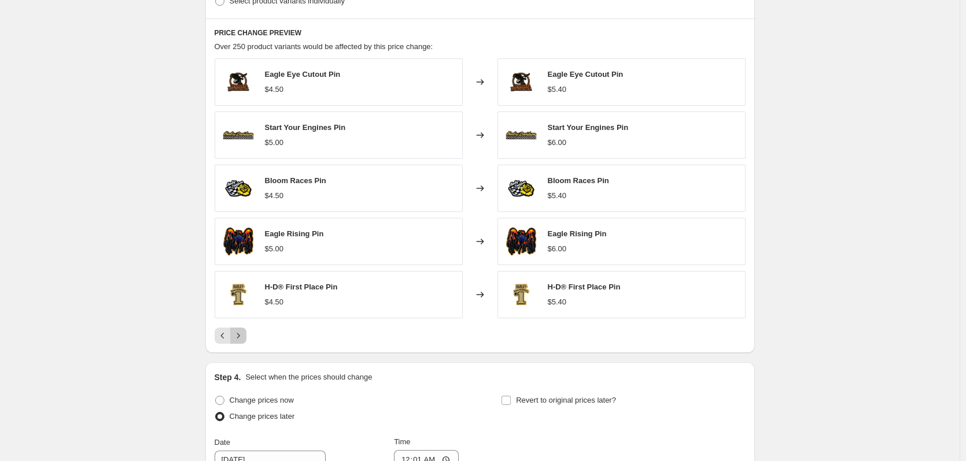
click at [242, 334] on icon "Next" at bounding box center [238, 336] width 12 height 12
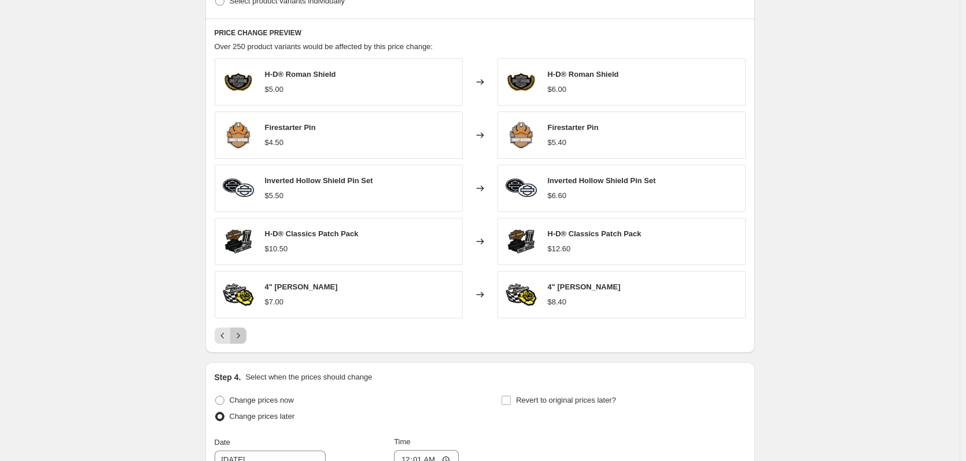
click at [241, 336] on icon "Next" at bounding box center [238, 336] width 12 height 12
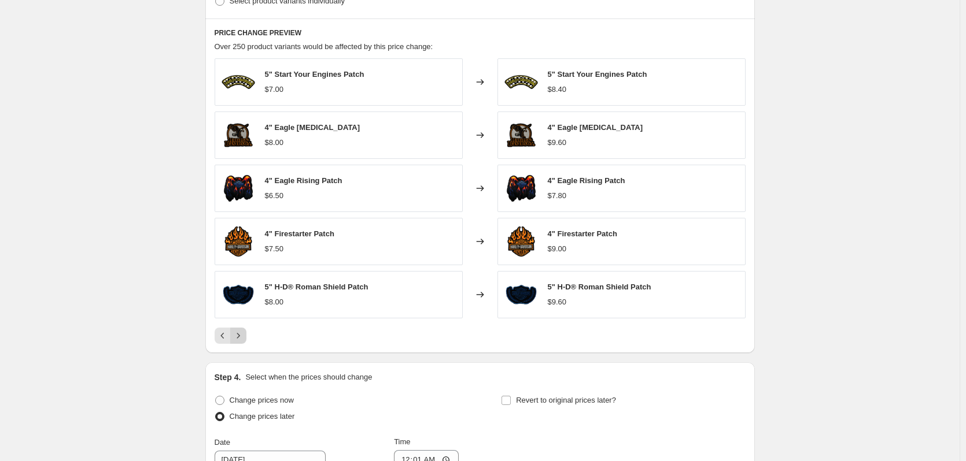
click at [241, 336] on icon "Next" at bounding box center [238, 336] width 12 height 12
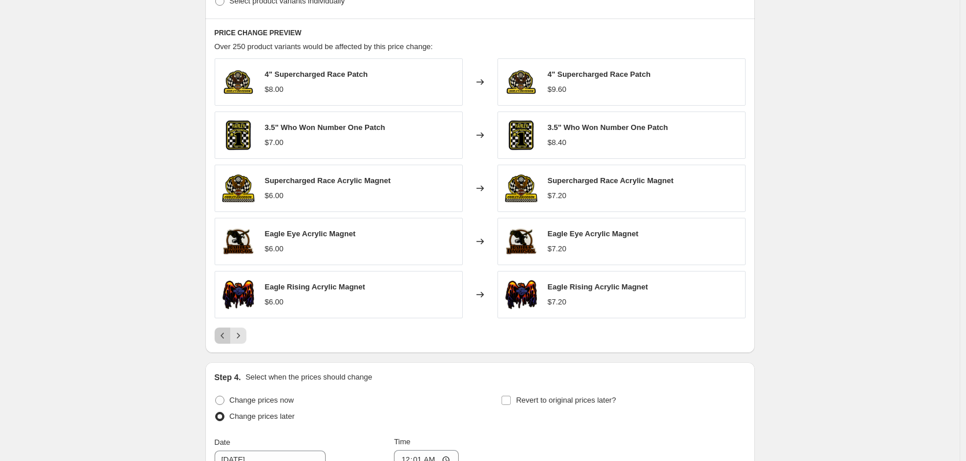
click at [222, 342] on icon "Previous" at bounding box center [223, 336] width 12 height 12
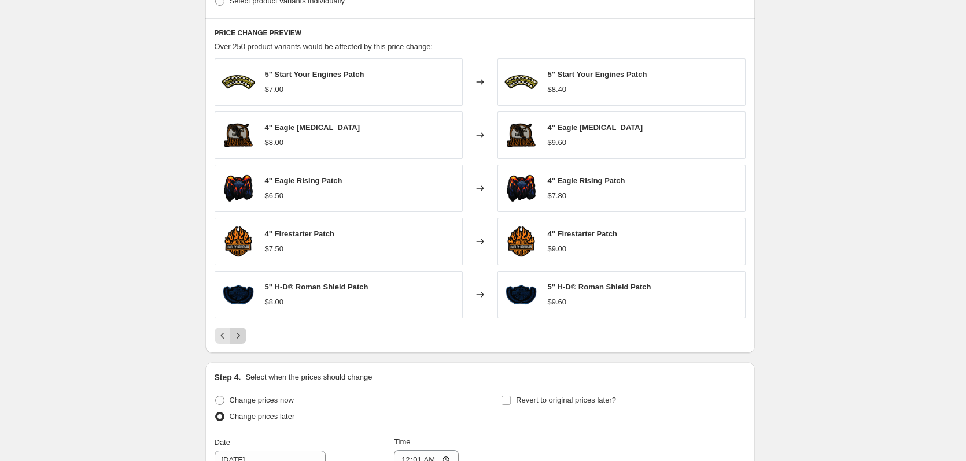
click at [239, 336] on icon "Next" at bounding box center [238, 336] width 12 height 12
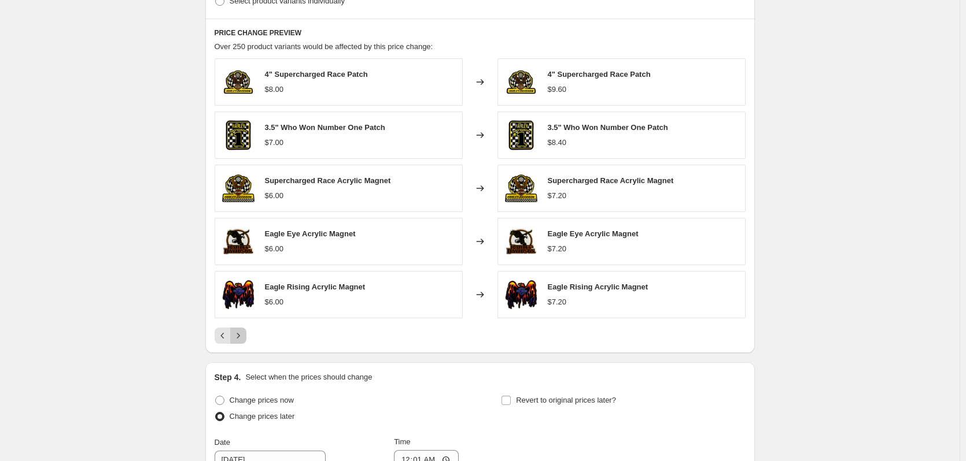
click at [239, 341] on icon "Next" at bounding box center [238, 336] width 12 height 12
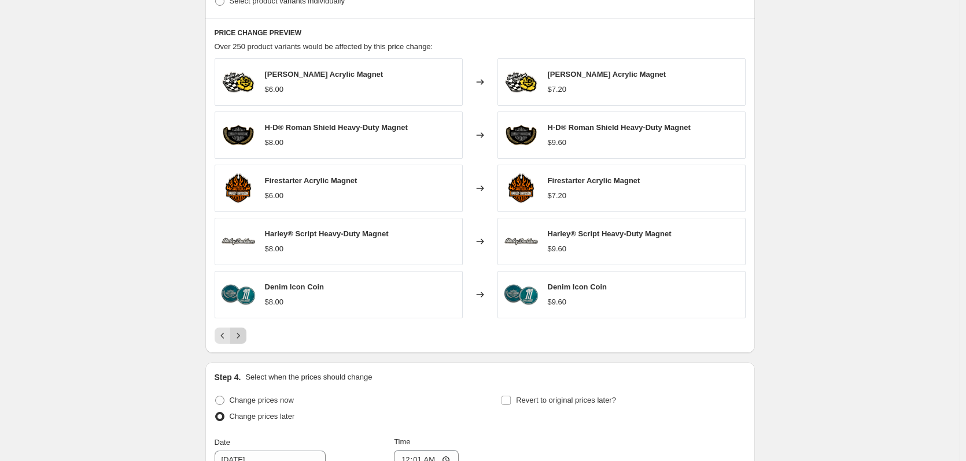
click at [239, 341] on icon "Next" at bounding box center [238, 336] width 12 height 12
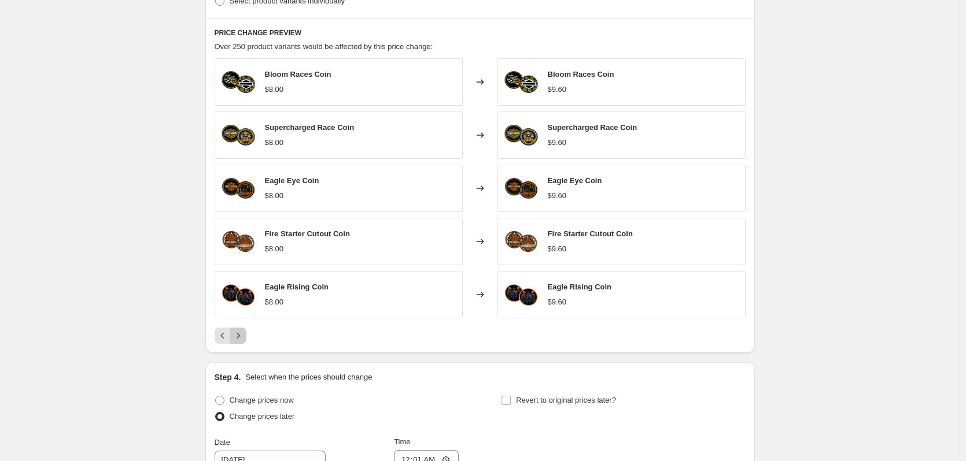
click at [239, 341] on icon "Next" at bounding box center [238, 336] width 12 height 12
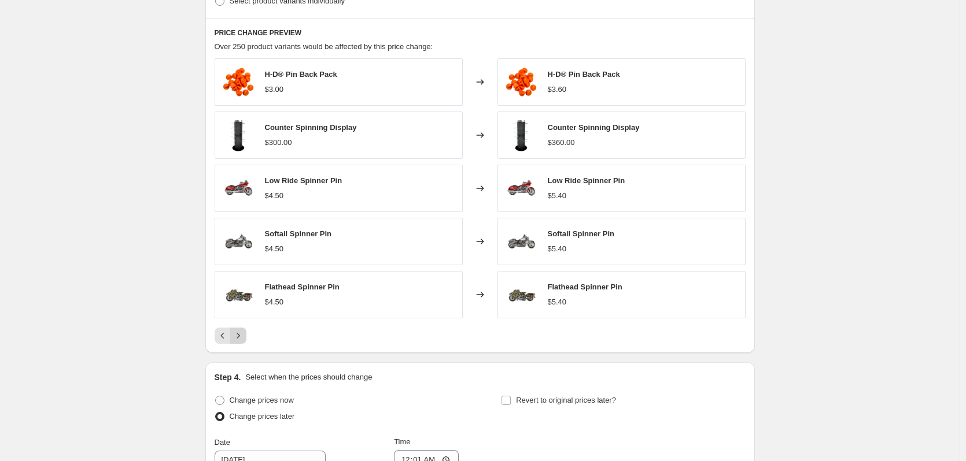
click at [241, 339] on icon "Next" at bounding box center [238, 336] width 12 height 12
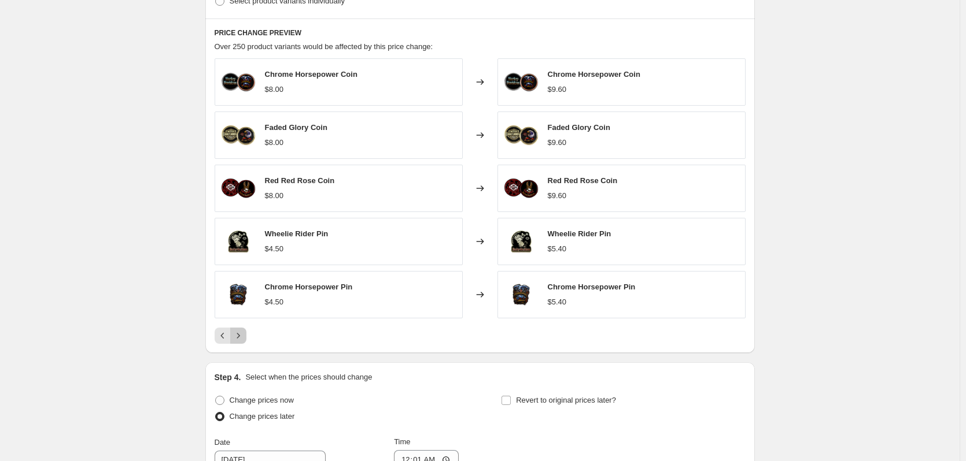
click at [239, 335] on icon "Next" at bounding box center [238, 336] width 12 height 12
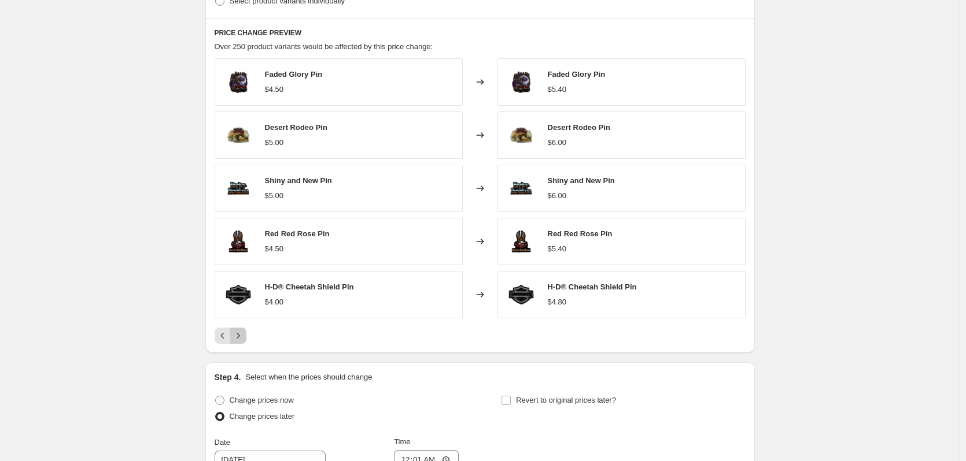
click at [239, 335] on icon "Next" at bounding box center [238, 336] width 12 height 12
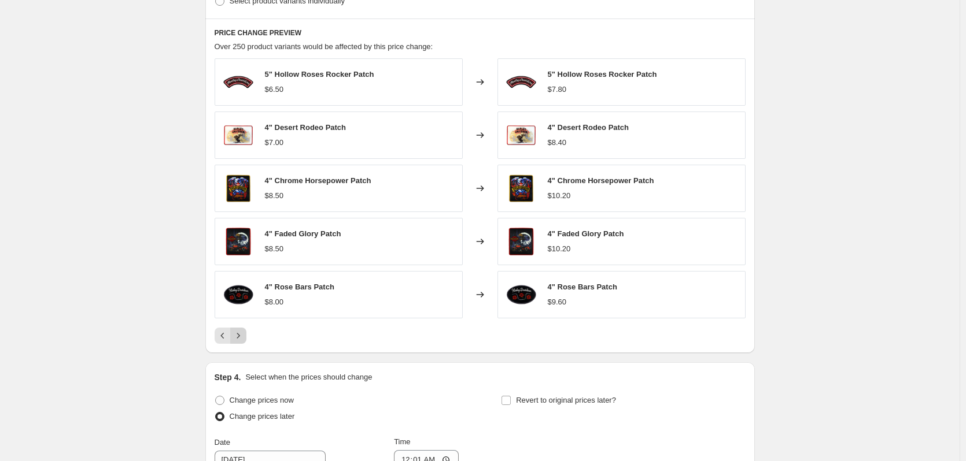
click at [239, 335] on icon "Next" at bounding box center [238, 336] width 12 height 12
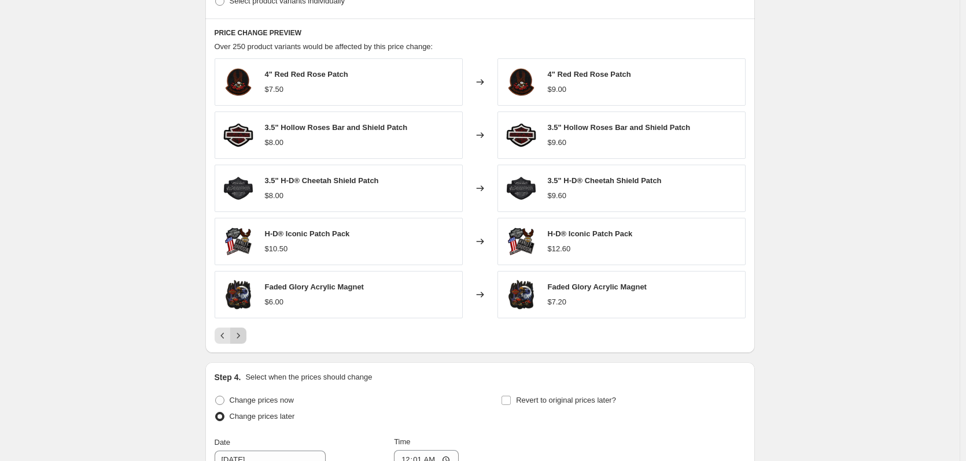
click at [241, 336] on icon "Next" at bounding box center [238, 336] width 12 height 12
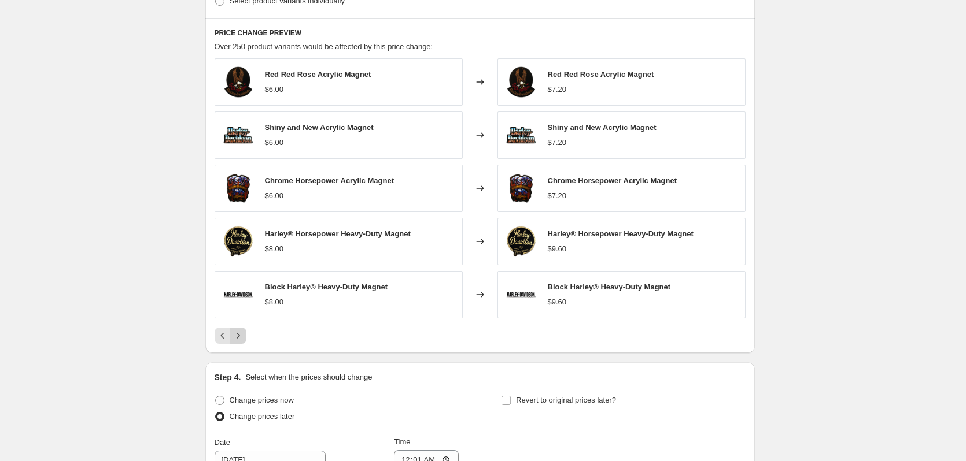
click at [239, 338] on icon "Next" at bounding box center [238, 336] width 12 height 12
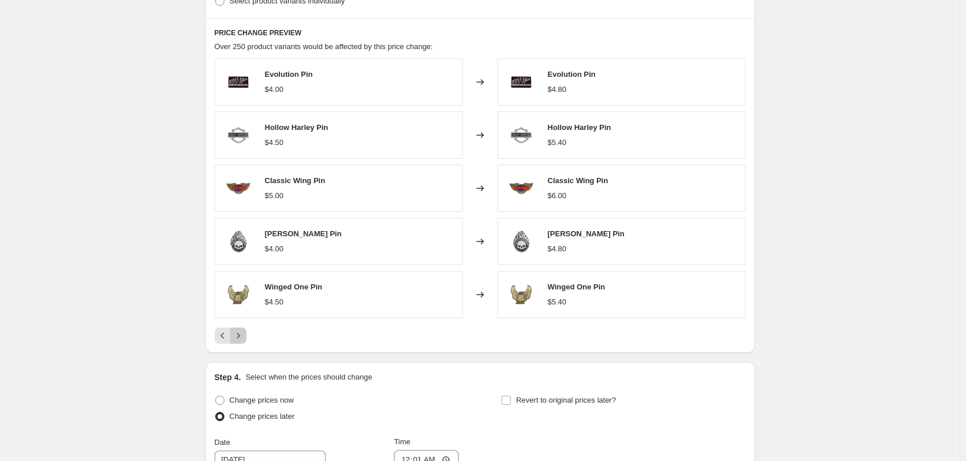
click at [240, 341] on icon "Next" at bounding box center [238, 336] width 12 height 12
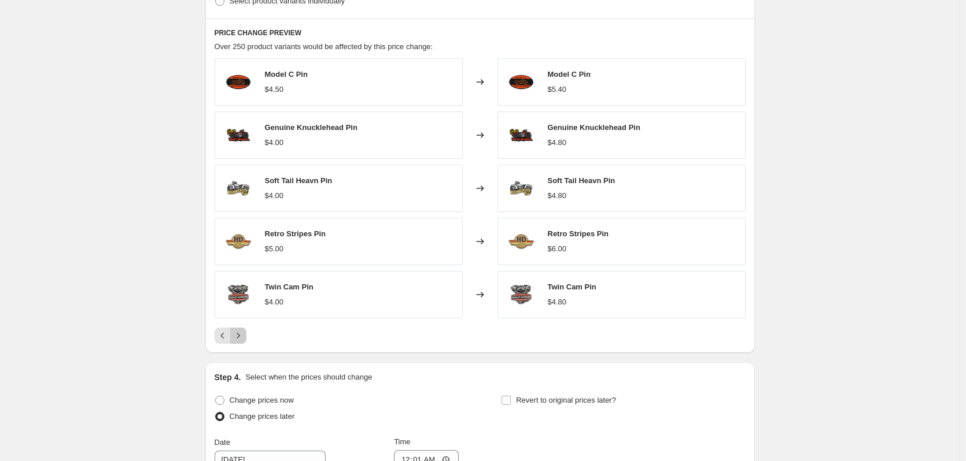
click at [240, 341] on icon "Next" at bounding box center [238, 336] width 12 height 12
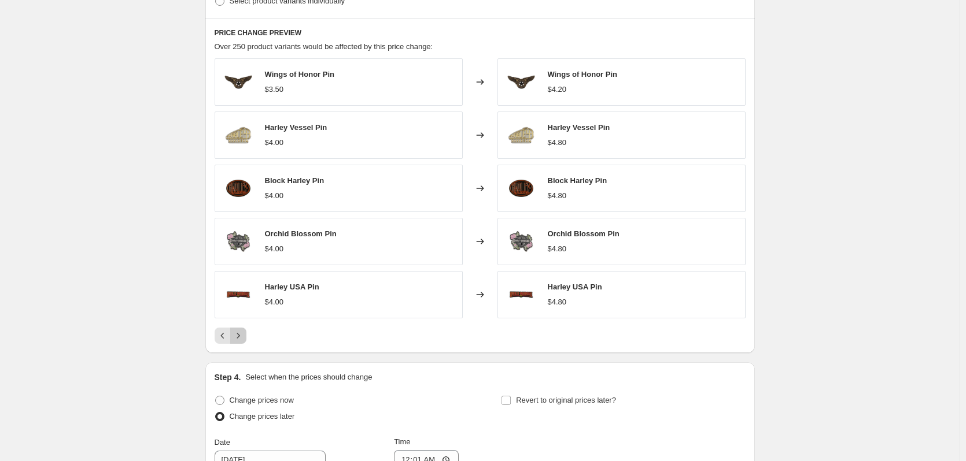
click at [240, 342] on icon "Next" at bounding box center [238, 336] width 12 height 12
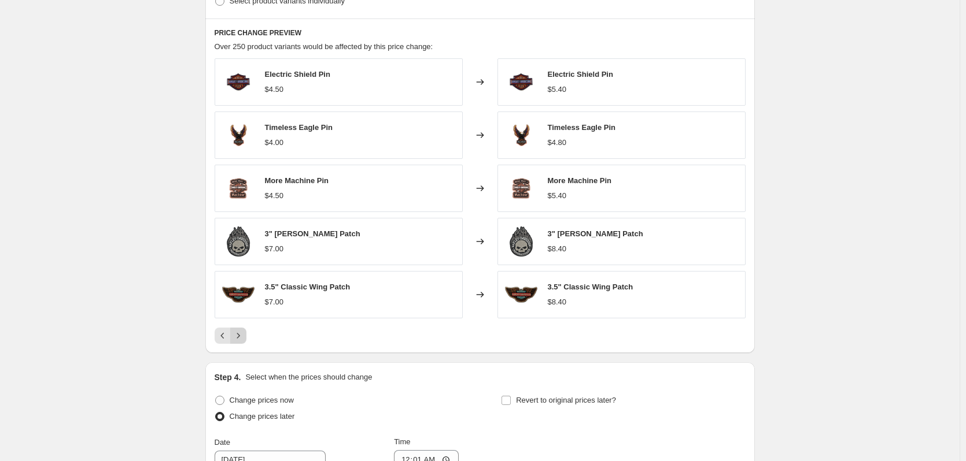
click at [239, 343] on button "Next" at bounding box center [238, 336] width 16 height 16
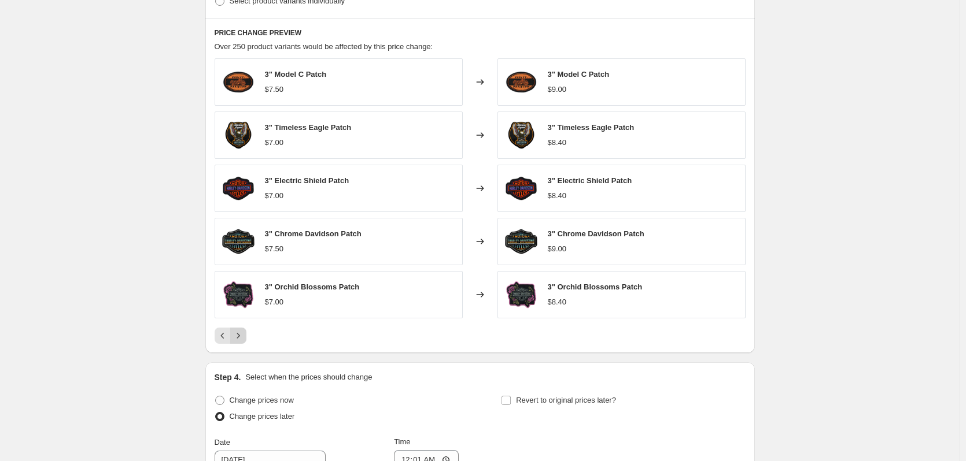
click at [239, 343] on button "Next" at bounding box center [238, 336] width 16 height 16
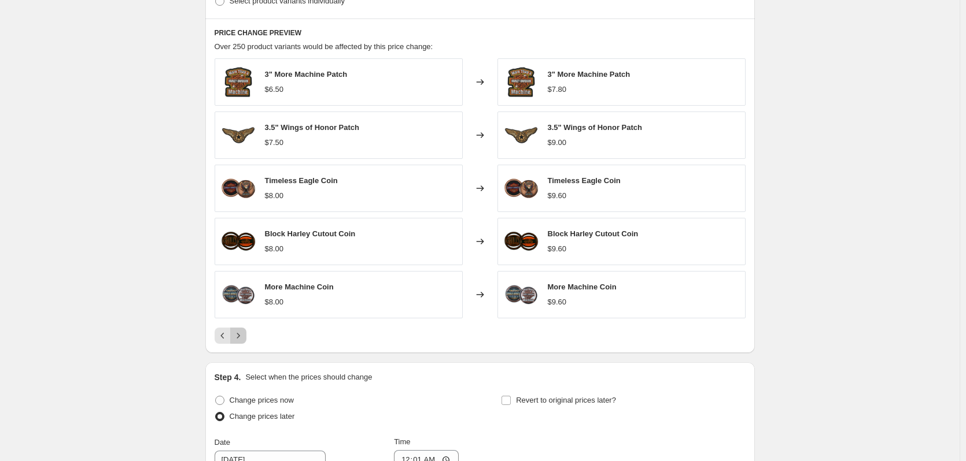
click at [239, 343] on button "Next" at bounding box center [238, 336] width 16 height 16
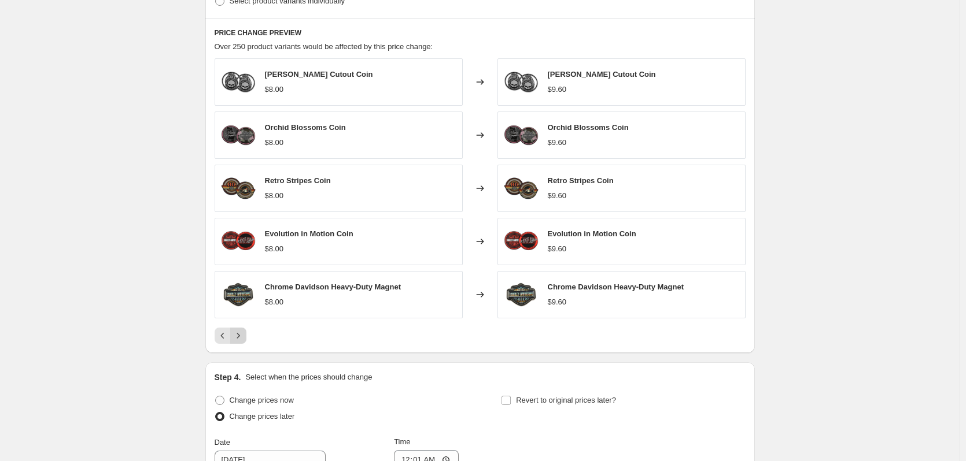
click at [239, 343] on button "Next" at bounding box center [238, 336] width 16 height 16
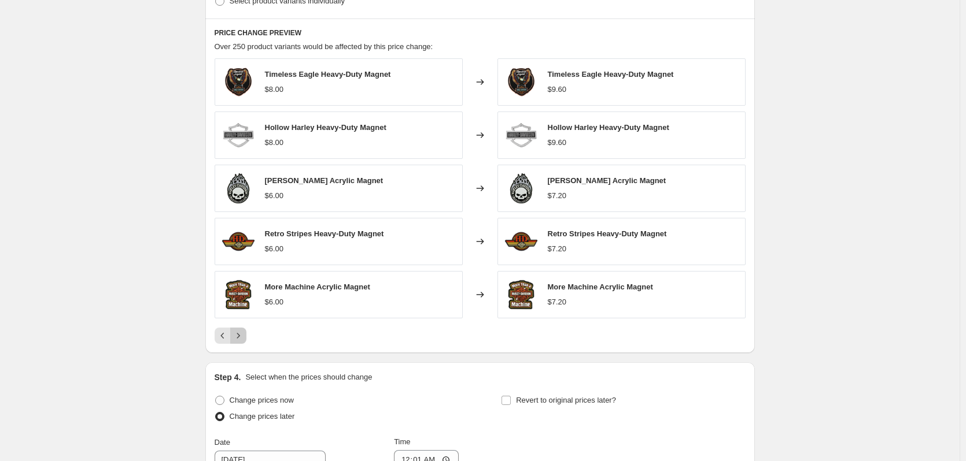
click at [239, 343] on button "Next" at bounding box center [238, 336] width 16 height 16
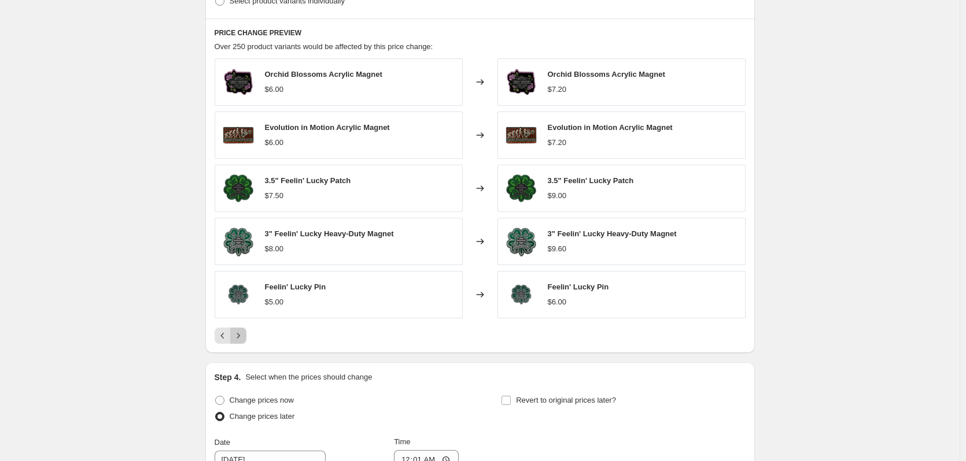
click at [239, 343] on button "Next" at bounding box center [238, 336] width 16 height 16
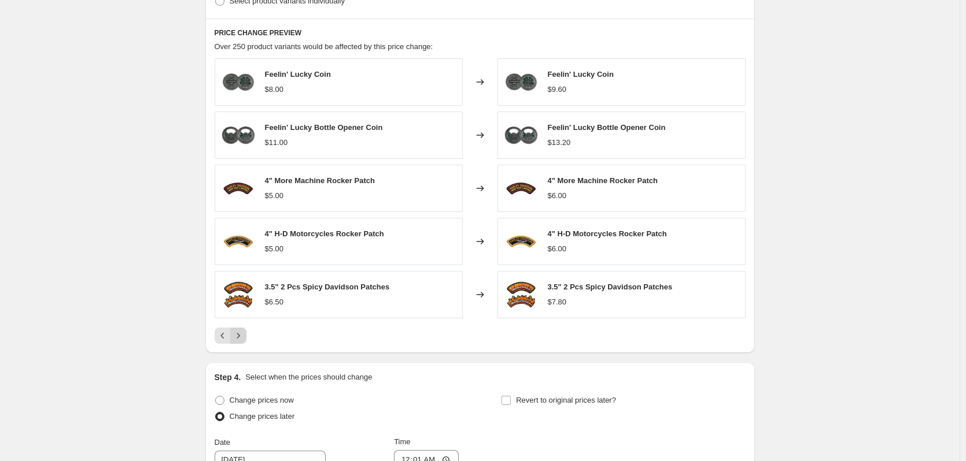
click at [239, 343] on button "Next" at bounding box center [238, 336] width 16 height 16
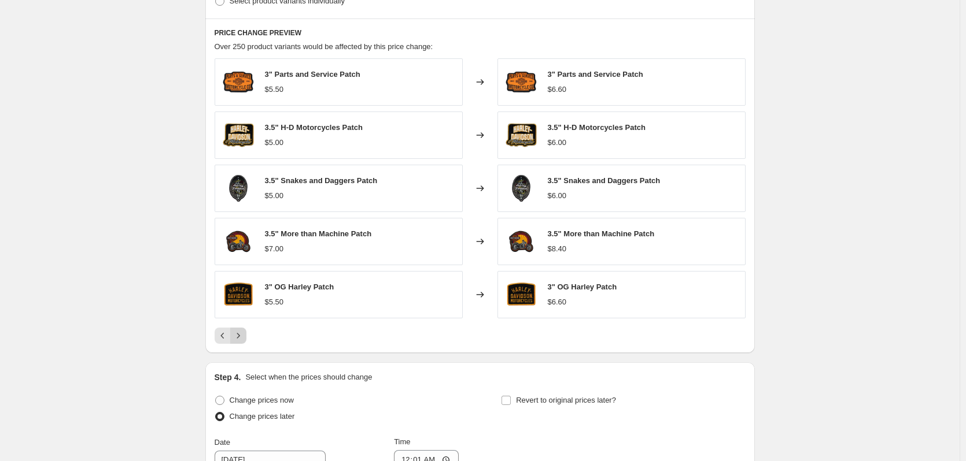
click at [239, 343] on button "Next" at bounding box center [238, 336] width 16 height 16
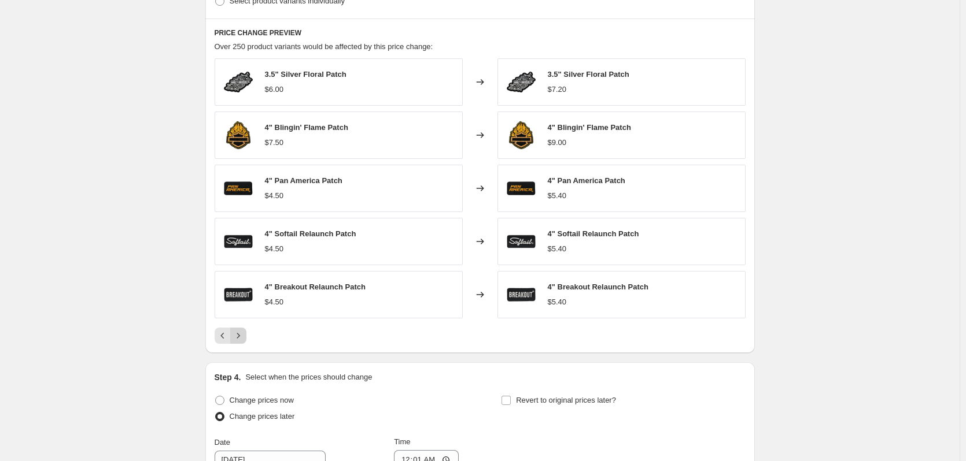
click at [239, 344] on button "Next" at bounding box center [238, 336] width 16 height 16
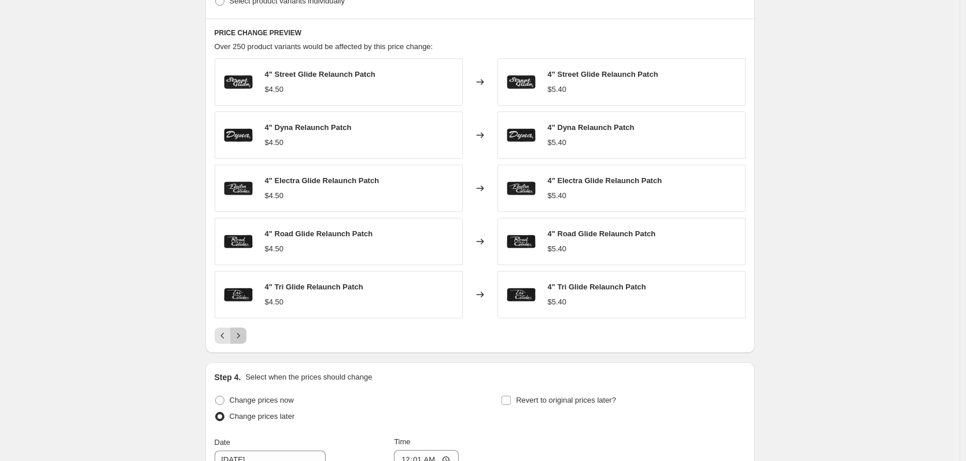
click at [239, 344] on button "Next" at bounding box center [238, 336] width 16 height 16
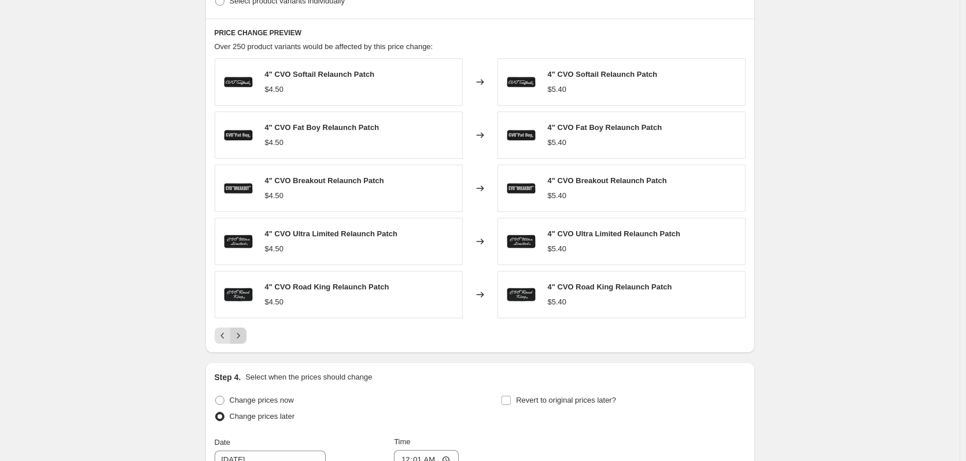
click at [239, 344] on button "Next" at bounding box center [238, 336] width 16 height 16
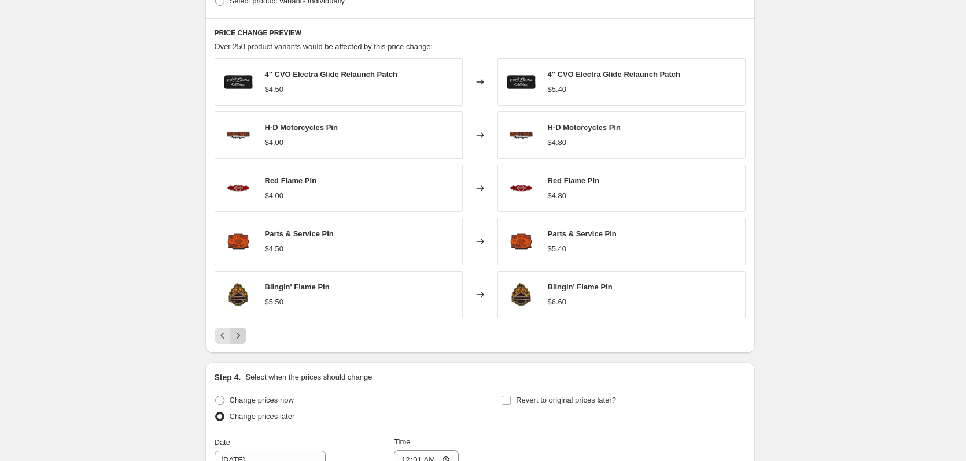
click at [239, 344] on button "Next" at bounding box center [238, 336] width 16 height 16
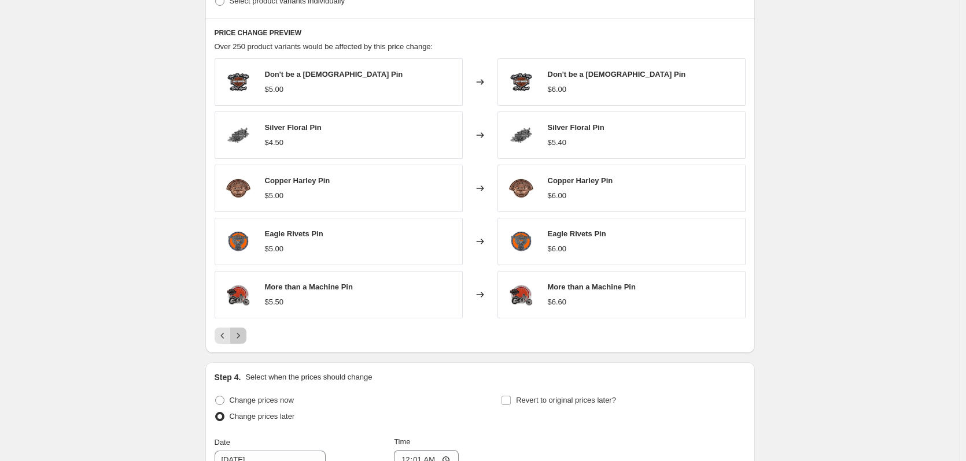
click at [239, 344] on button "Next" at bounding box center [238, 336] width 16 height 16
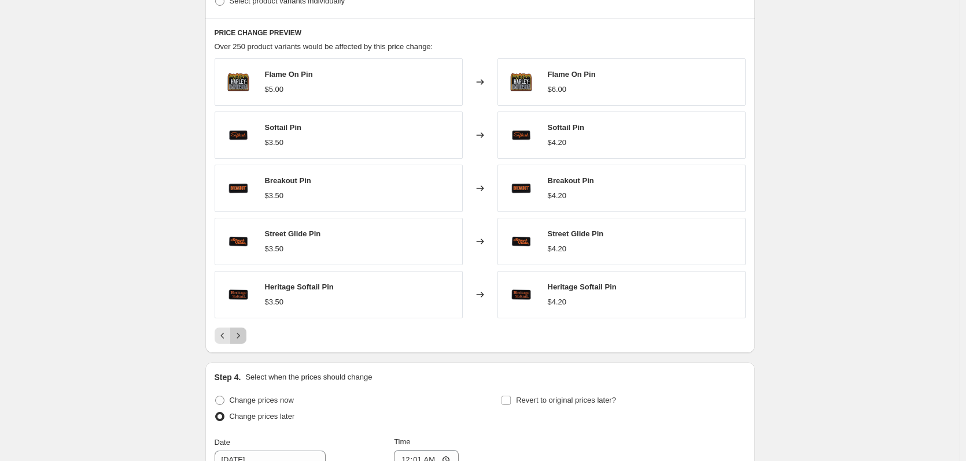
click at [239, 335] on icon "Next" at bounding box center [238, 336] width 12 height 12
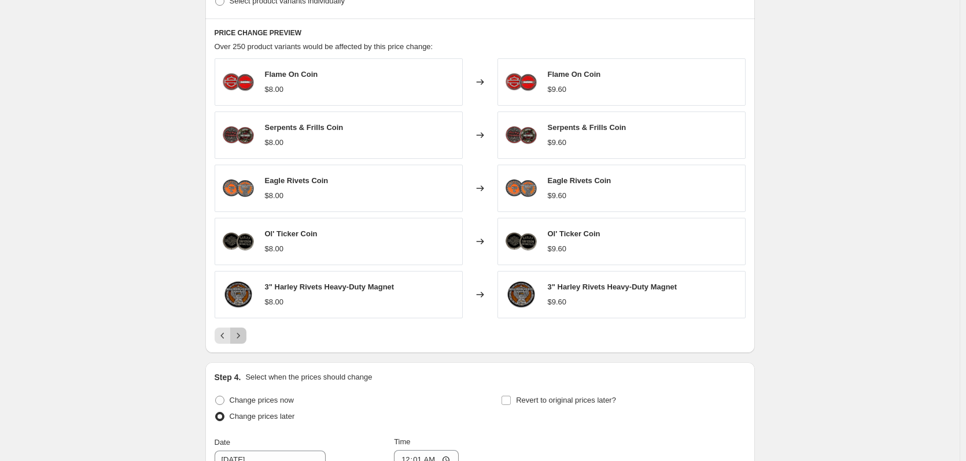
click at [244, 335] on icon "Next" at bounding box center [238, 336] width 12 height 12
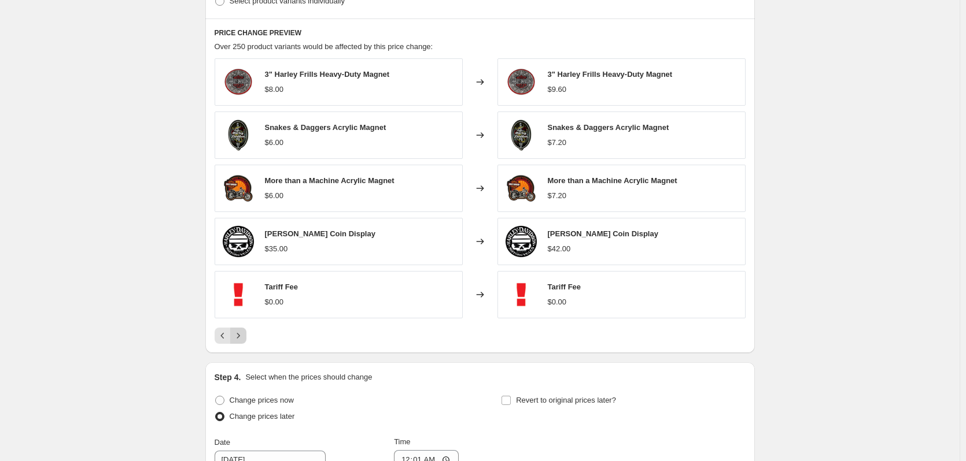
click at [241, 333] on icon "Next" at bounding box center [238, 336] width 12 height 12
